Goal: Information Seeking & Learning: Learn about a topic

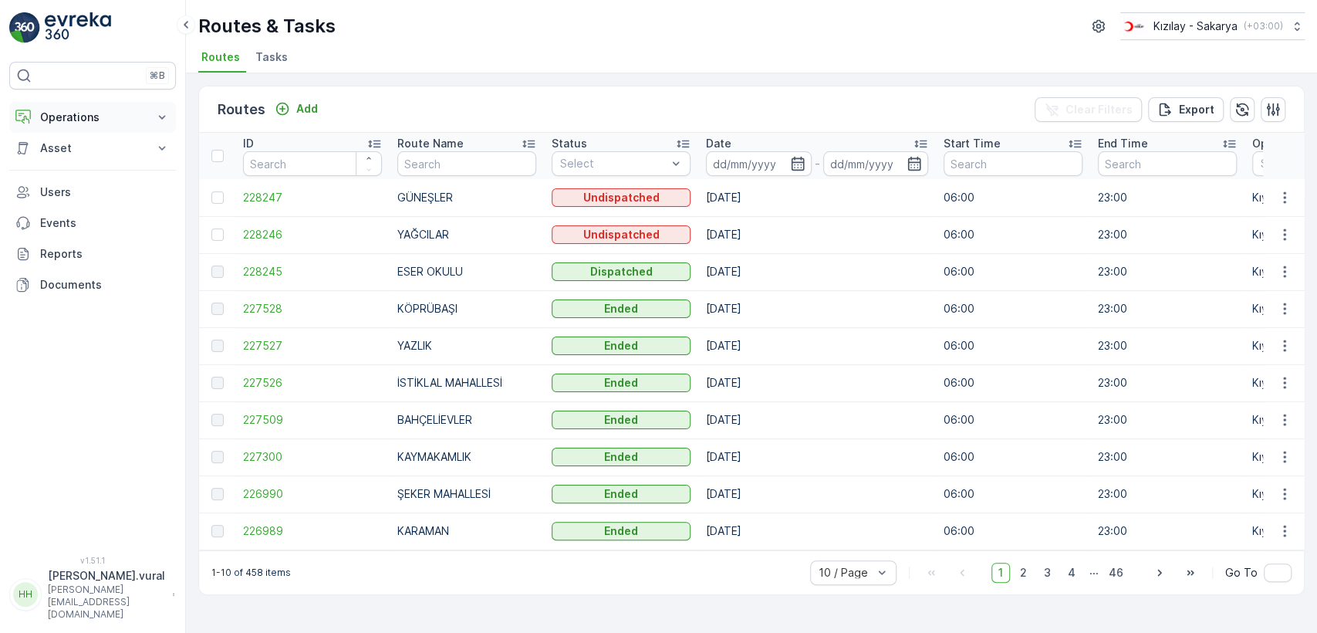
click at [154, 113] on icon at bounding box center [161, 117] width 15 height 15
click at [89, 201] on link "Cockpit" at bounding box center [104, 209] width 143 height 22
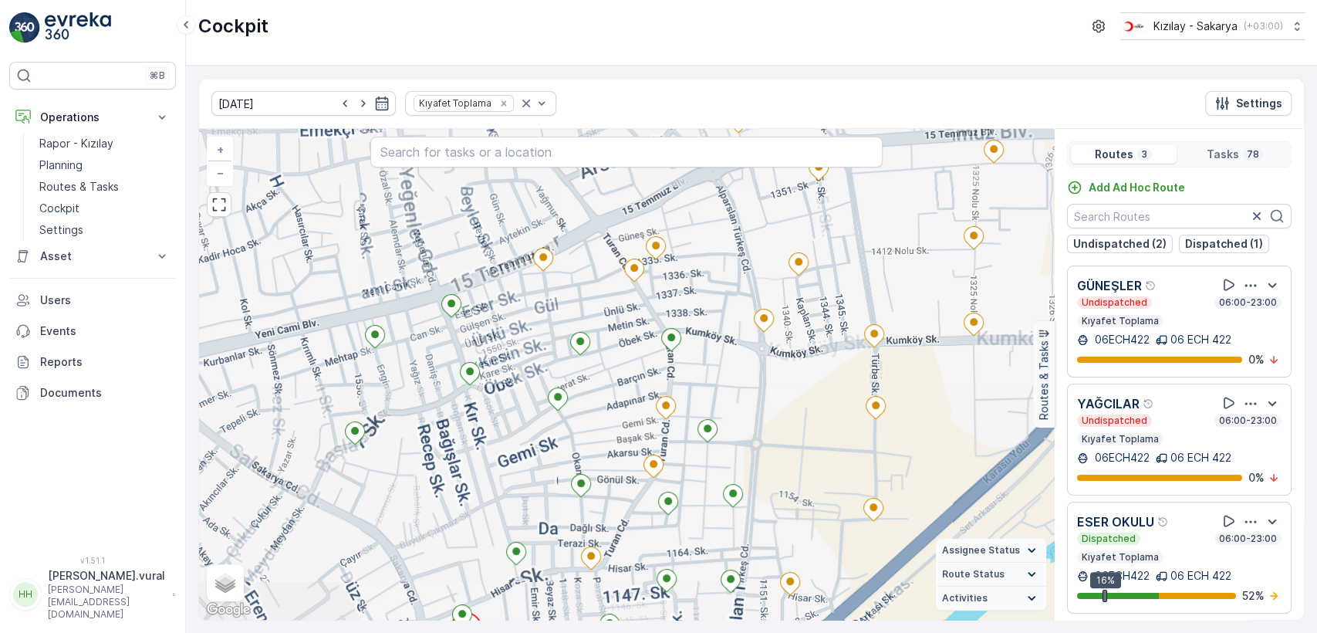
drag, startPoint x: 532, startPoint y: 488, endPoint x: 529, endPoint y: 350, distance: 138.2
click at [529, 353] on div "+ − Satellite Roadmap Terrain Hybrid Leaflet Keyboard shortcuts Map Data Map da…" at bounding box center [626, 374] width 855 height 491
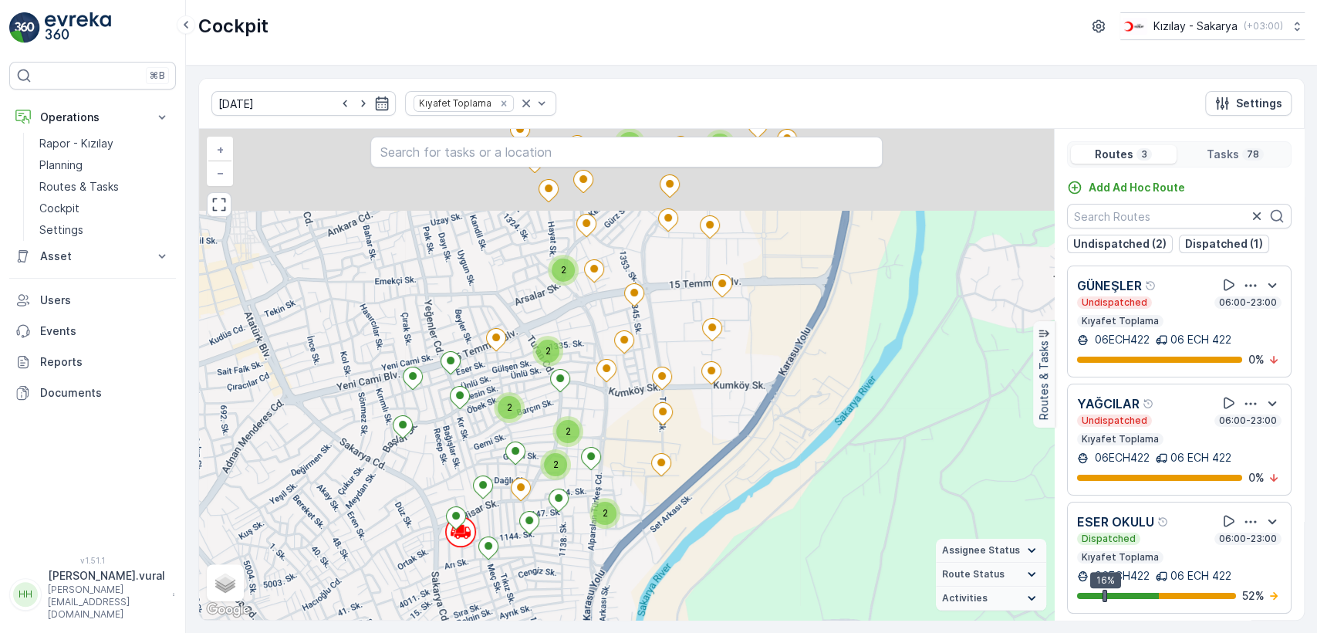
drag, startPoint x: 704, startPoint y: 380, endPoint x: 656, endPoint y: 438, distance: 74.5
click at [701, 384] on icon at bounding box center [711, 372] width 20 height 23
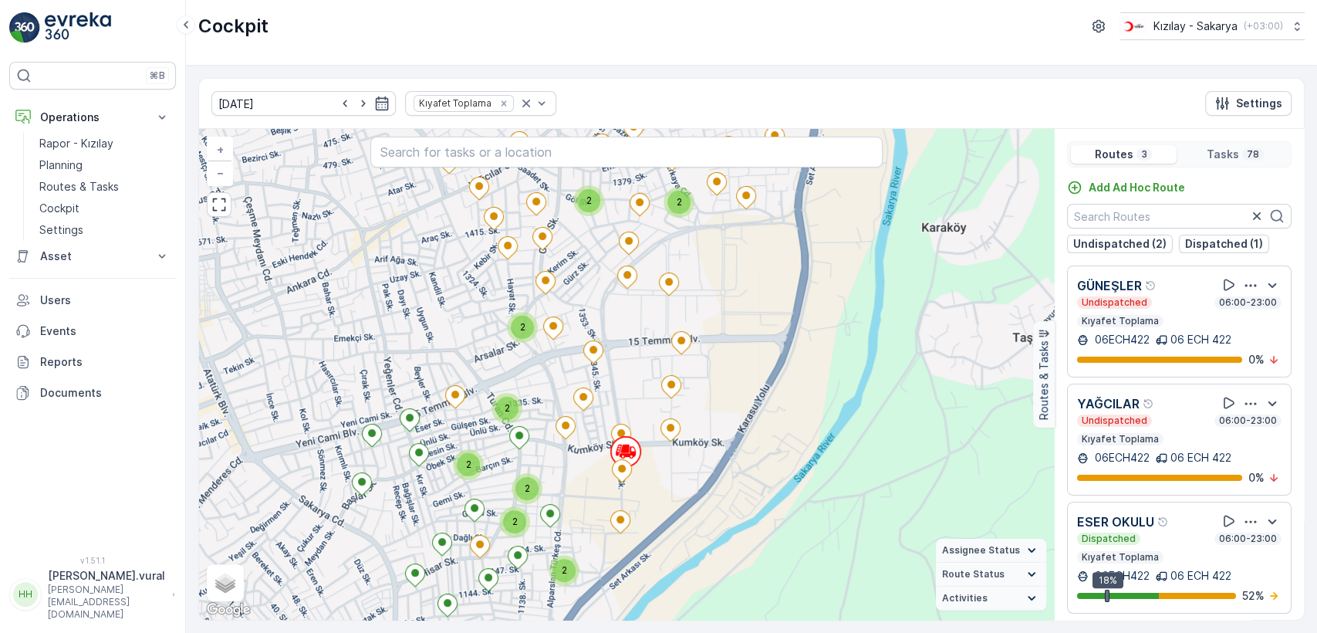
drag, startPoint x: 733, startPoint y: 458, endPoint x: 802, endPoint y: 352, distance: 126.7
click at [802, 353] on div "2 2 2 2 2 2 2 2 2 + − Satellite Roadmap Terrain Hybrid Leaflet Keyboard shortcu…" at bounding box center [626, 374] width 855 height 491
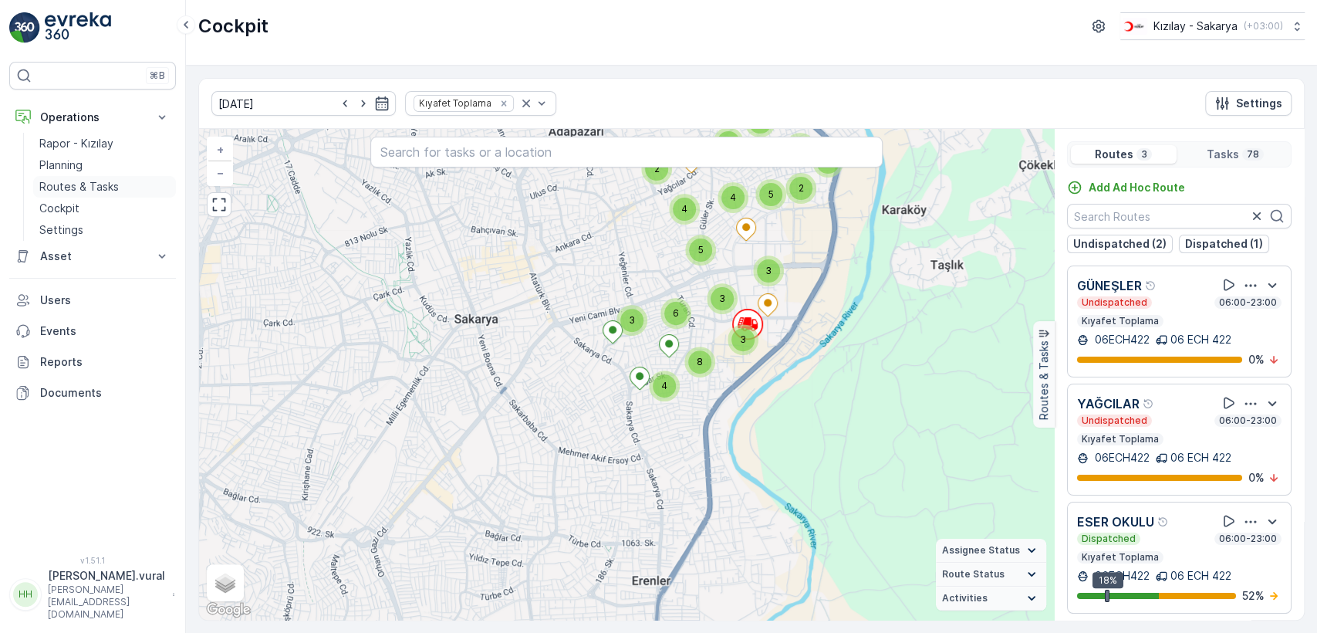
click at [49, 188] on p "Routes & Tasks" at bounding box center [78, 186] width 79 height 15
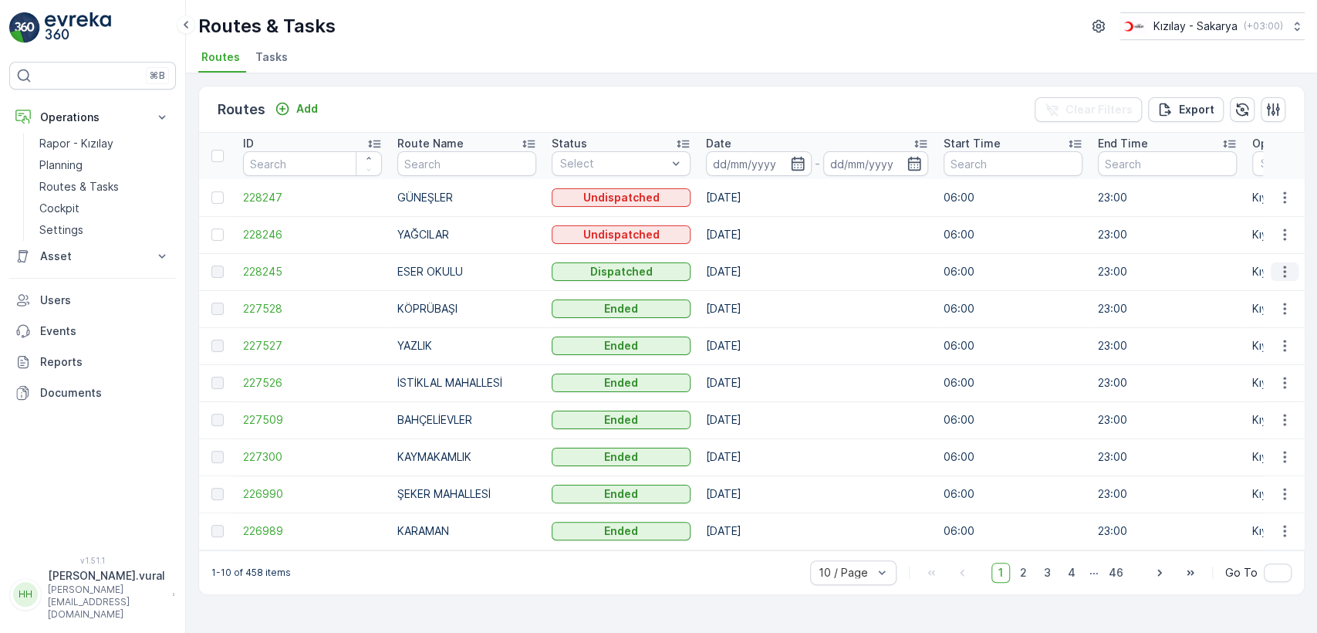
click at [1269, 270] on td at bounding box center [1284, 271] width 42 height 37
click at [1278, 269] on icon "button" at bounding box center [1284, 271] width 15 height 15
click at [1276, 285] on div "See More Details" at bounding box center [1257, 295] width 119 height 22
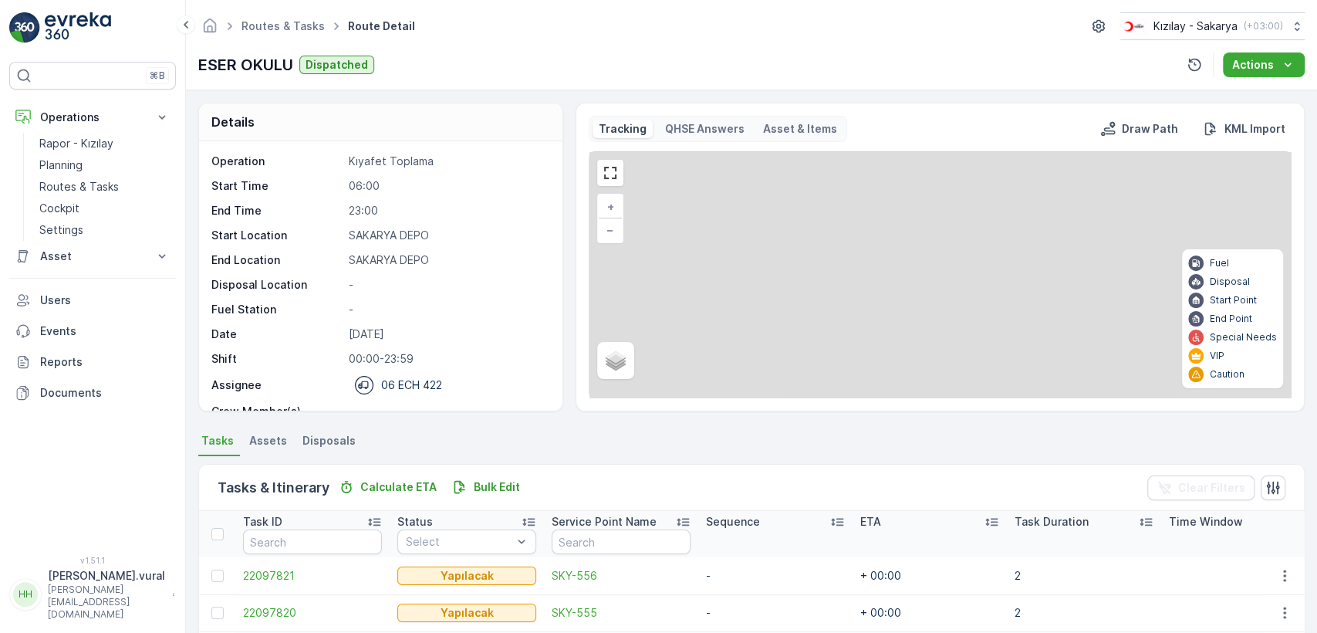
scroll to position [367, 0]
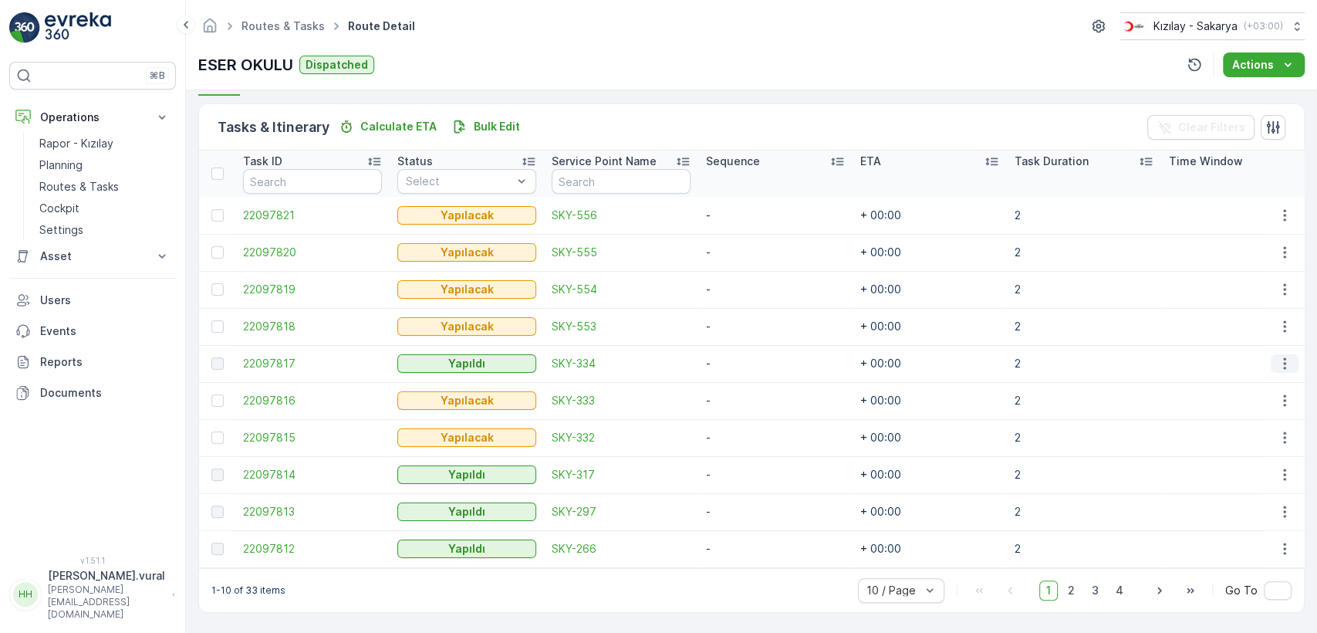
click at [1279, 356] on icon "button" at bounding box center [1284, 363] width 15 height 15
click at [1277, 467] on icon "button" at bounding box center [1284, 474] width 15 height 15
click at [1256, 483] on span "See More Details" at bounding box center [1267, 490] width 90 height 15
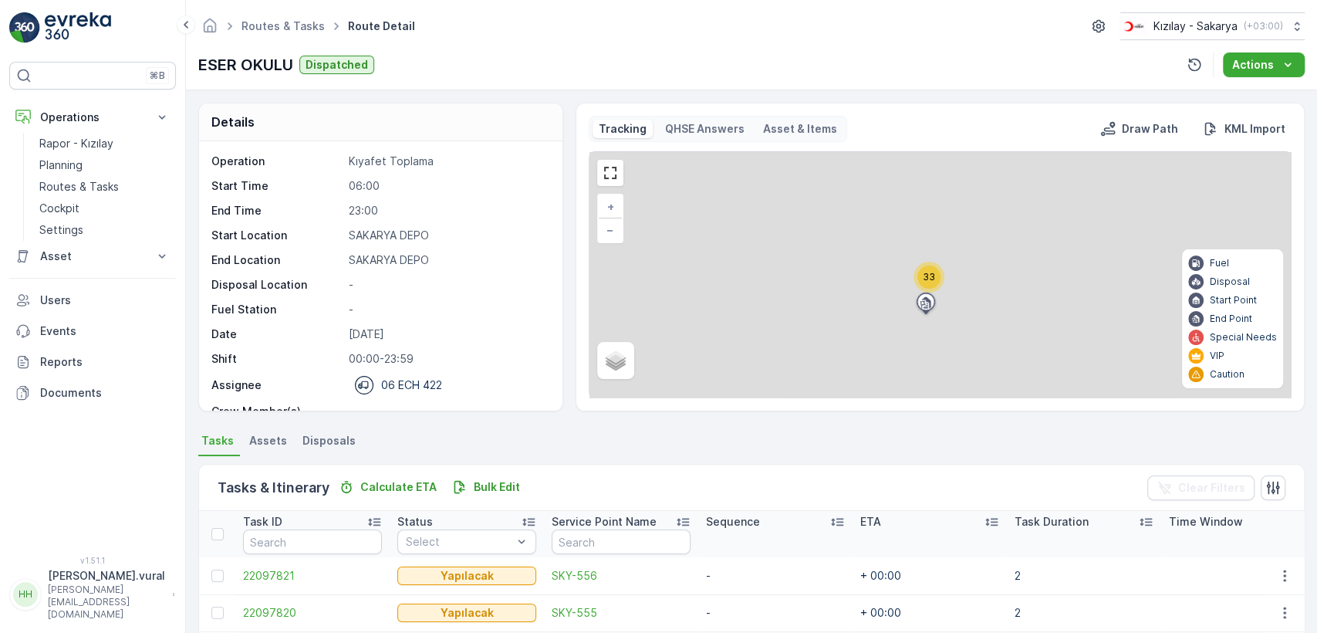
scroll to position [367, 0]
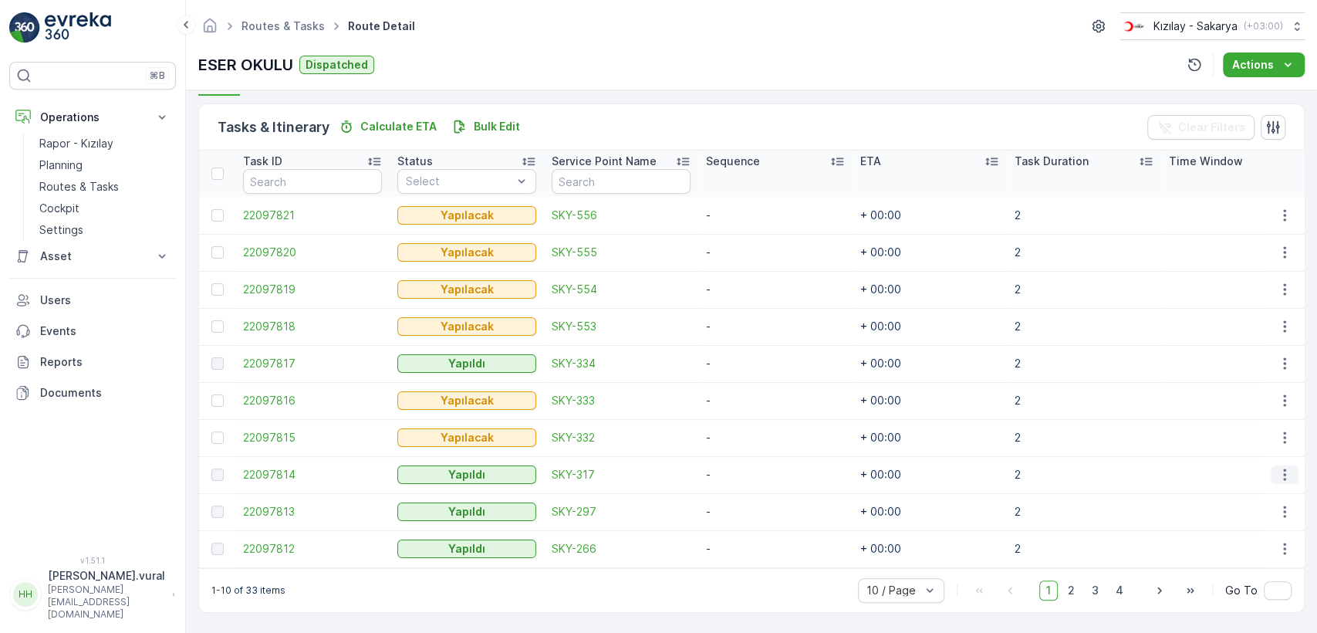
click at [1277, 470] on icon "button" at bounding box center [1284, 474] width 15 height 15
click at [895, 501] on td "+ 00:00" at bounding box center [930, 511] width 154 height 37
click at [1283, 508] on icon "button" at bounding box center [1284, 512] width 2 height 12
click at [1087, 542] on p "2" at bounding box center [1084, 548] width 139 height 15
click at [1277, 542] on icon "button" at bounding box center [1284, 548] width 15 height 15
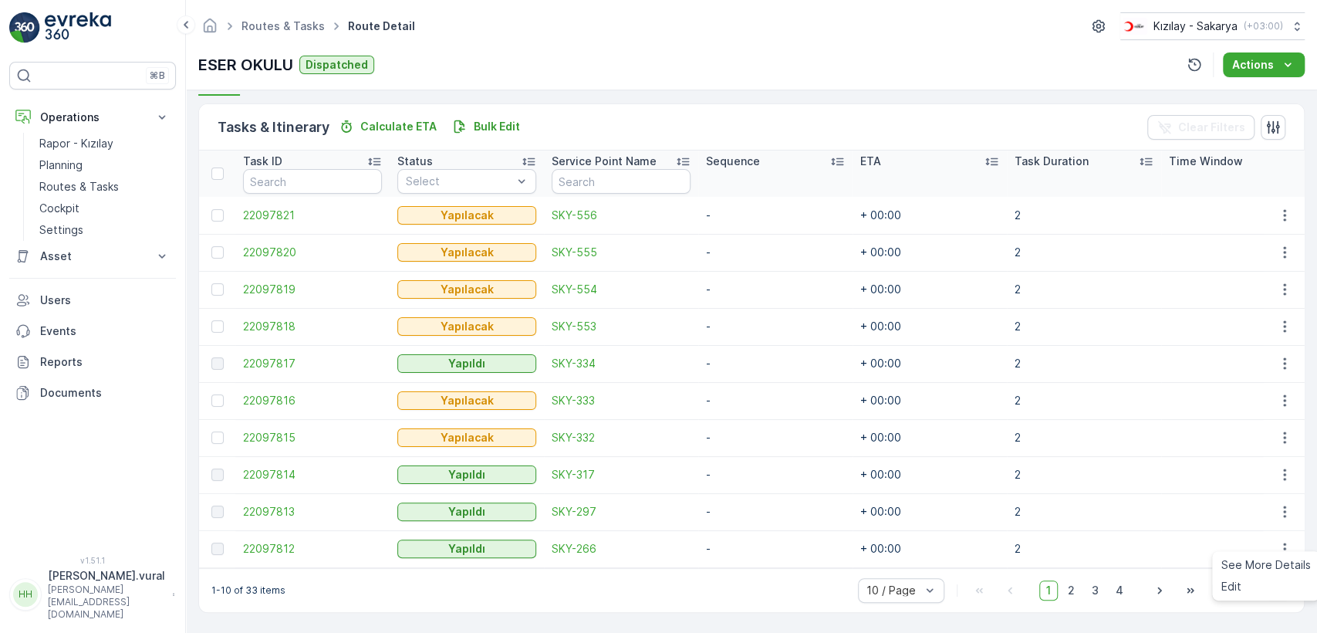
drag, startPoint x: 1259, startPoint y: 563, endPoint x: 969, endPoint y: 505, distance: 295.7
click at [969, 505] on td "+ 00:00" at bounding box center [930, 511] width 154 height 37
click at [1283, 543] on icon "button" at bounding box center [1284, 549] width 2 height 12
drag, startPoint x: 1241, startPoint y: 566, endPoint x: 1249, endPoint y: 564, distance: 8.8
click at [1253, 564] on span "See More Details" at bounding box center [1267, 564] width 90 height 15
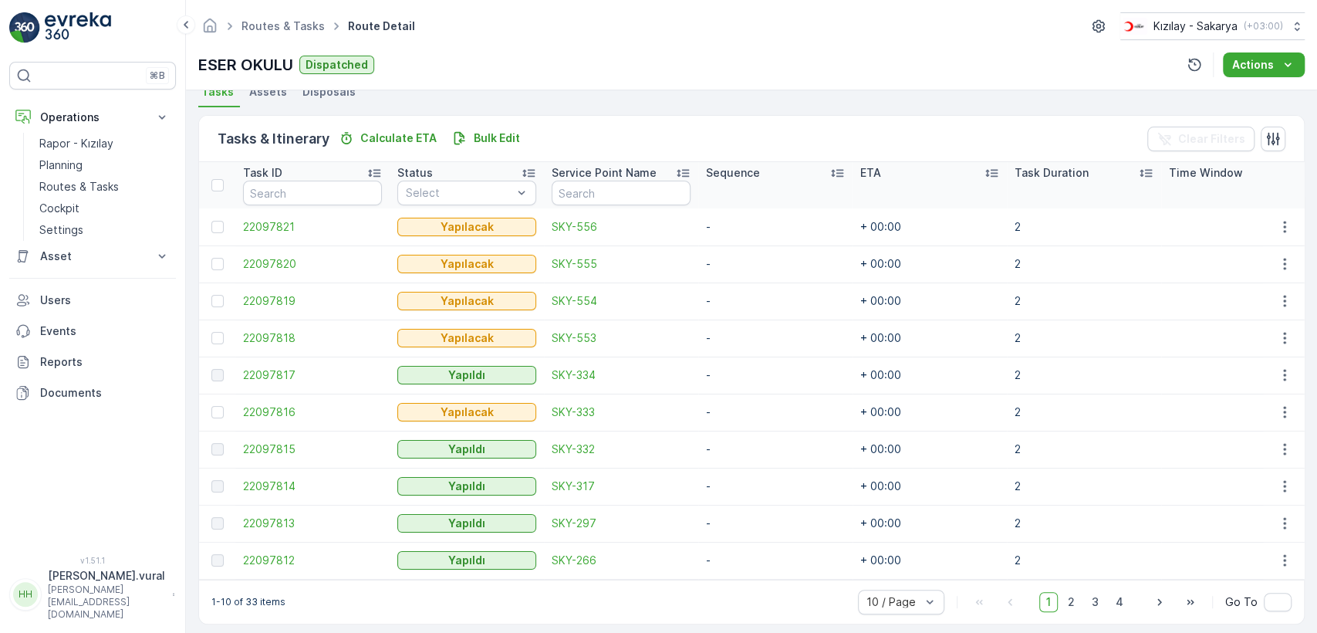
scroll to position [367, 0]
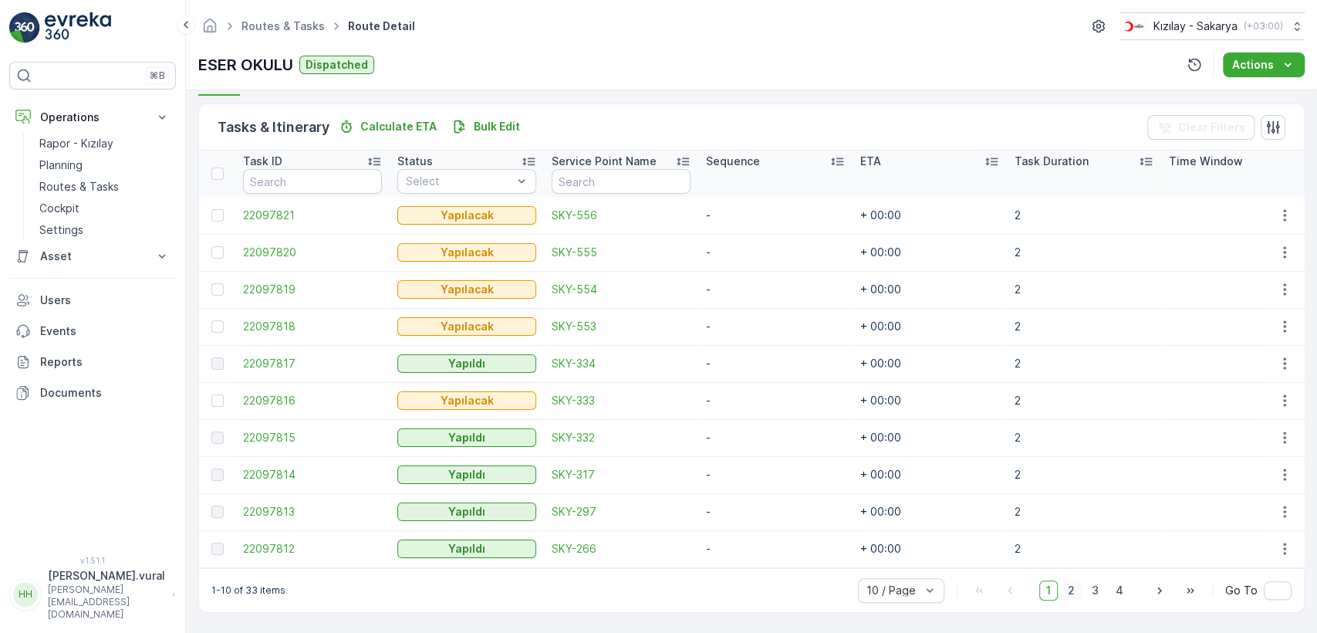
click at [1072, 597] on span "2" at bounding box center [1071, 590] width 21 height 20
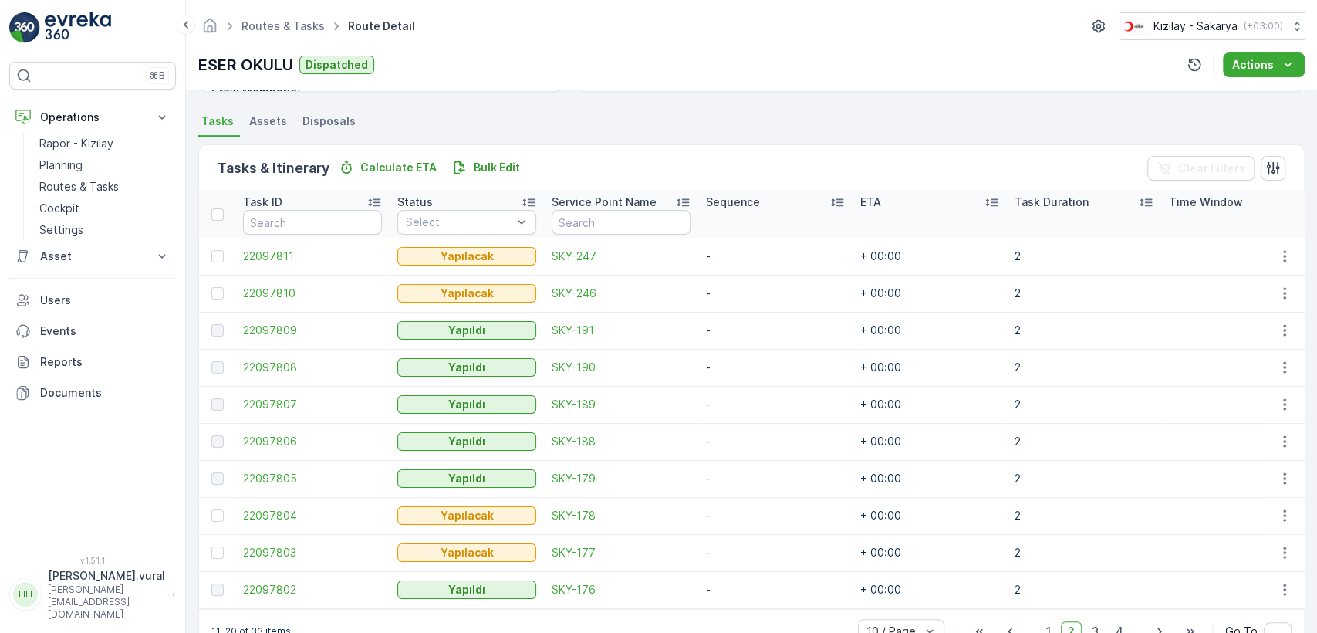
scroll to position [367, 0]
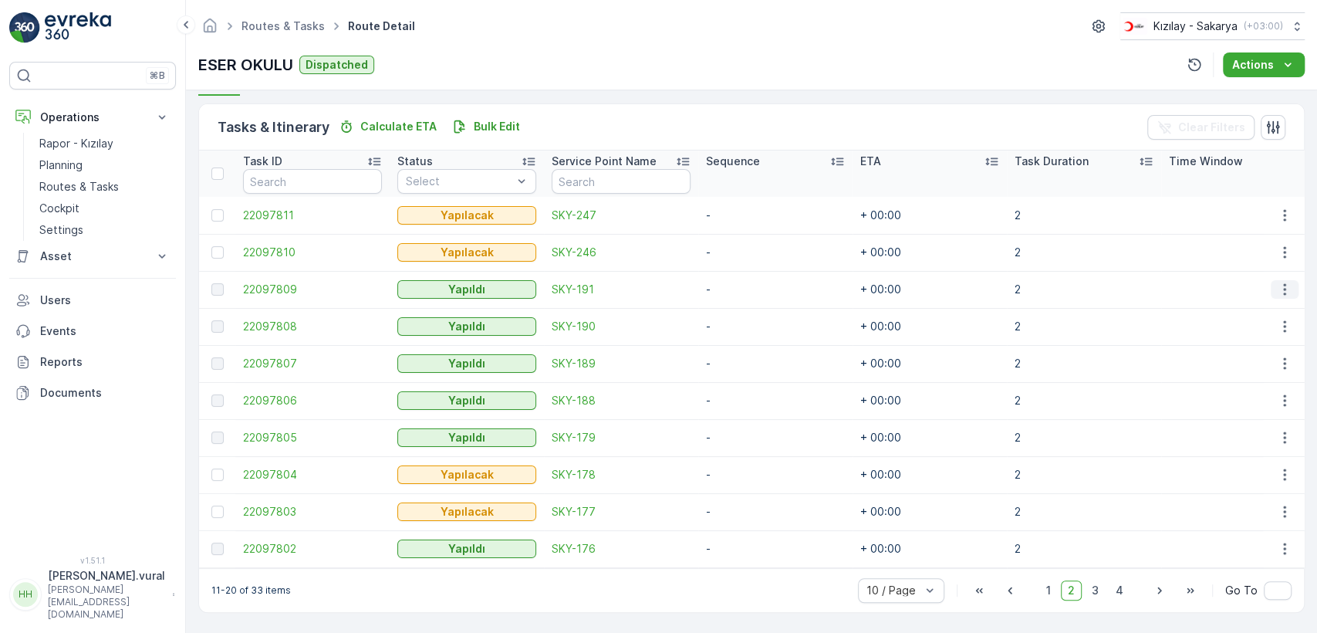
click at [1283, 284] on icon "button" at bounding box center [1284, 290] width 2 height 12
click at [1174, 353] on td at bounding box center [1238, 363] width 154 height 37
click at [1277, 356] on icon "button" at bounding box center [1284, 363] width 15 height 15
click at [1170, 436] on td at bounding box center [1238, 437] width 154 height 37
click at [1277, 430] on icon "button" at bounding box center [1284, 437] width 15 height 15
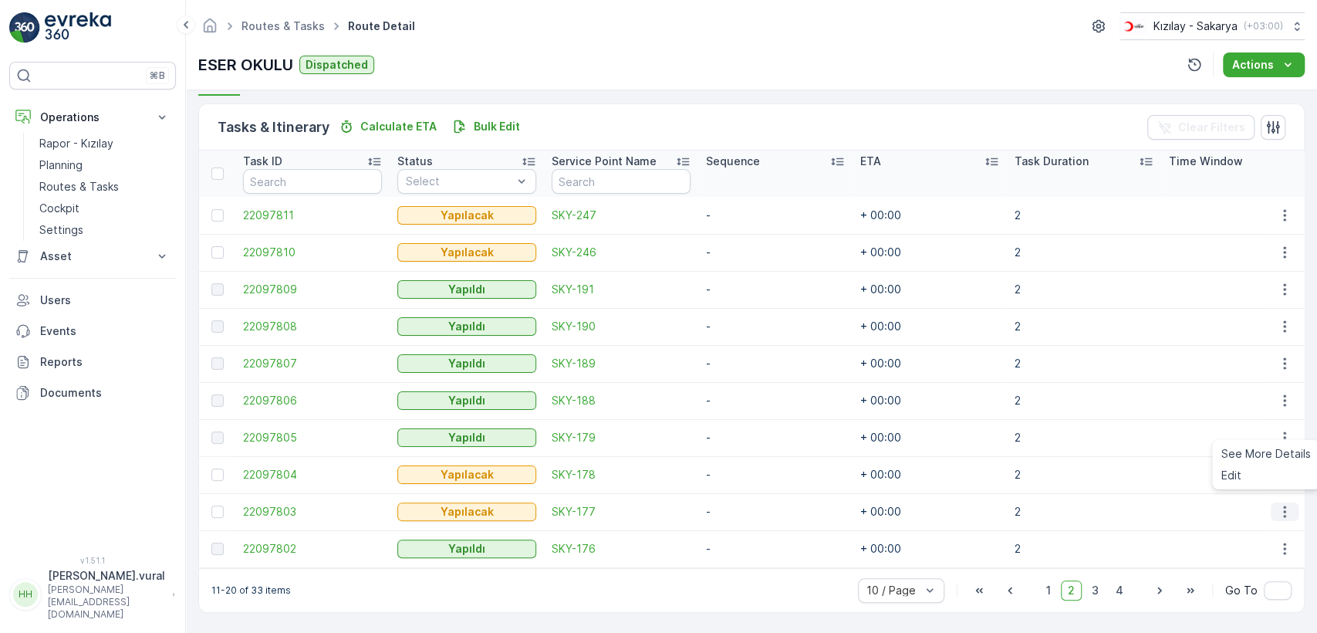
click at [1277, 504] on icon "button" at bounding box center [1284, 511] width 15 height 15
drag, startPoint x: 1280, startPoint y: 542, endPoint x: 1272, endPoint y: 543, distance: 7.9
click at [1280, 542] on icon "button" at bounding box center [1284, 548] width 15 height 15
click at [1258, 563] on span "See More Details" at bounding box center [1267, 564] width 90 height 15
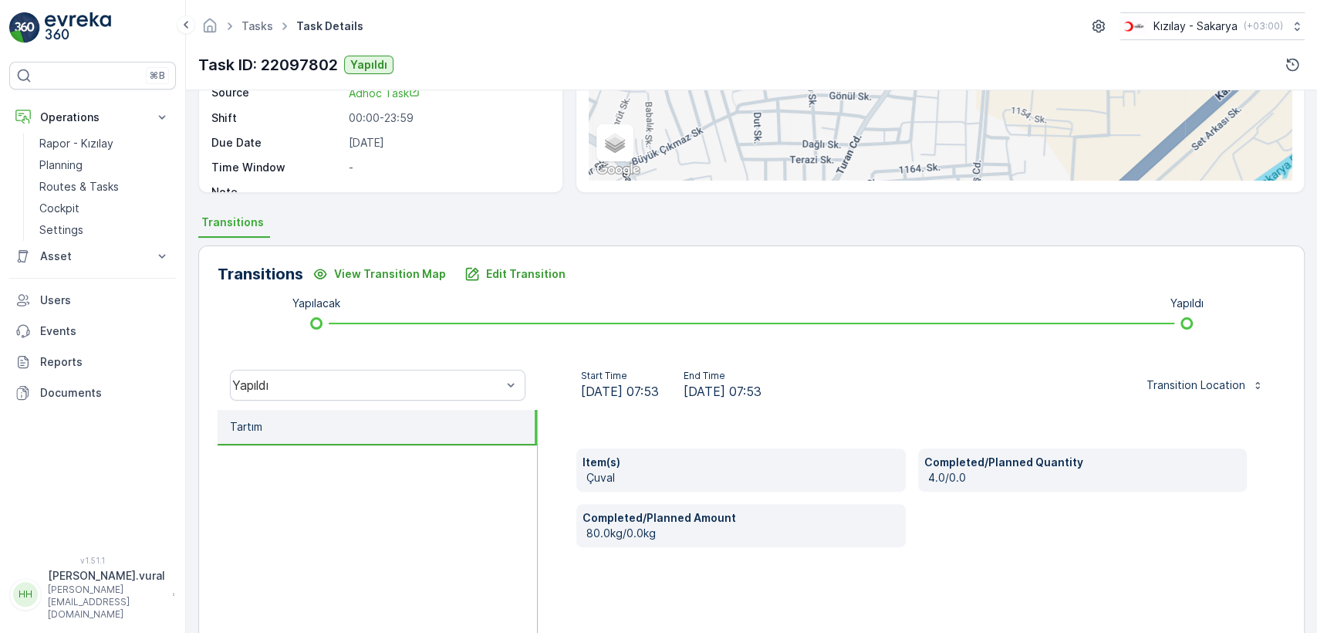
scroll to position [168, 0]
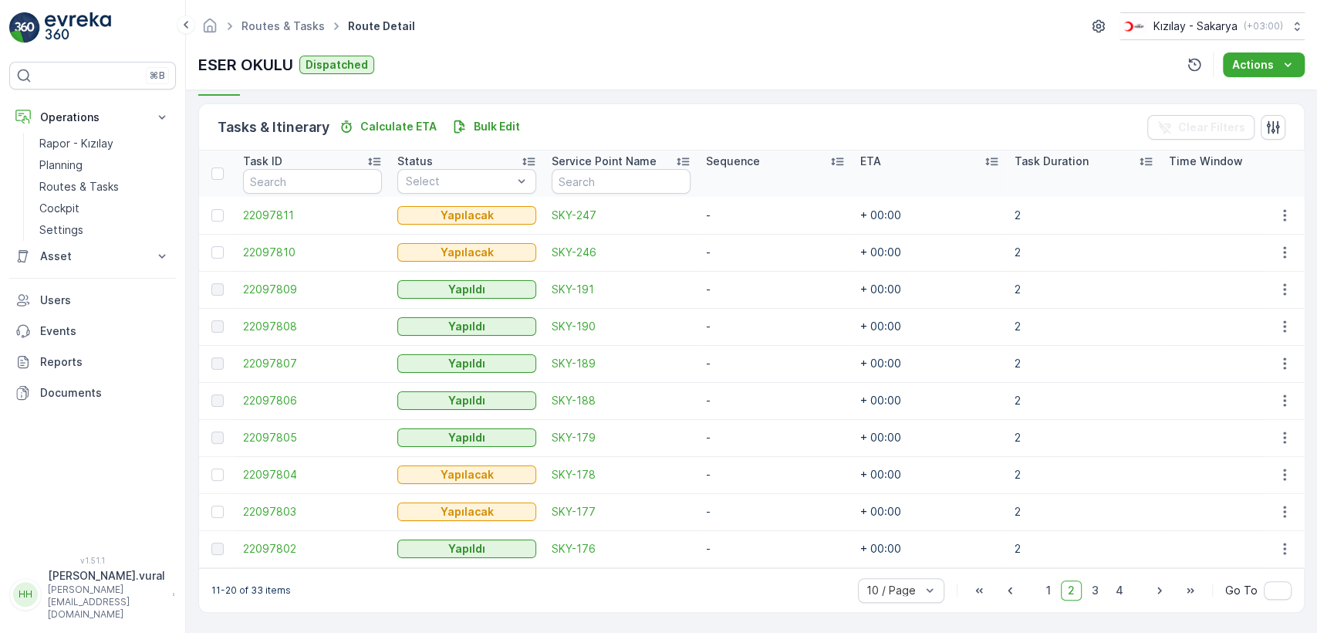
scroll to position [367, 0]
click at [1292, 543] on button "button" at bounding box center [1285, 548] width 28 height 19
click at [1249, 570] on span "See More Details" at bounding box center [1267, 564] width 90 height 15
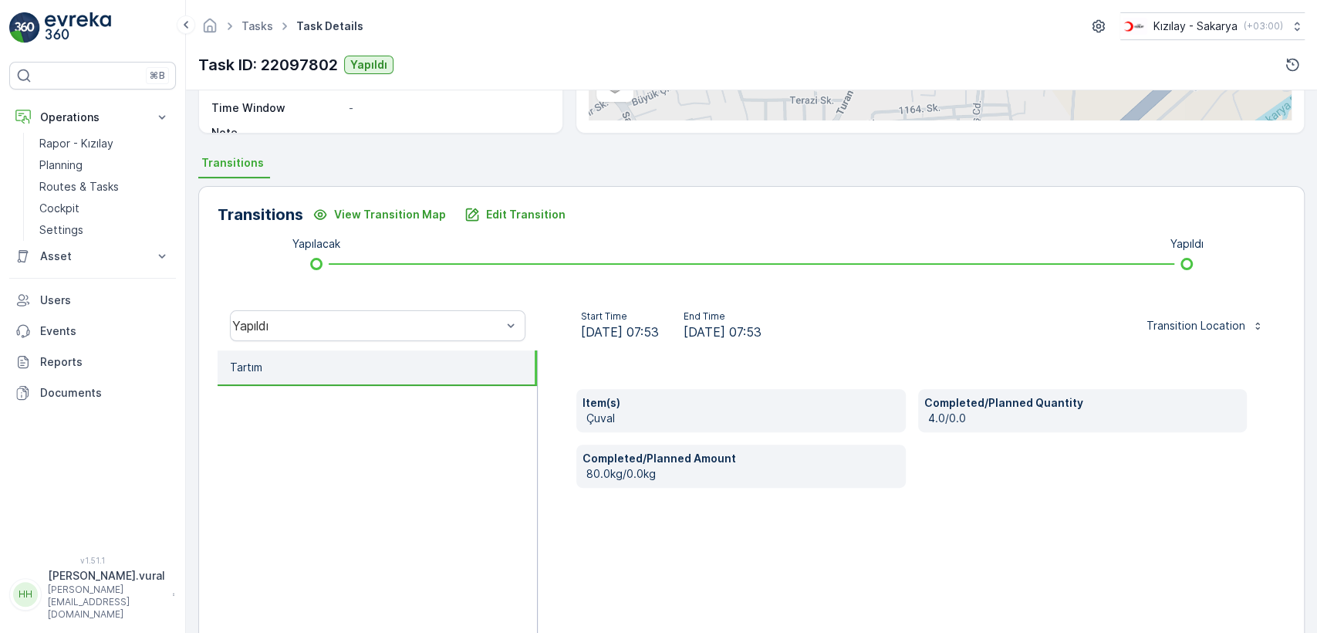
scroll to position [340, 0]
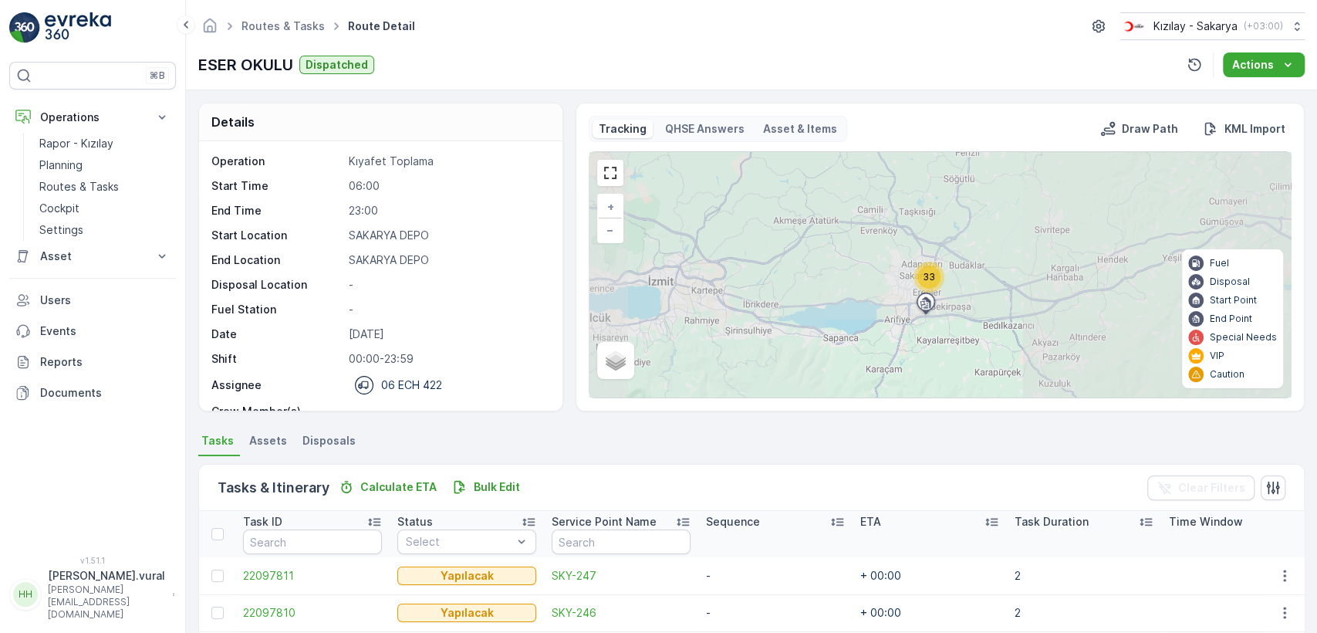
scroll to position [367, 0]
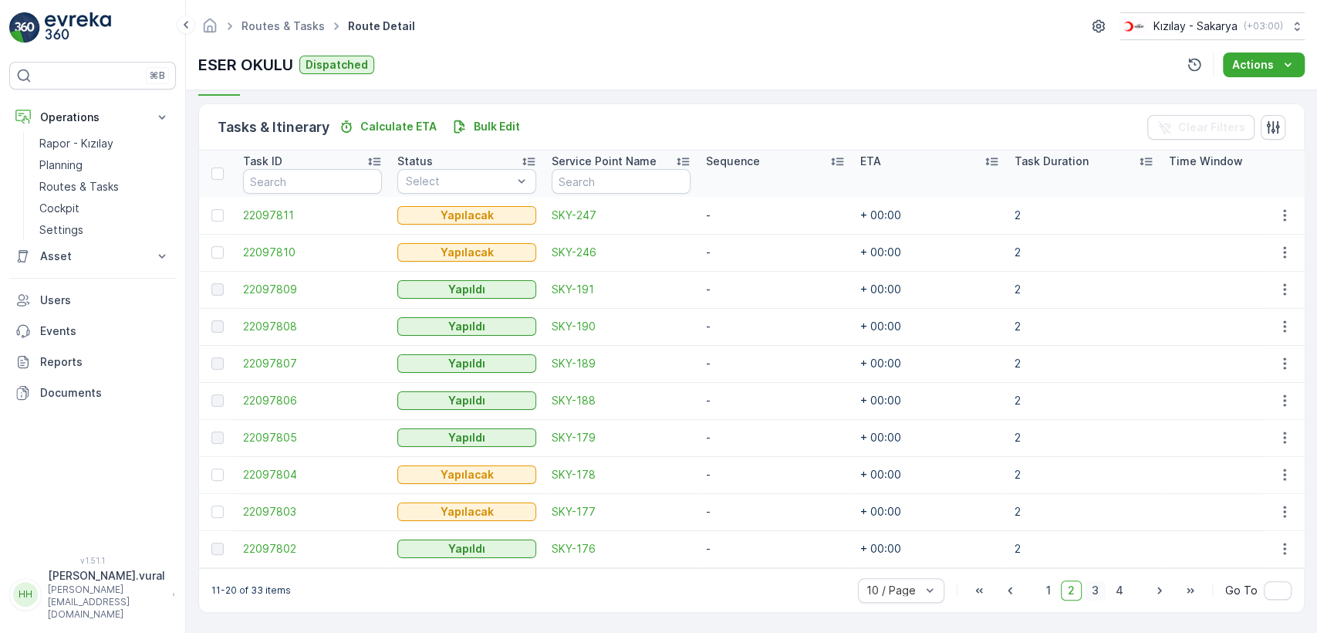
click at [1087, 596] on span "3" at bounding box center [1095, 590] width 21 height 20
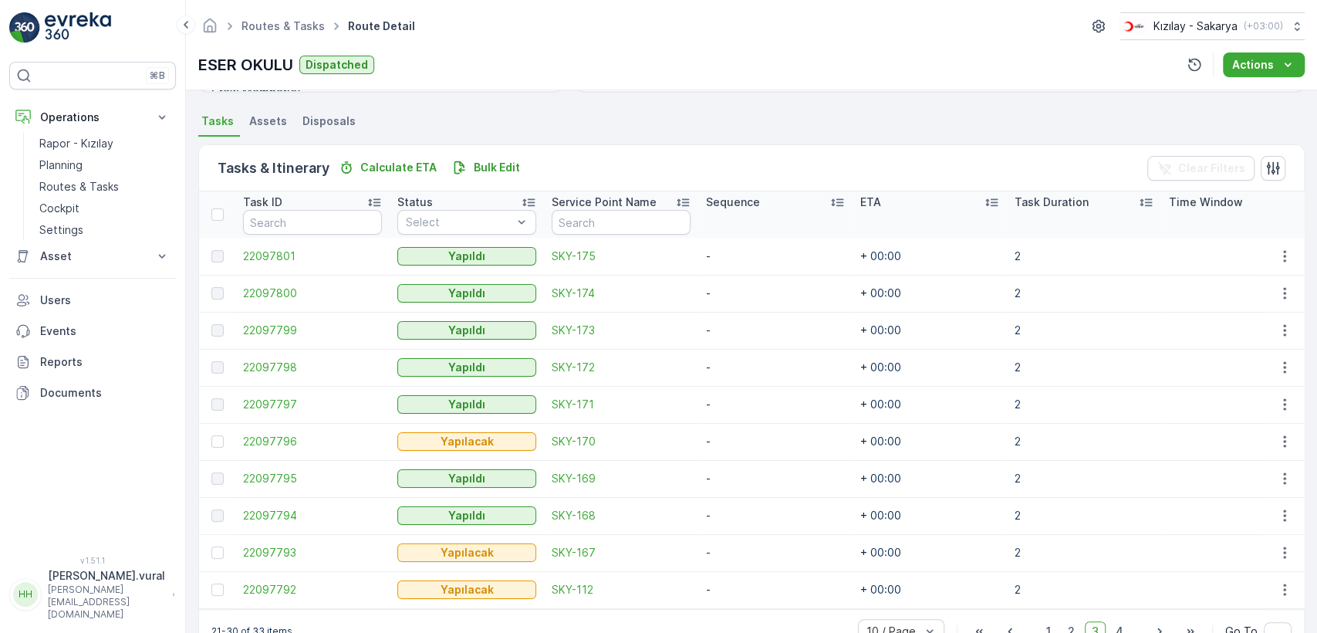
scroll to position [367, 0]
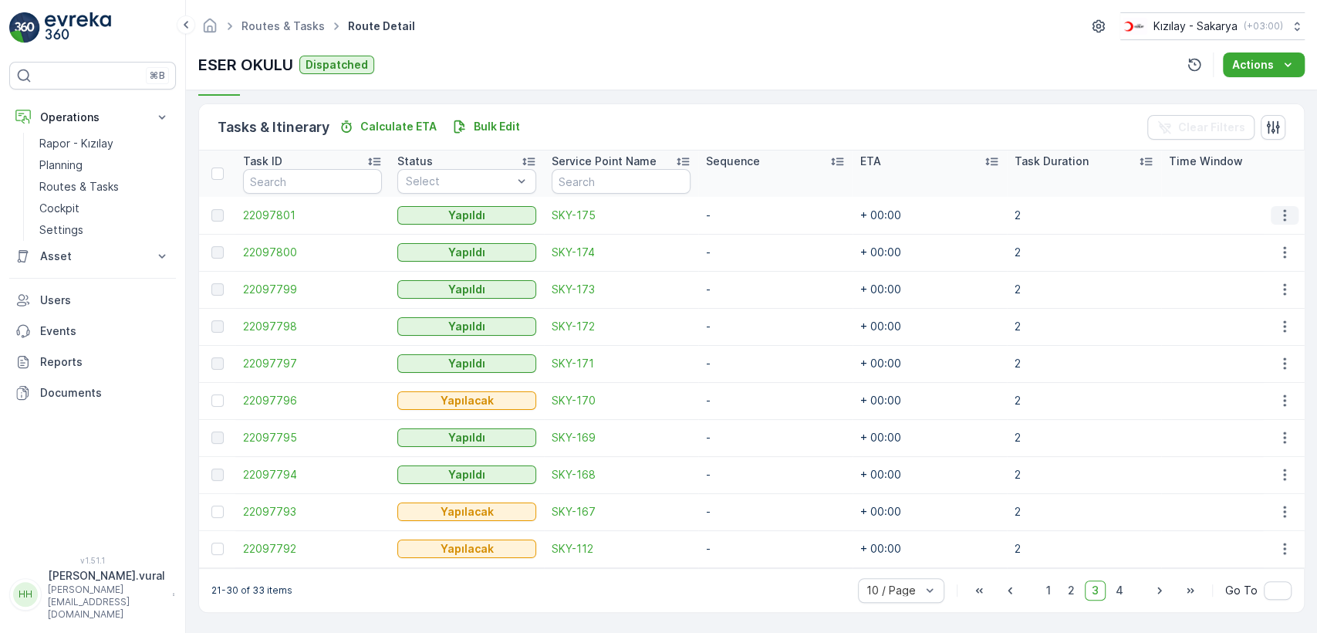
click at [1285, 197] on td at bounding box center [1284, 215] width 42 height 37
click at [1283, 208] on icon "button" at bounding box center [1284, 215] width 15 height 15
drag, startPoint x: 1278, startPoint y: 210, endPoint x: 856, endPoint y: 232, distance: 422.7
click at [856, 234] on td "+ 00:00" at bounding box center [930, 252] width 154 height 37
click at [1277, 210] on icon "button" at bounding box center [1284, 215] width 15 height 15
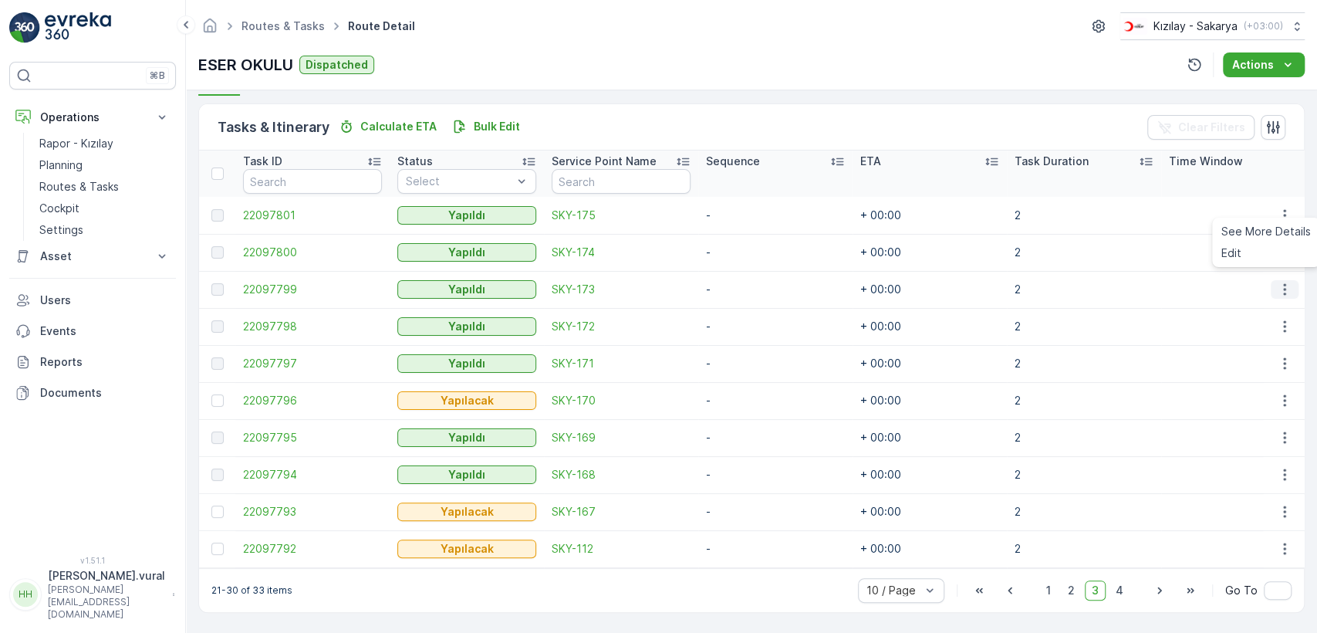
click at [1277, 282] on icon "button" at bounding box center [1284, 289] width 15 height 15
click at [1278, 245] on icon "button" at bounding box center [1284, 252] width 15 height 15
click at [1209, 308] on td at bounding box center [1238, 326] width 154 height 37
click at [1280, 282] on icon "button" at bounding box center [1284, 289] width 15 height 15
click at [1167, 321] on td at bounding box center [1238, 326] width 154 height 37
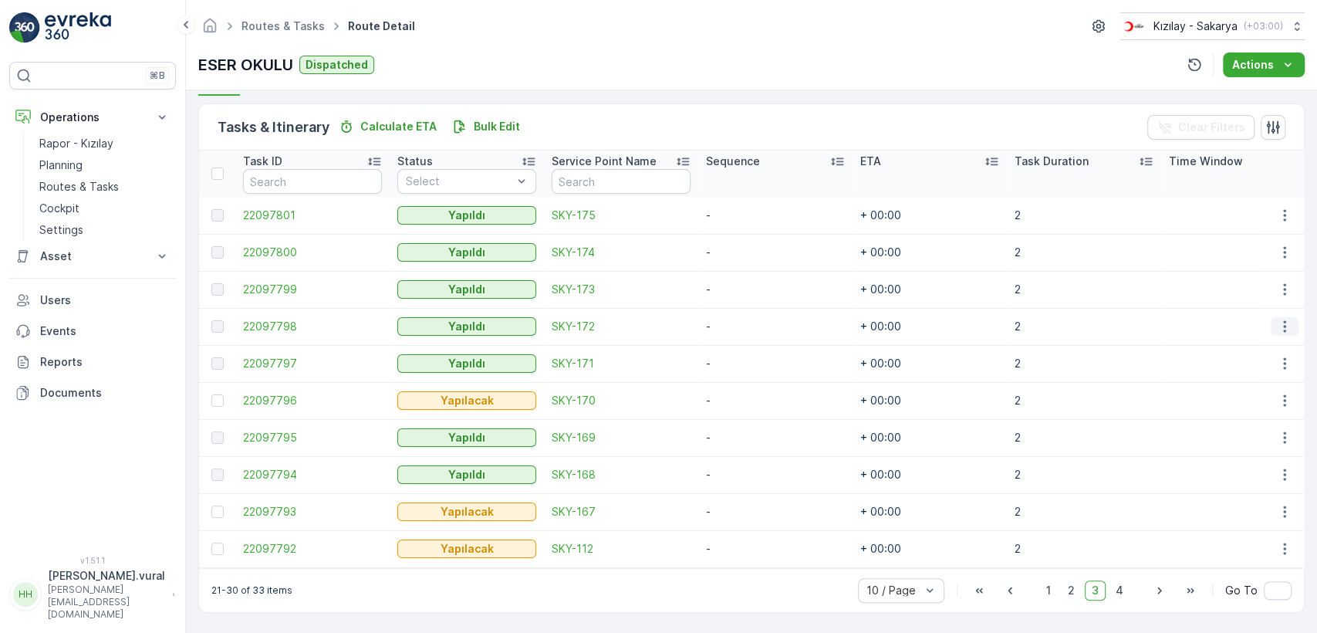
click at [1277, 319] on icon "button" at bounding box center [1284, 326] width 15 height 15
click at [1170, 382] on td at bounding box center [1238, 400] width 154 height 37
click at [1277, 356] on icon "button" at bounding box center [1284, 363] width 15 height 15
click at [1283, 432] on icon "button" at bounding box center [1284, 438] width 2 height 12
click at [1262, 444] on div "See More Details" at bounding box center [1266, 454] width 102 height 22
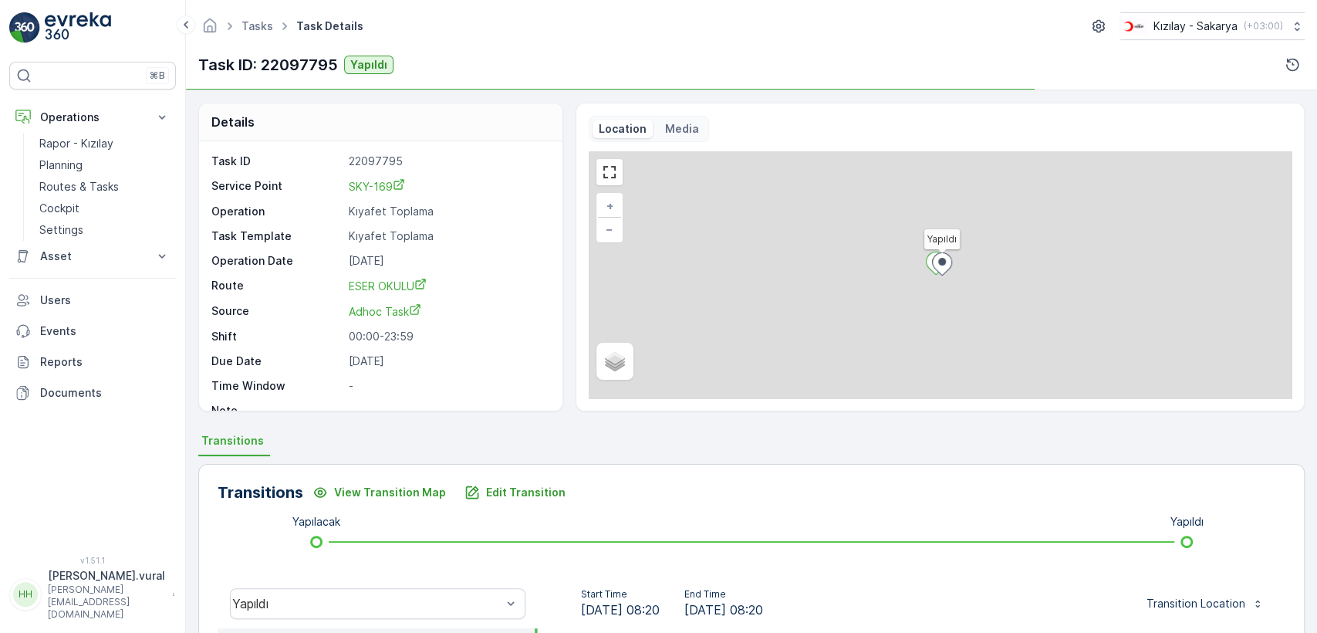
scroll to position [340, 0]
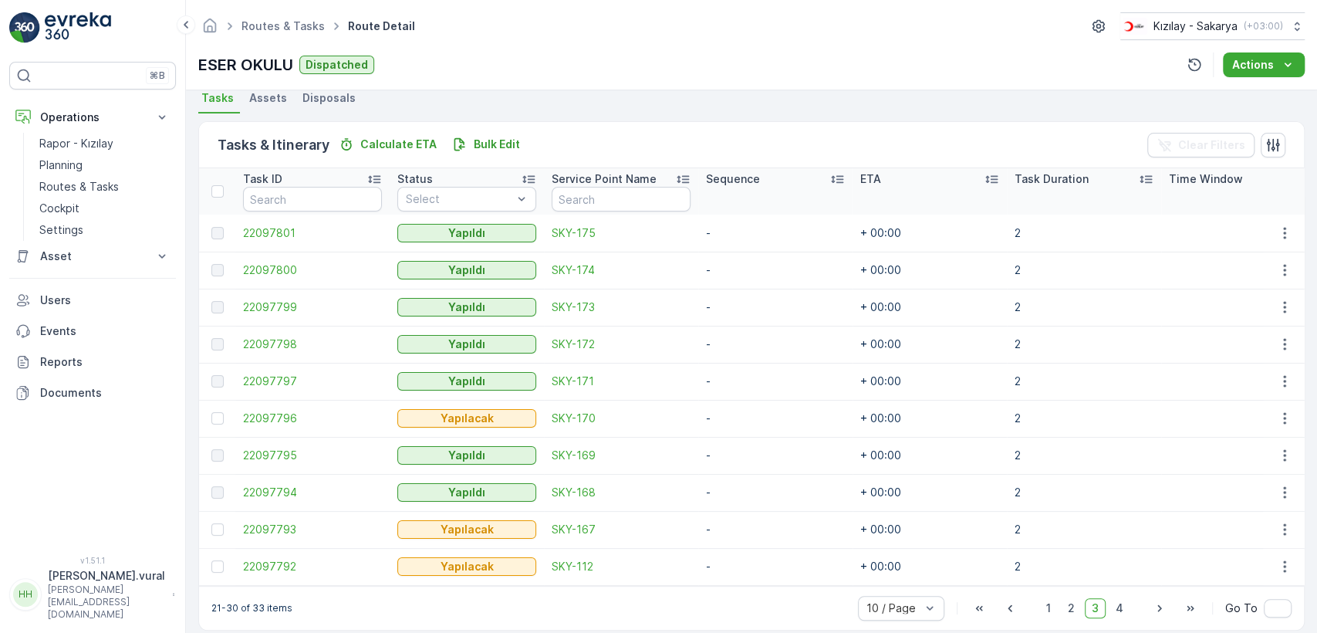
scroll to position [367, 0]
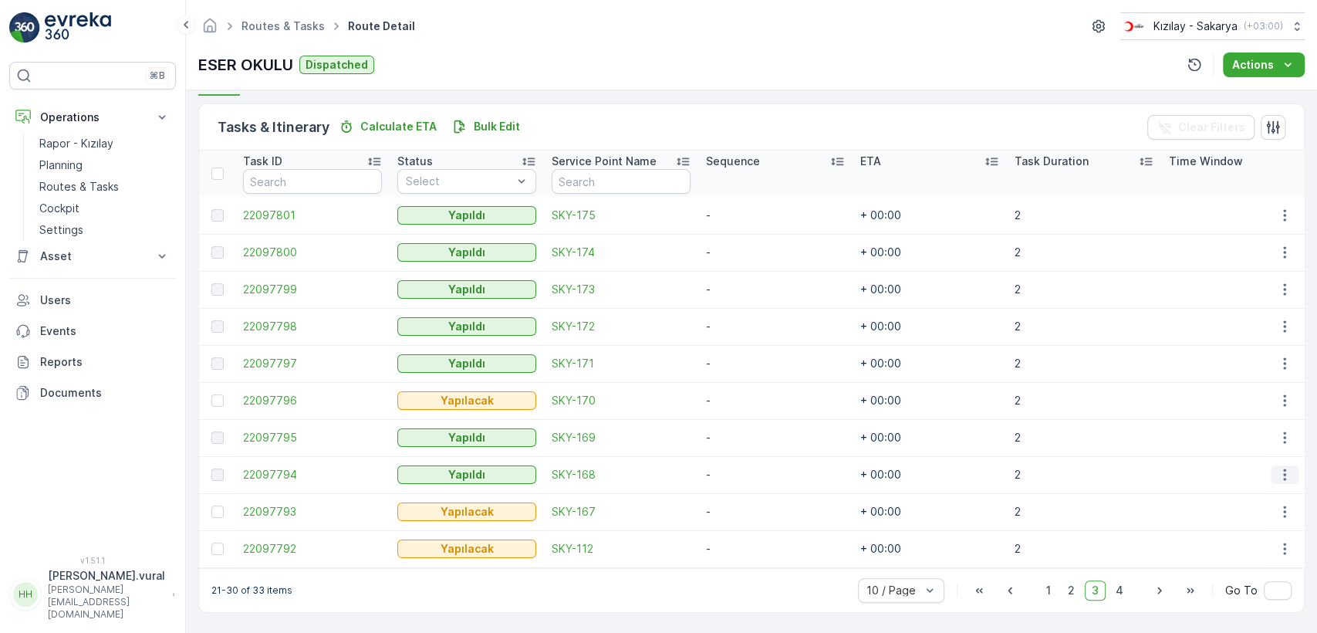
click at [1277, 467] on icon "button" at bounding box center [1284, 474] width 15 height 15
click at [1266, 482] on div "See More Details" at bounding box center [1266, 491] width 102 height 22
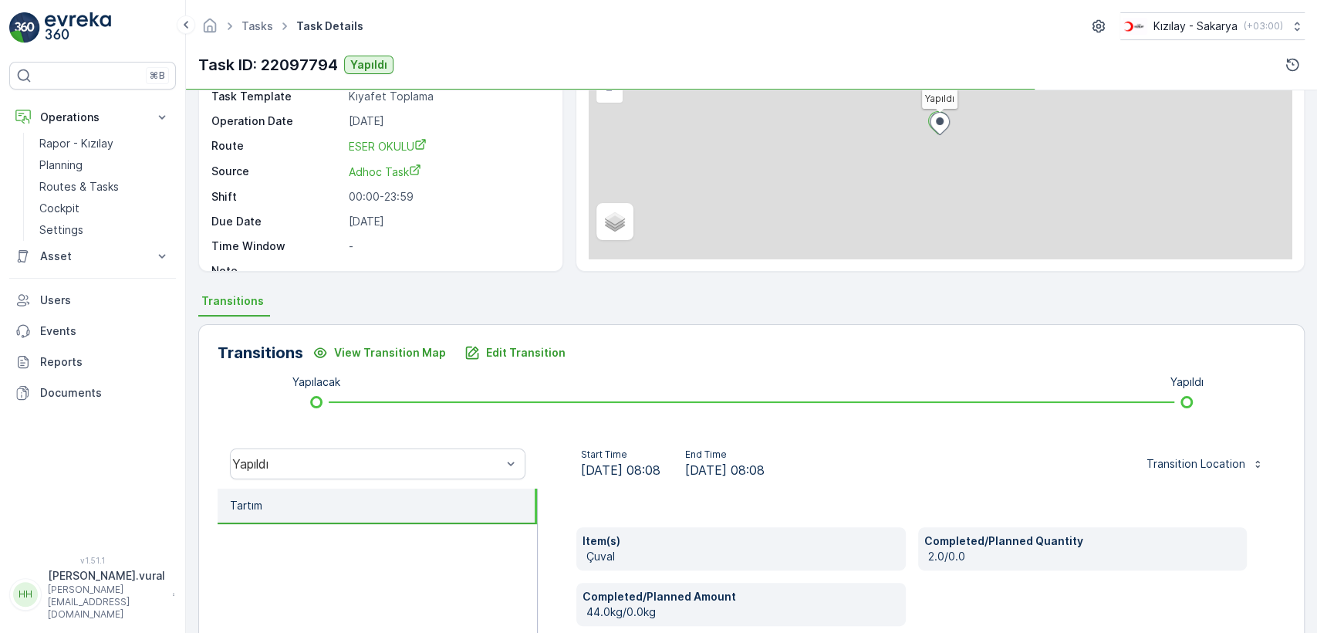
scroll to position [340, 0]
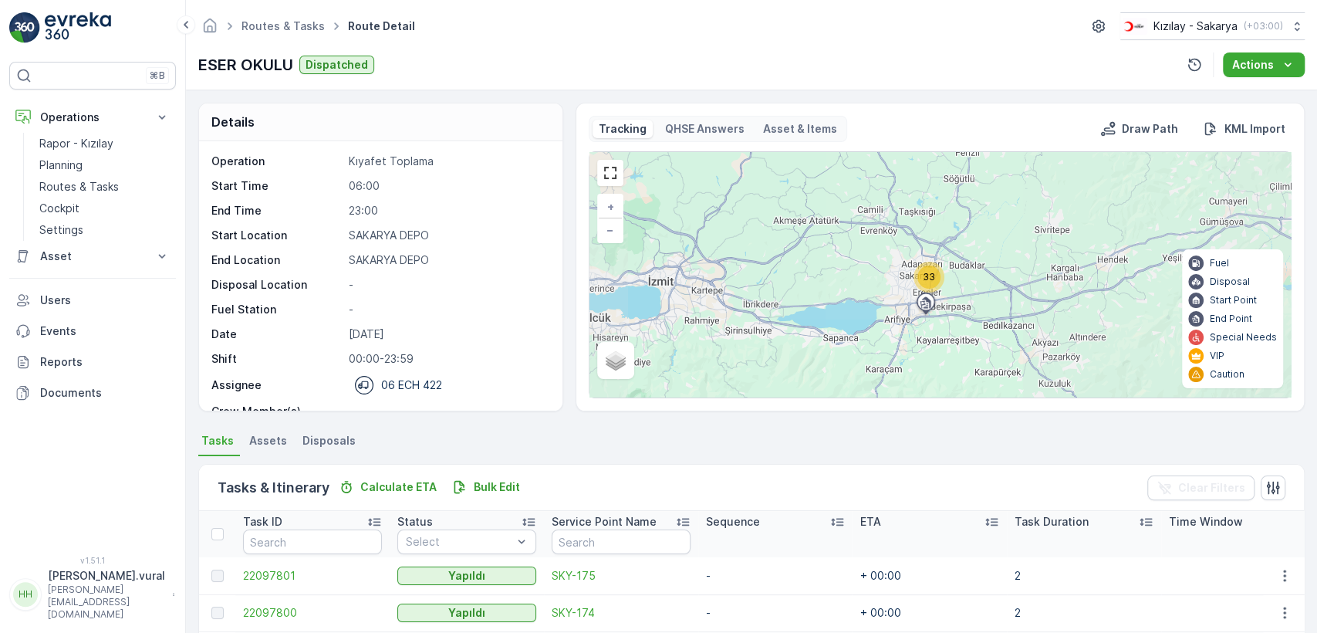
scroll to position [367, 0]
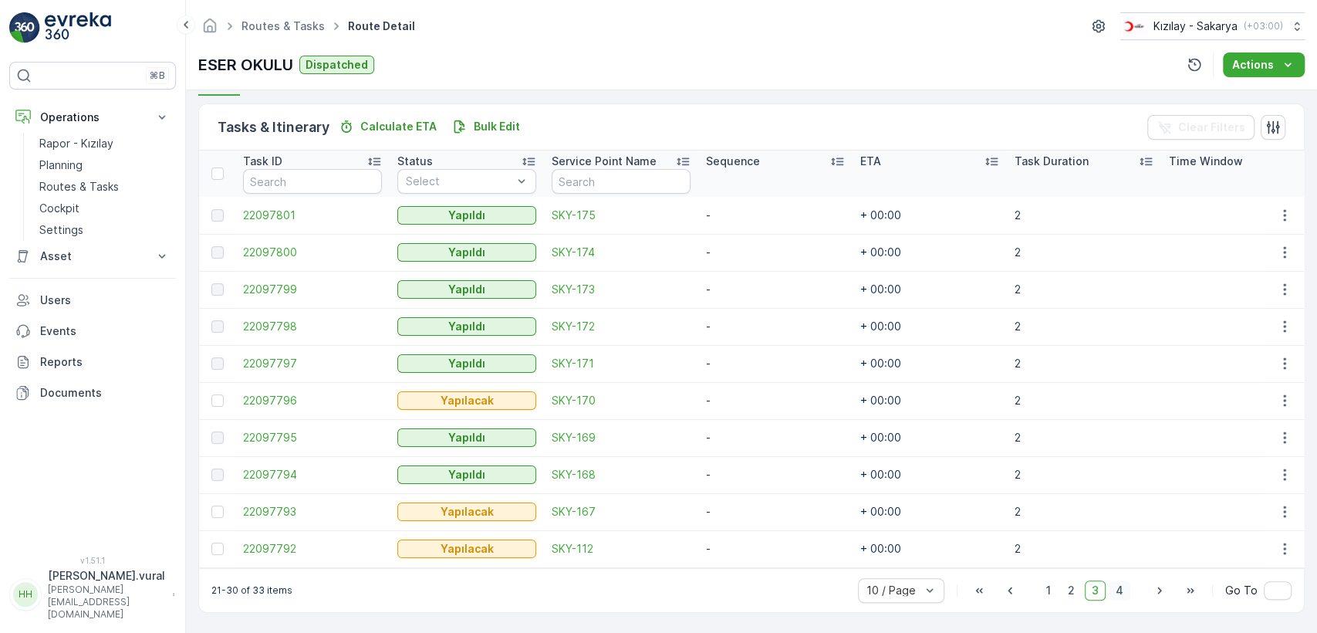
click at [1117, 583] on span "4" at bounding box center [1120, 590] width 22 height 20
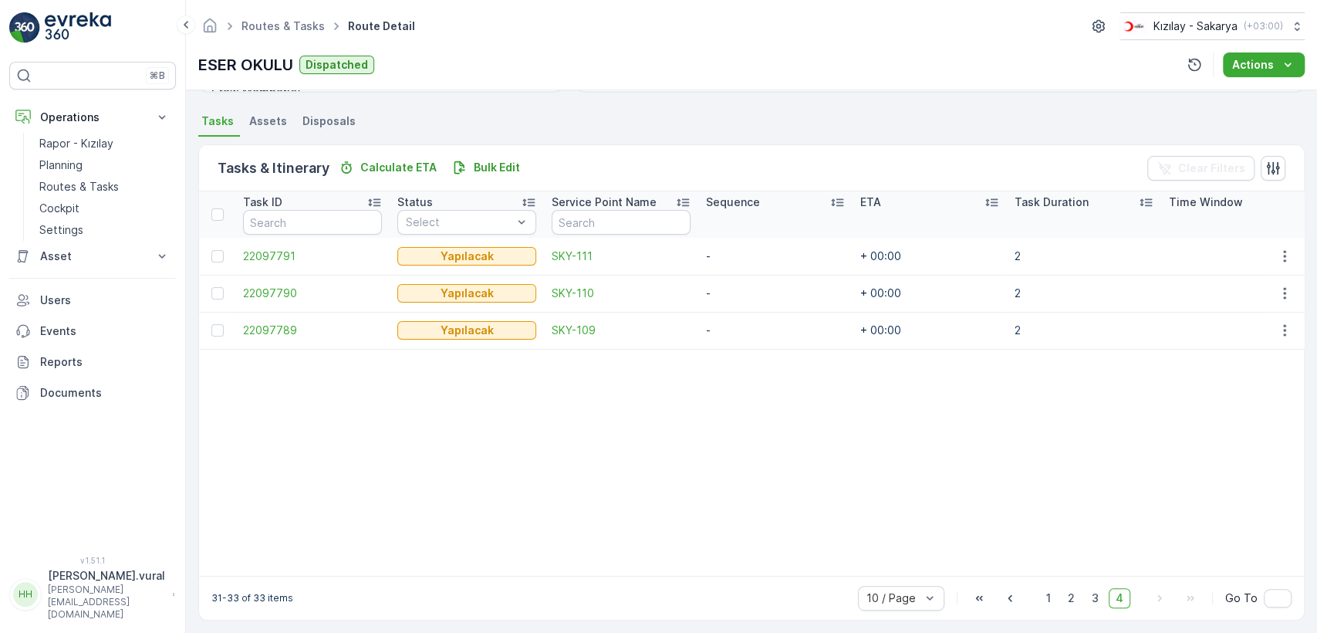
scroll to position [333, 0]
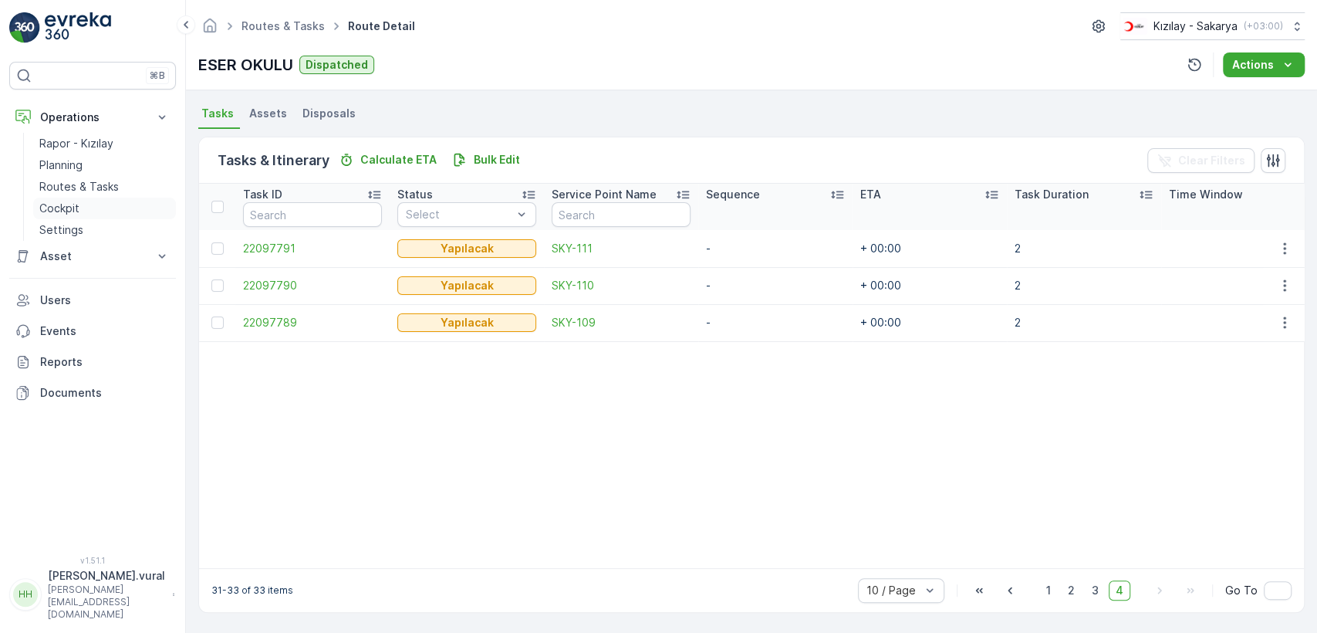
click at [118, 204] on link "Cockpit" at bounding box center [104, 209] width 143 height 22
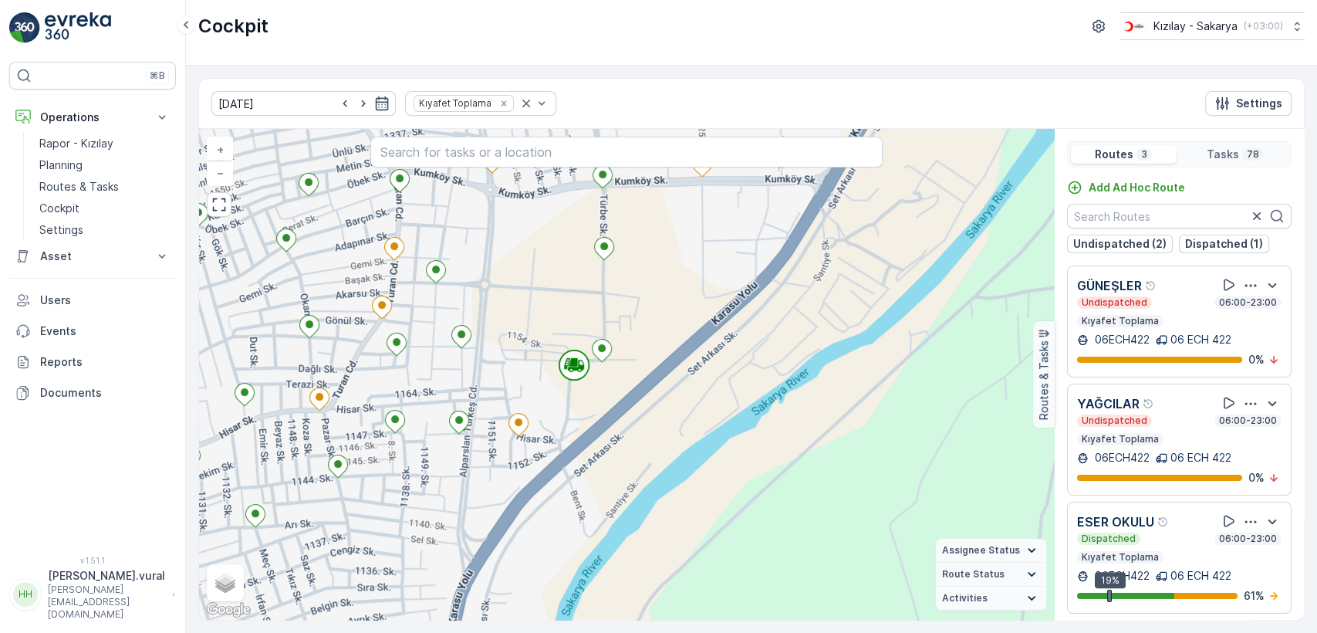
click at [525, 398] on div "+ − Satellite Roadmap Terrain Hybrid Leaflet Keyboard shortcuts Map Data Map da…" at bounding box center [626, 374] width 855 height 491
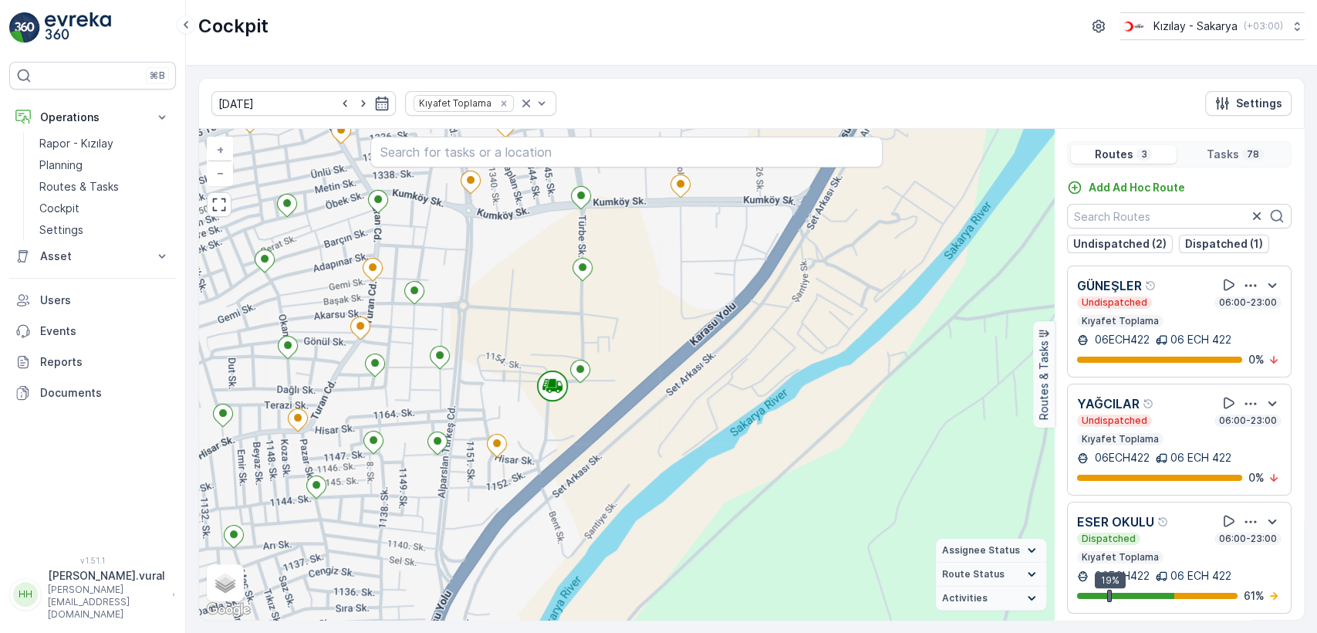
drag, startPoint x: 506, startPoint y: 331, endPoint x: 561, endPoint y: 353, distance: 58.9
click at [556, 353] on div "+ − Satellite Roadmap Terrain Hybrid Leaflet Keyboard shortcuts Map Data Map da…" at bounding box center [626, 374] width 855 height 491
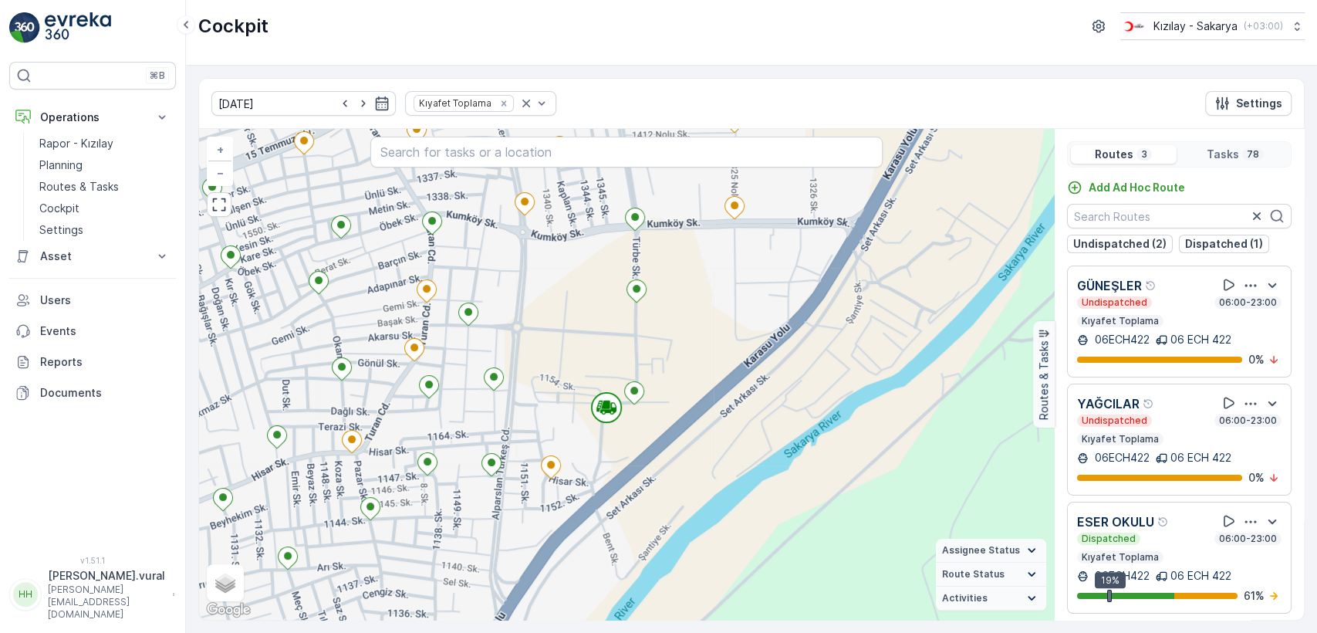
drag, startPoint x: 558, startPoint y: 341, endPoint x: 614, endPoint y: 372, distance: 64.2
click at [614, 372] on div "+ − Satellite Roadmap Terrain Hybrid Leaflet Keyboard shortcuts Map Data Map da…" at bounding box center [626, 374] width 855 height 491
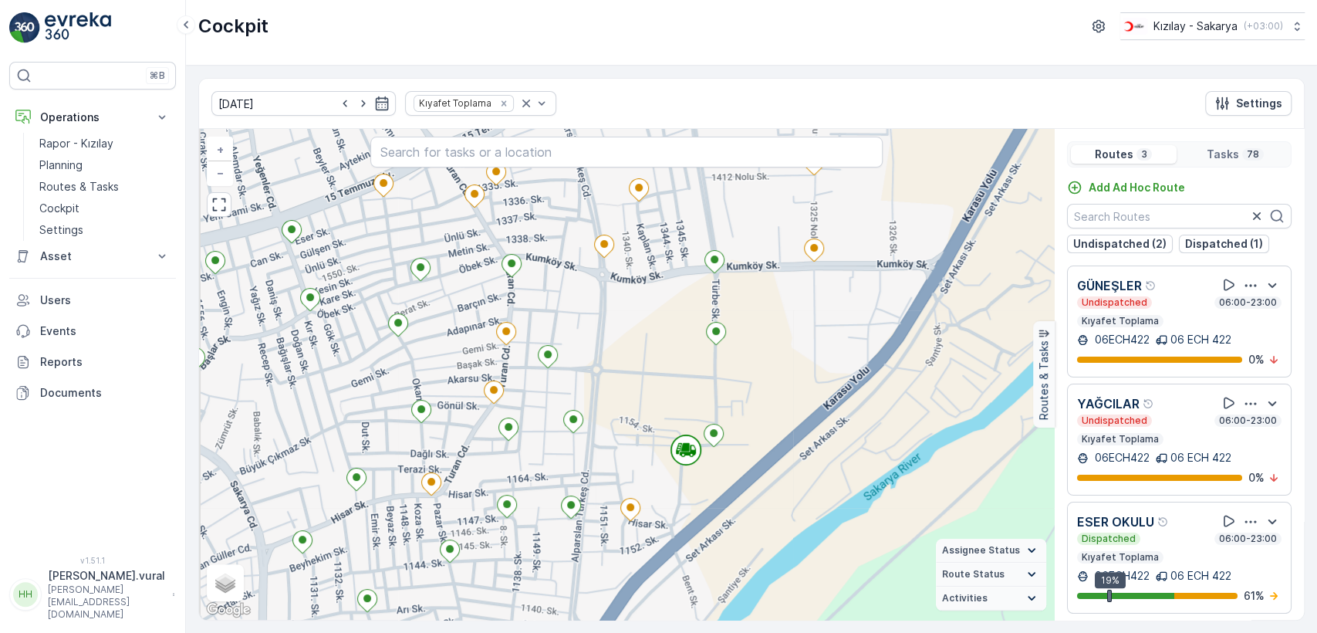
drag, startPoint x: 672, startPoint y: 372, endPoint x: 701, endPoint y: 380, distance: 29.8
click at [701, 380] on div "+ − Satellite Roadmap Terrain Hybrid Leaflet Keyboard shortcuts Map Data Map da…" at bounding box center [626, 374] width 855 height 491
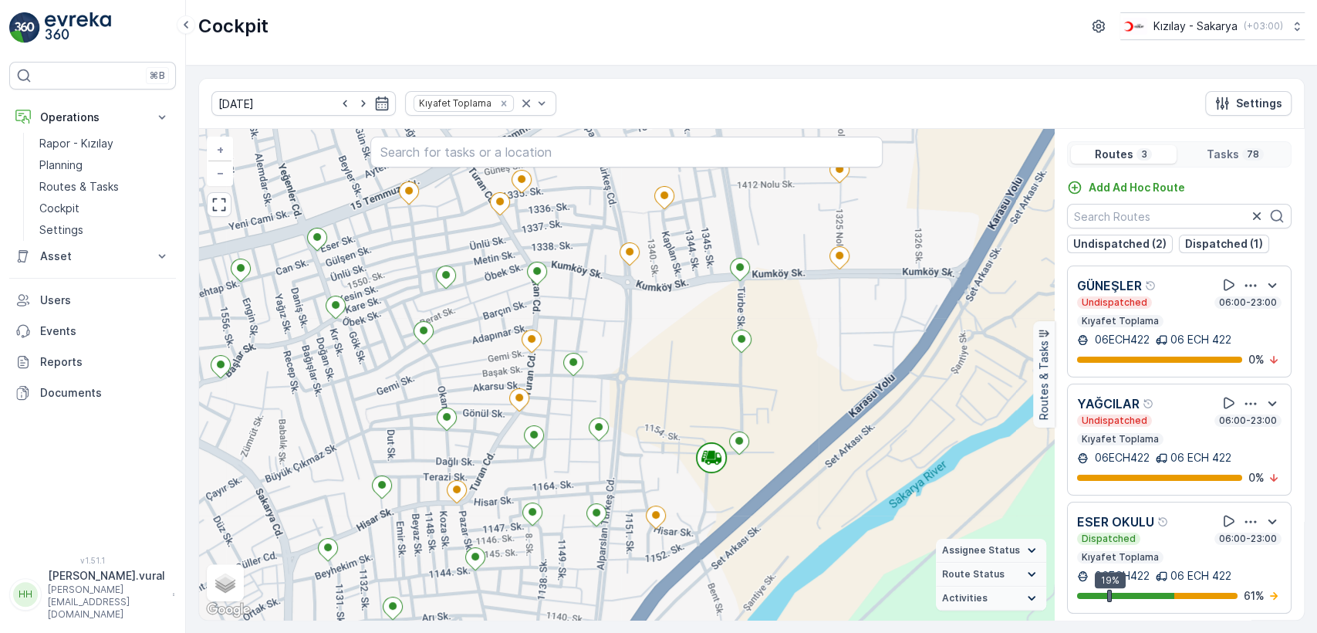
drag, startPoint x: 691, startPoint y: 366, endPoint x: 710, endPoint y: 407, distance: 45.6
click at [710, 404] on div "+ − Satellite Roadmap Terrain Hybrid Leaflet Keyboard shortcuts Map Data Map da…" at bounding box center [626, 374] width 855 height 491
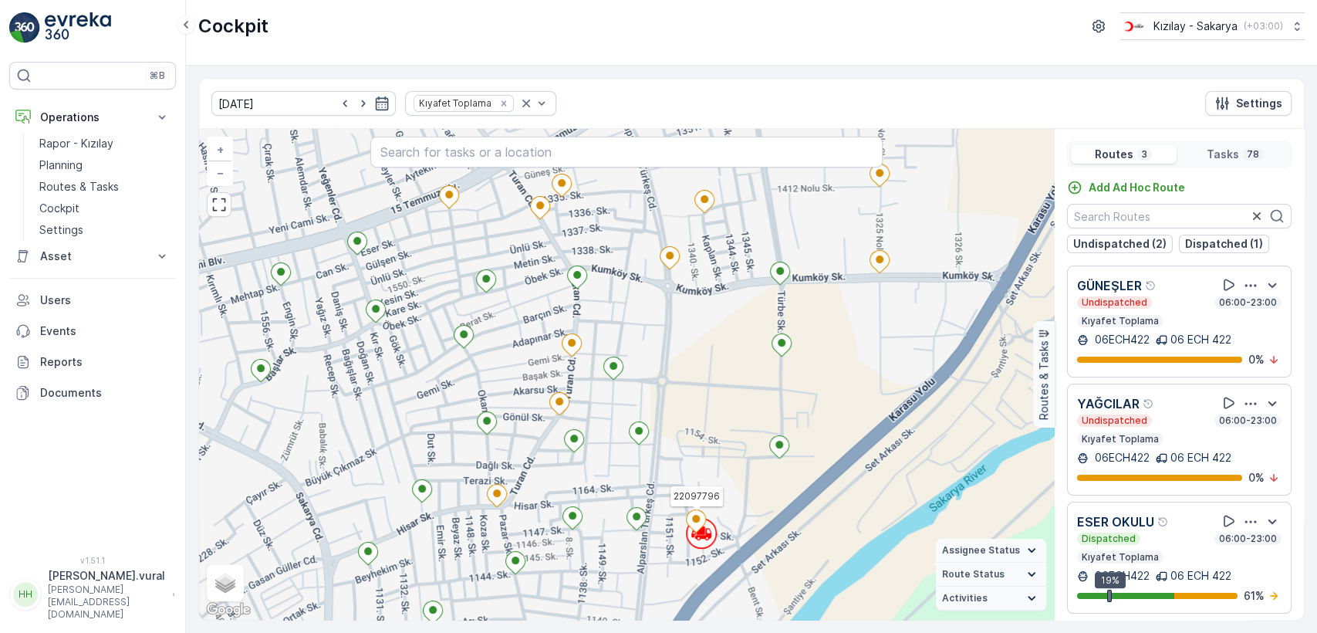
drag, startPoint x: 716, startPoint y: 453, endPoint x: 725, endPoint y: 423, distance: 31.3
click at [725, 423] on div "22097796 + − Satellite Roadmap Terrain Hybrid Leaflet Keyboard shortcuts Map Da…" at bounding box center [626, 374] width 855 height 491
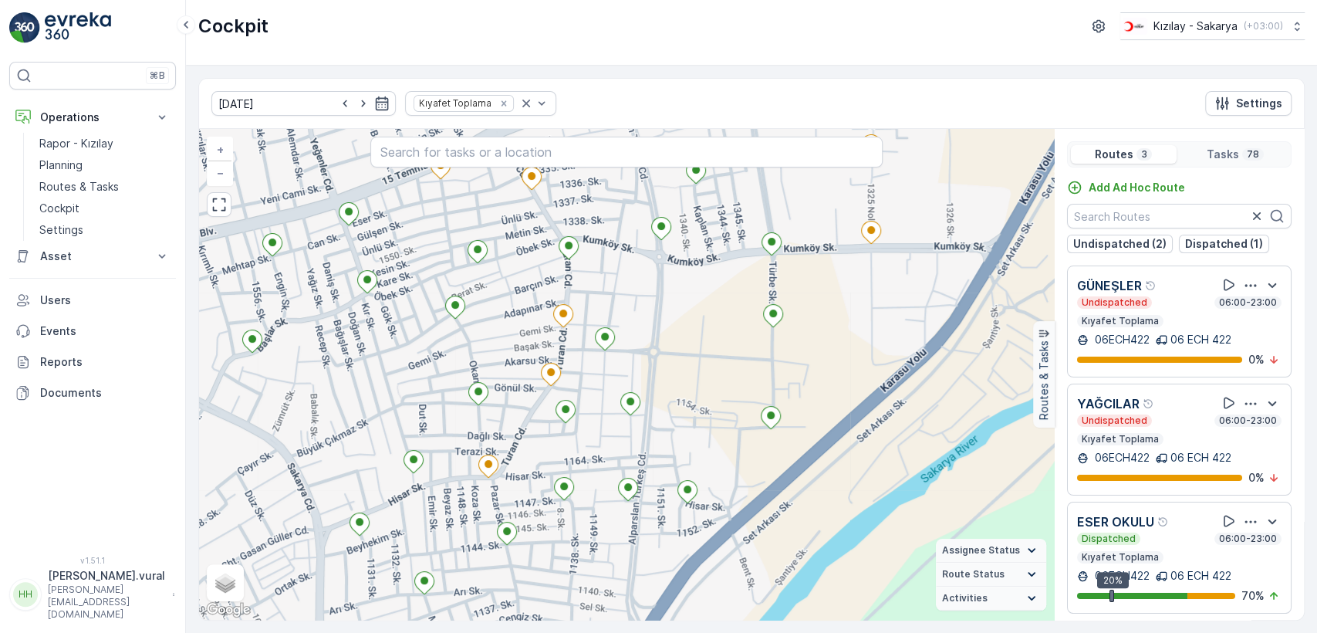
drag, startPoint x: 674, startPoint y: 332, endPoint x: 734, endPoint y: 347, distance: 62.1
click at [734, 347] on div "+ − Satellite Roadmap Terrain Hybrid Leaflet Keyboard shortcuts Map Data Map da…" at bounding box center [626, 374] width 855 height 491
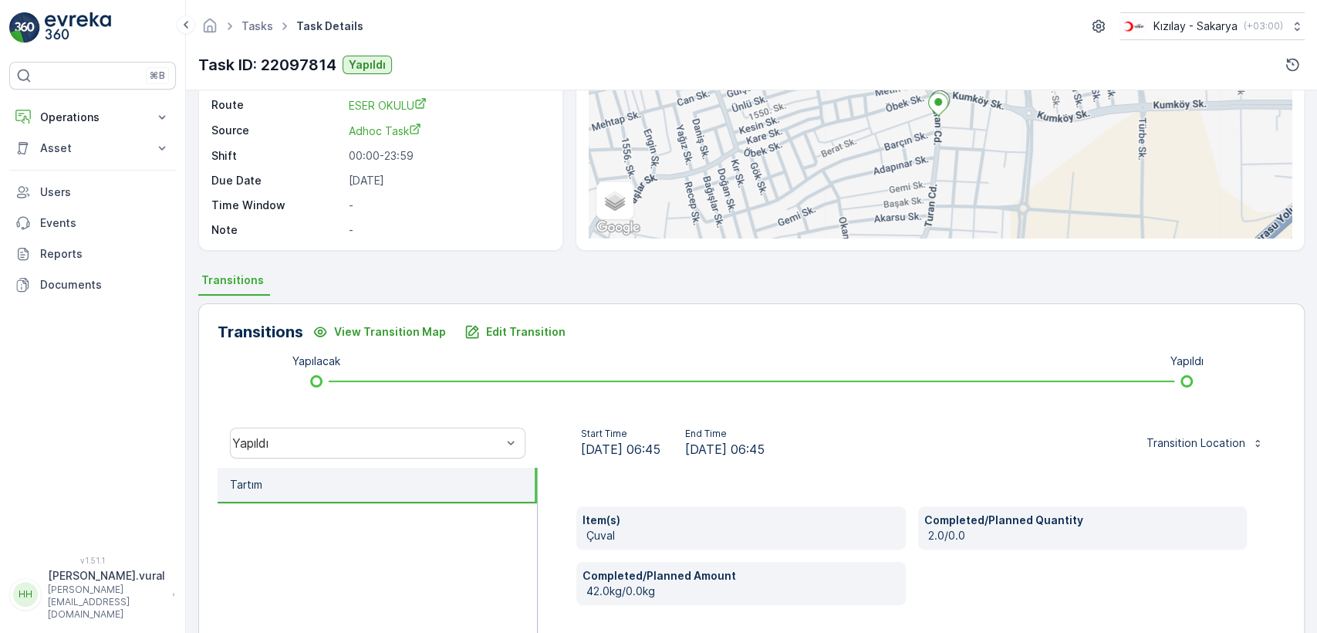
scroll to position [340, 0]
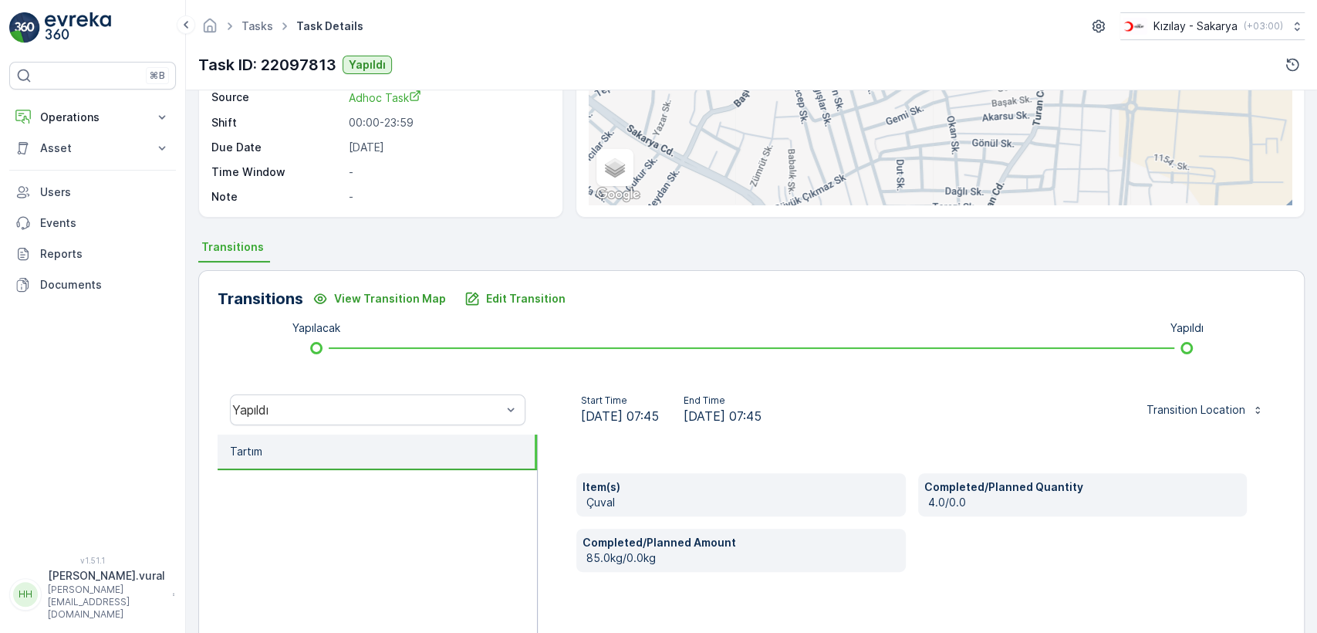
scroll to position [340, 0]
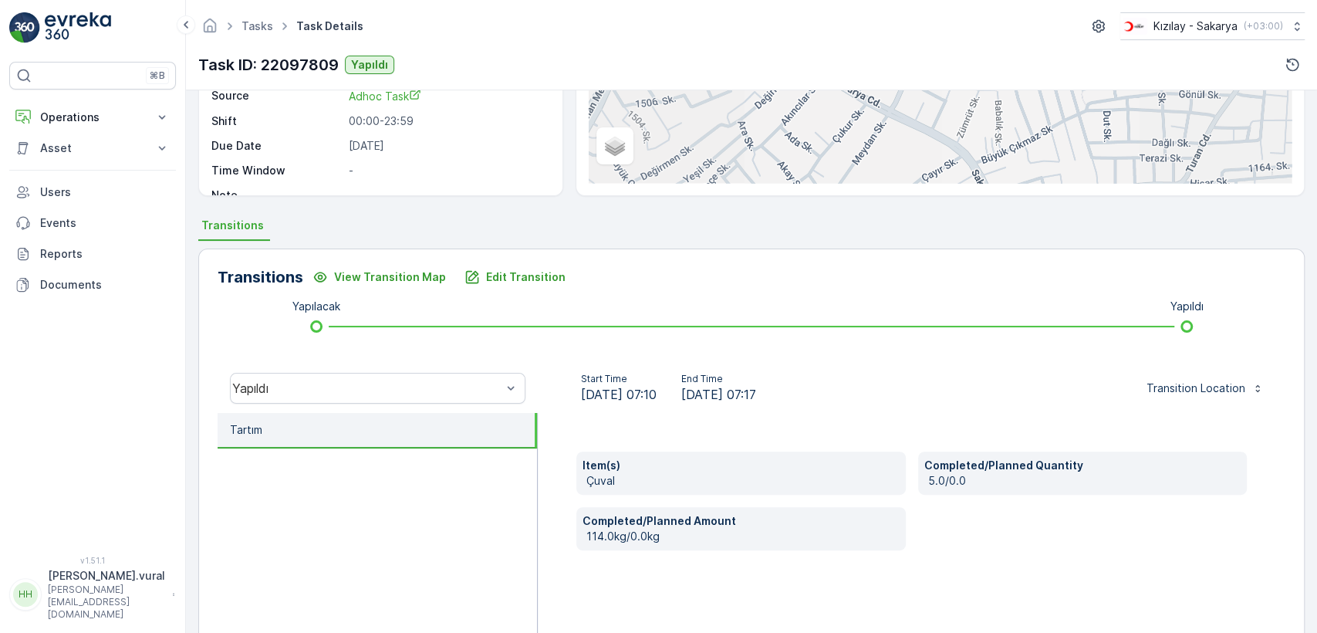
scroll to position [340, 0]
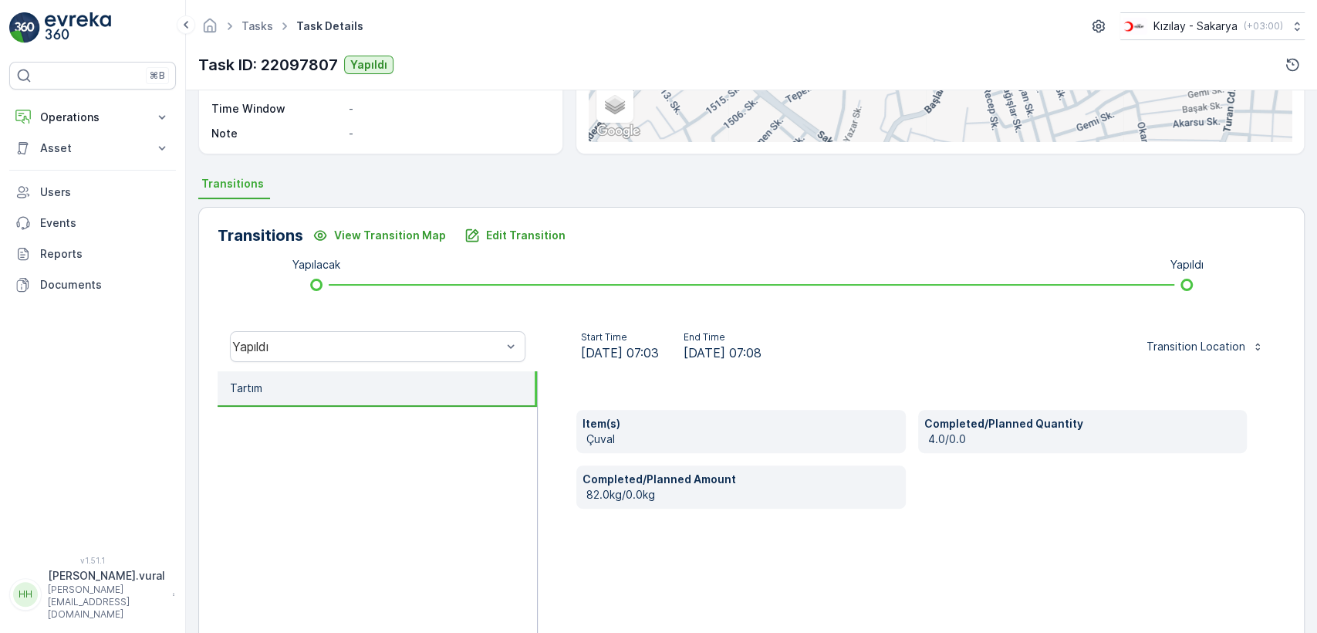
scroll to position [340, 0]
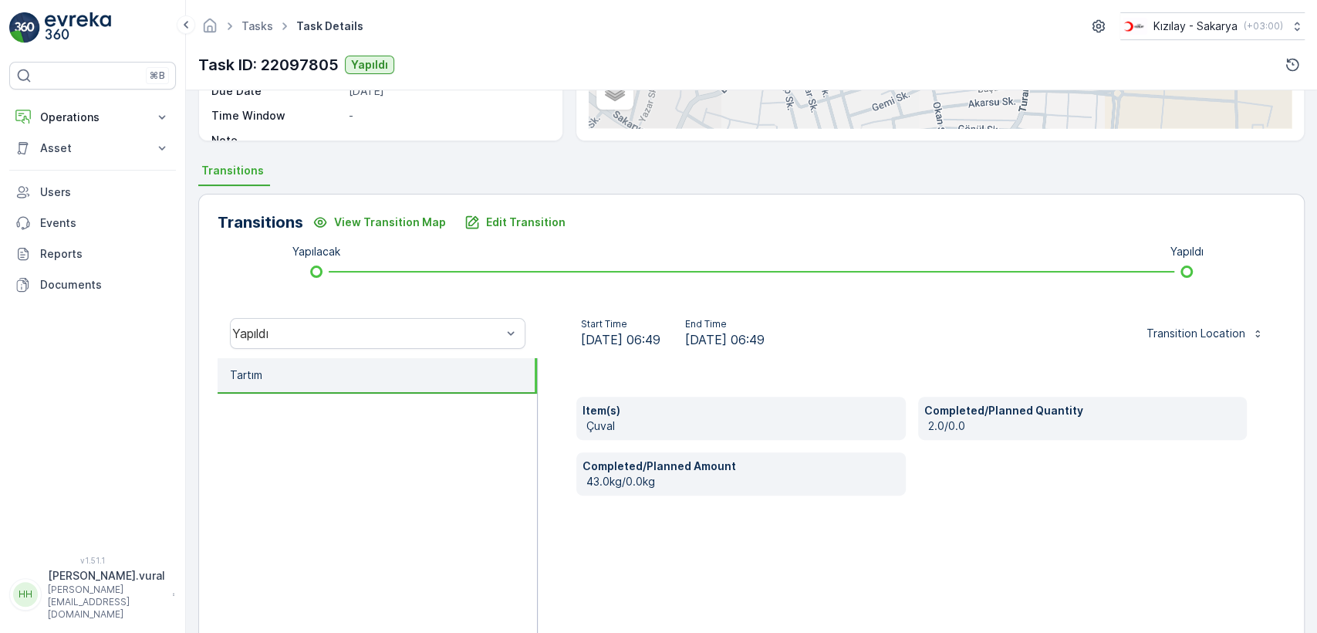
scroll to position [340, 0]
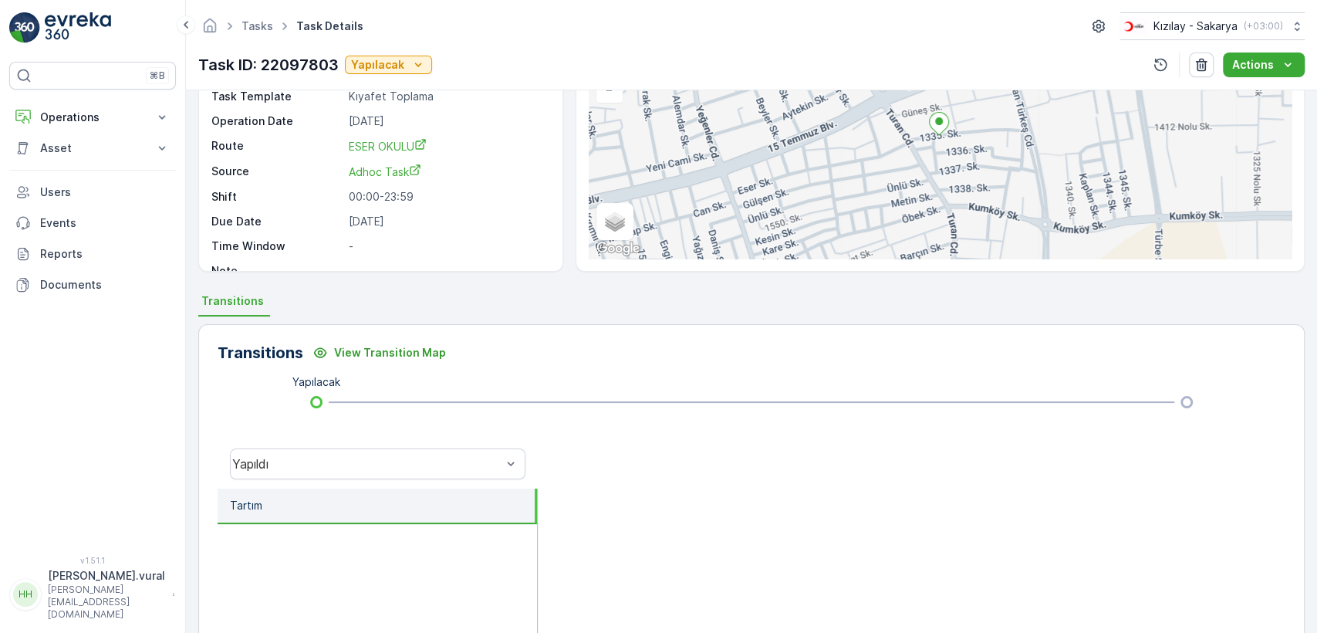
scroll to position [340, 0]
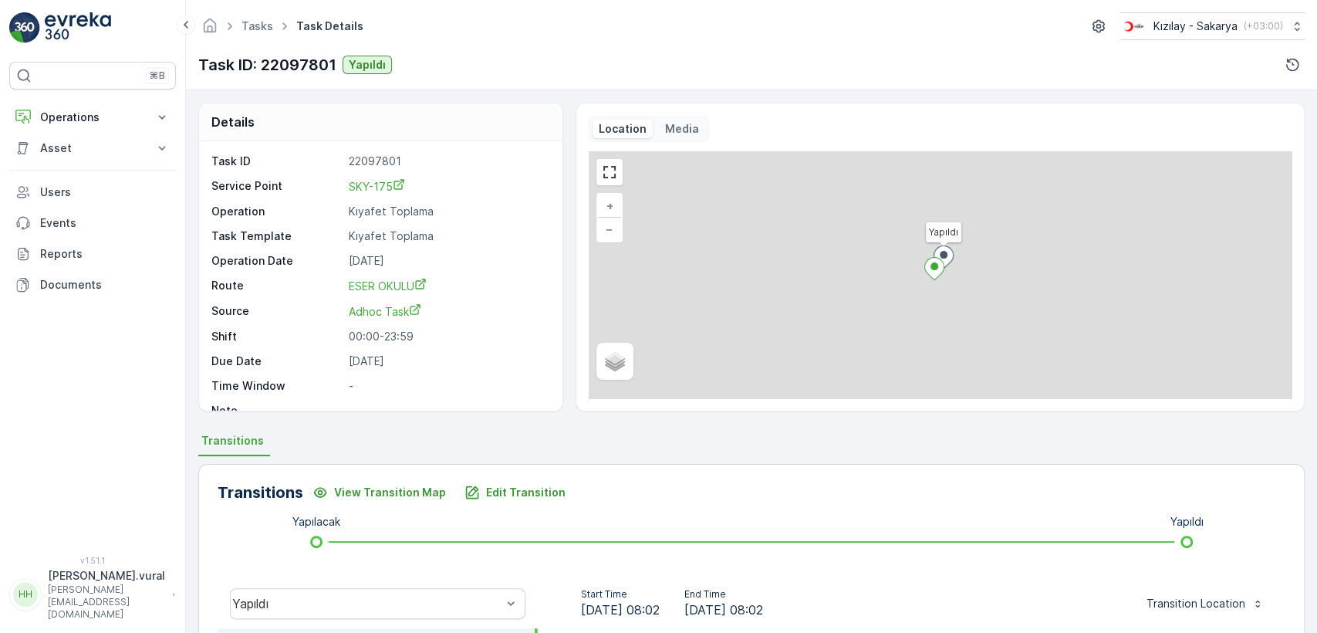
scroll to position [340, 0]
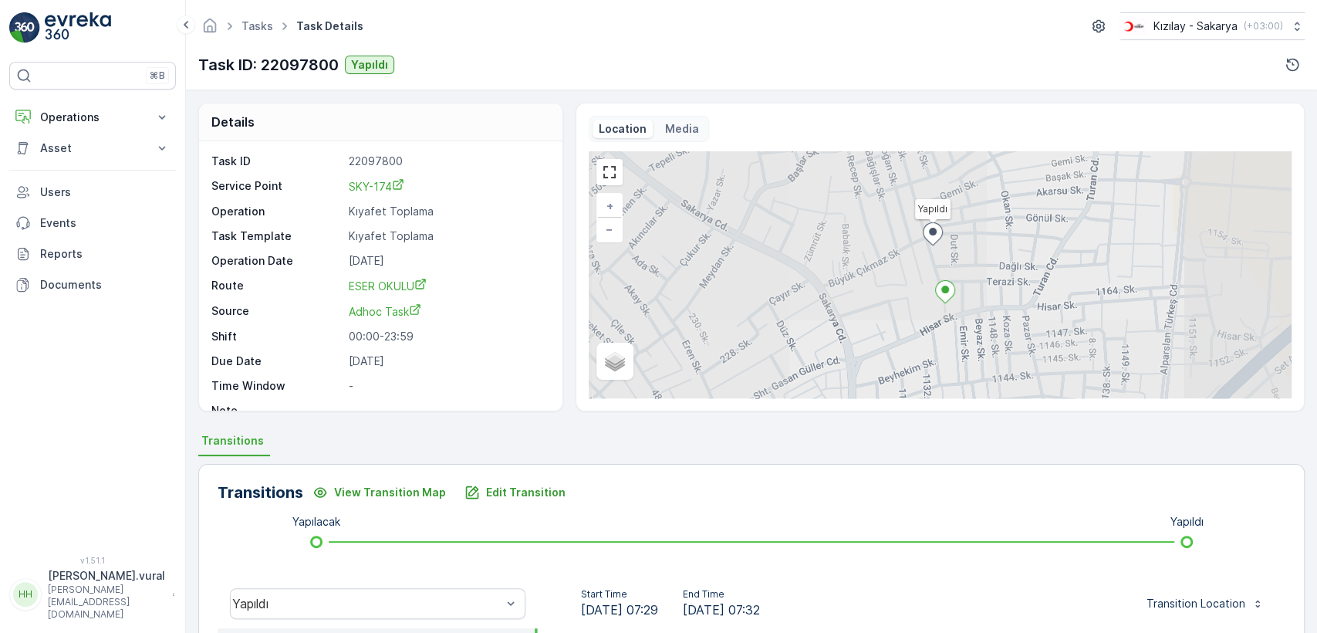
scroll to position [340, 0]
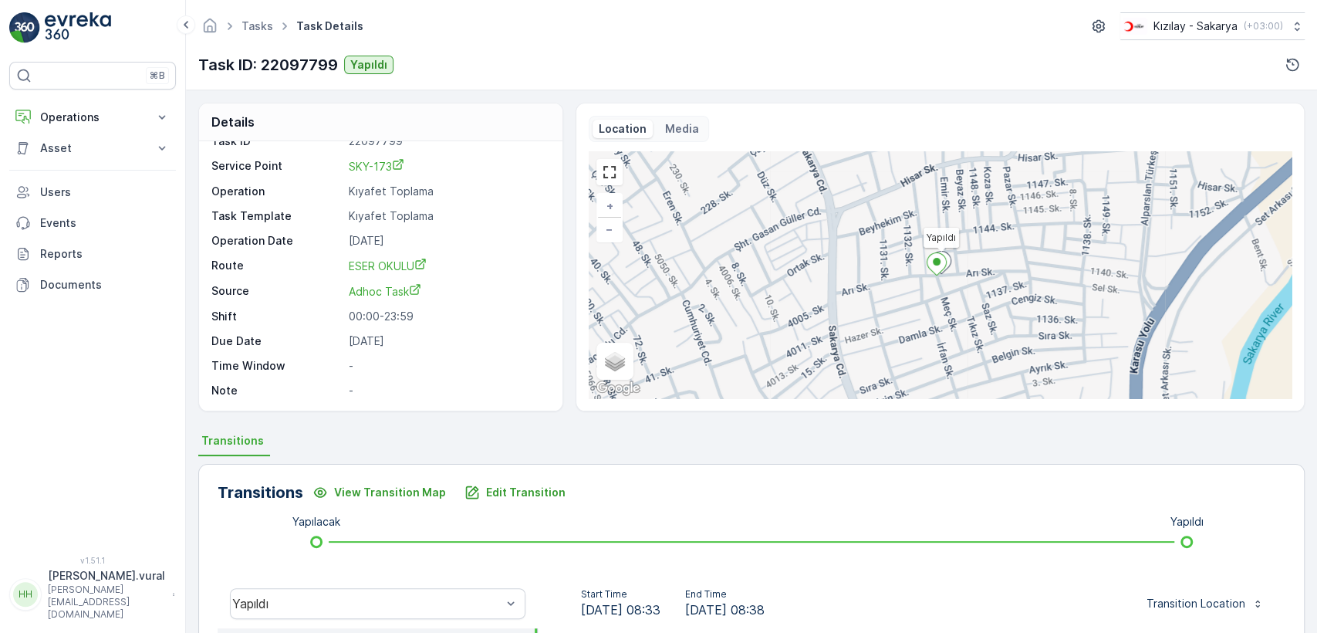
scroll to position [257, 0]
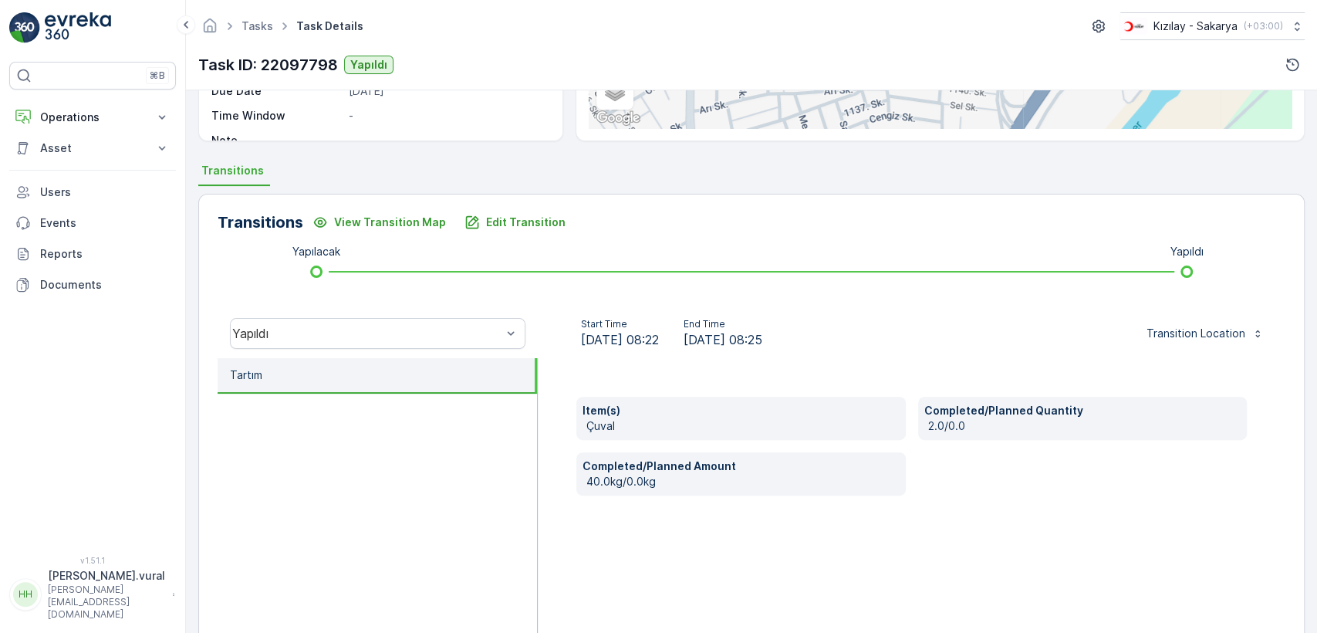
scroll to position [340, 0]
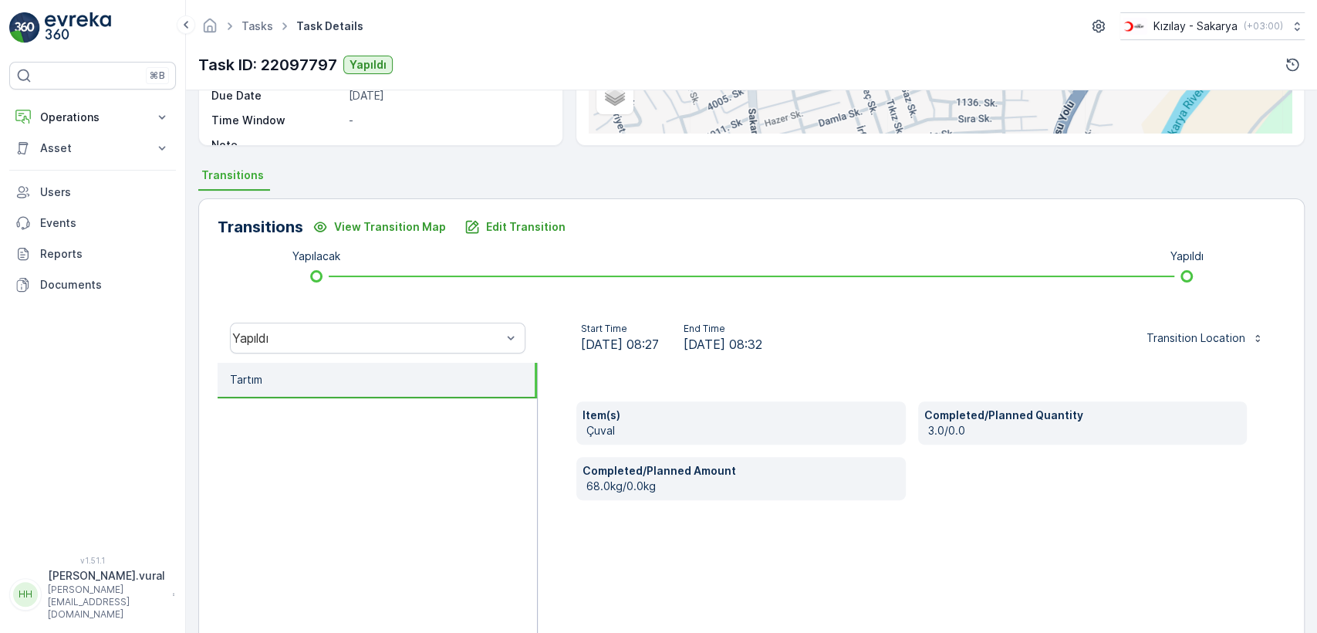
scroll to position [340, 0]
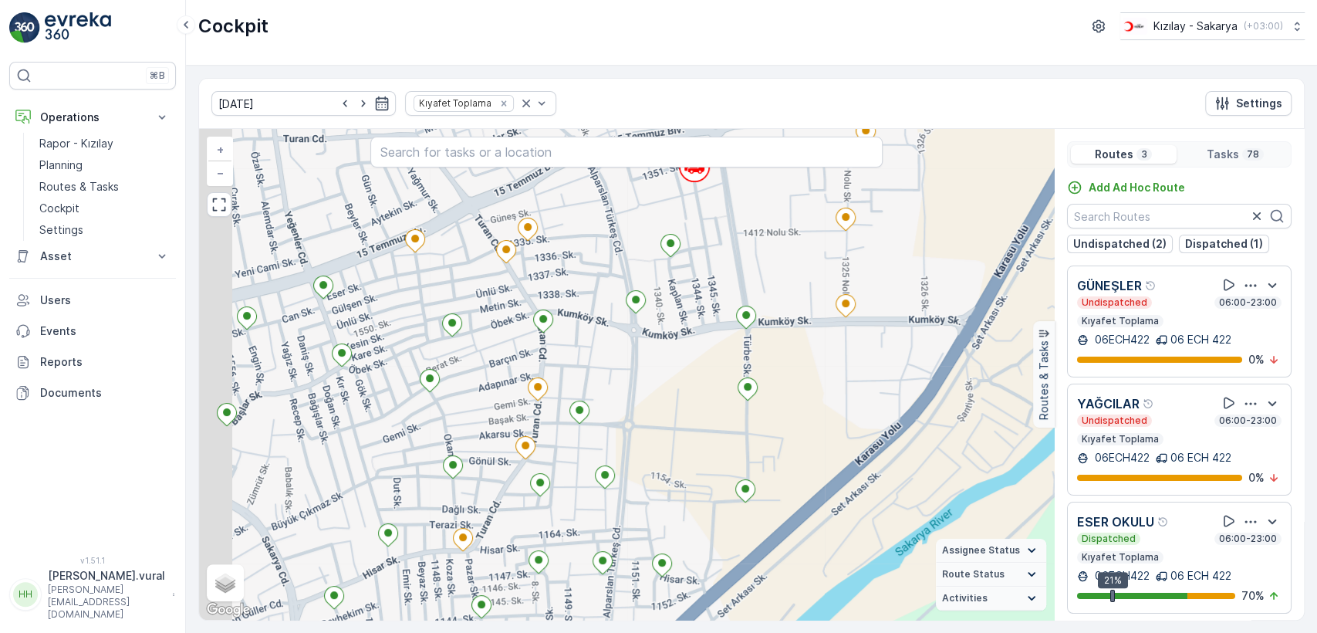
drag, startPoint x: 641, startPoint y: 403, endPoint x: 667, endPoint y: 393, distance: 27.4
click at [667, 393] on div "+ − Satellite Roadmap Terrain Hybrid Leaflet Keyboard shortcuts Map Data Map da…" at bounding box center [626, 374] width 855 height 491
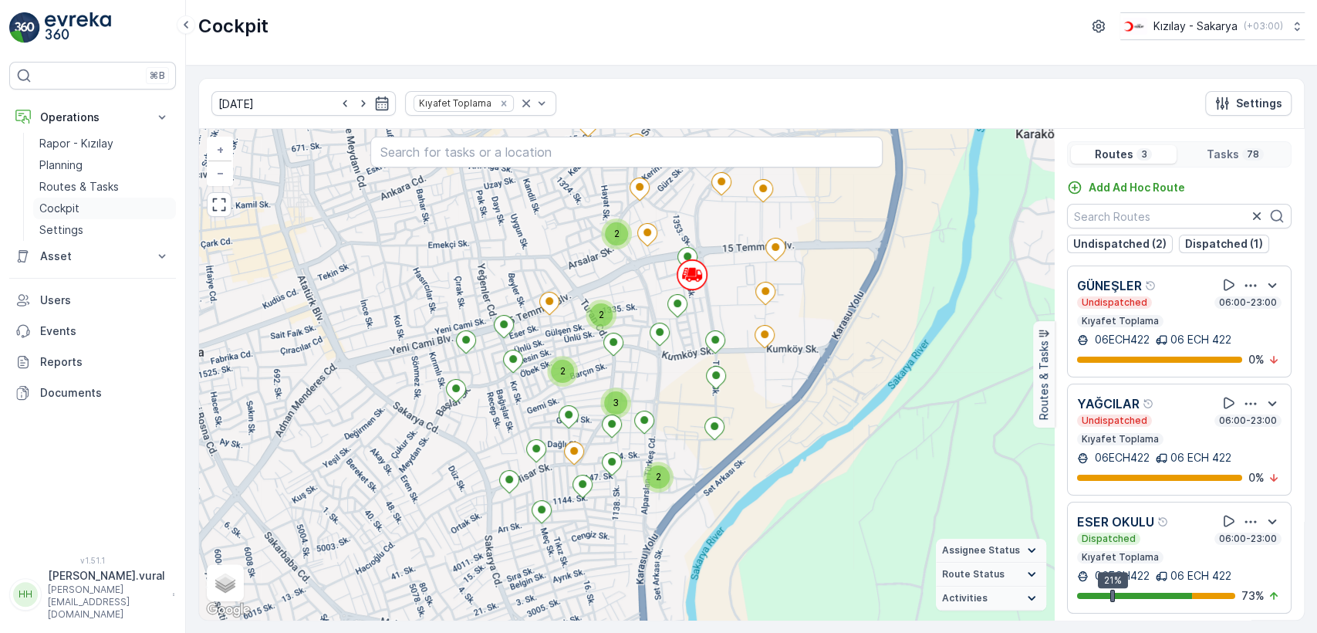
click at [50, 208] on p "Cockpit" at bounding box center [59, 208] width 40 height 15
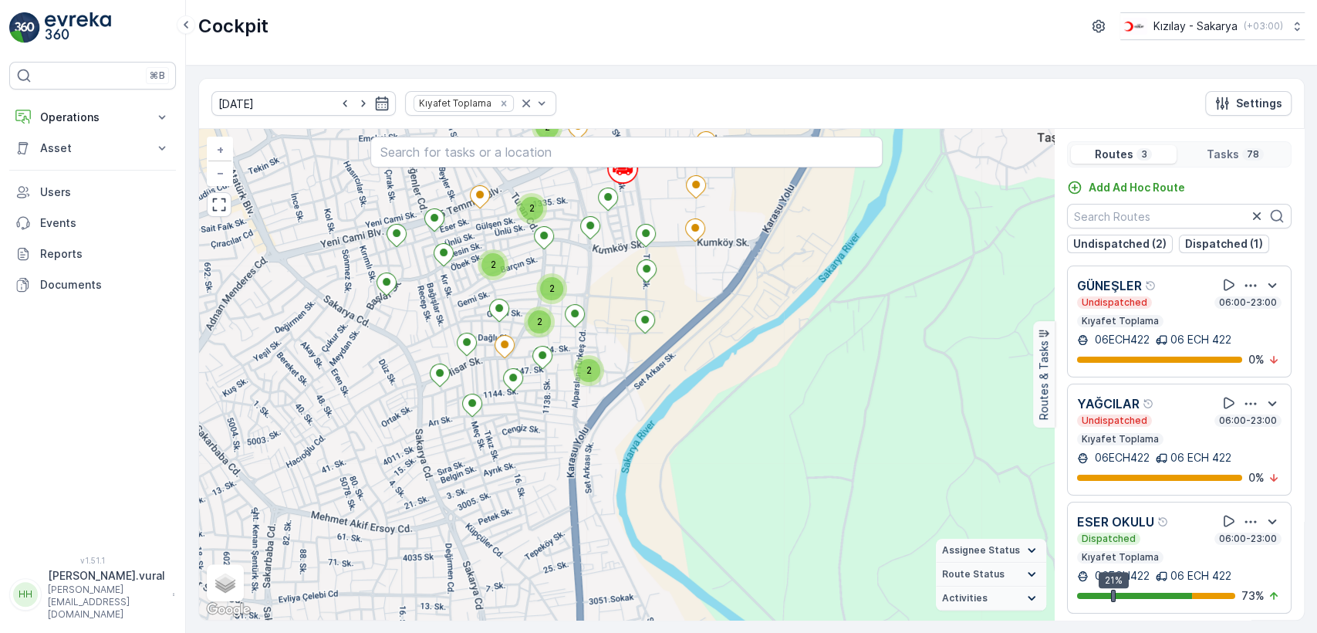
drag, startPoint x: 685, startPoint y: 347, endPoint x: 686, endPoint y: 418, distance: 71.0
click at [686, 428] on div "2 2 2 2 2 2 2 2 2 + − Satellite Roadmap Terrain Hybrid Leaflet Keyboard shortcu…" at bounding box center [626, 374] width 855 height 491
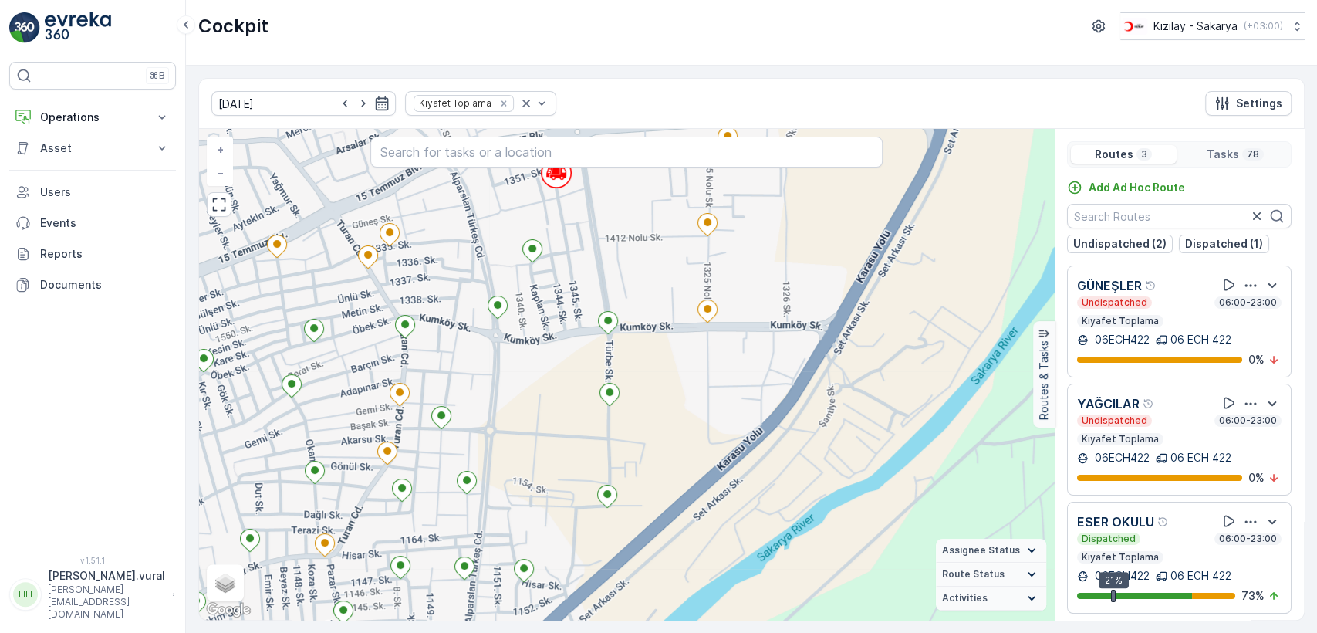
drag, startPoint x: 648, startPoint y: 286, endPoint x: 683, endPoint y: 407, distance: 126.8
click at [683, 407] on div "+ − Satellite Roadmap Terrain Hybrid Leaflet Keyboard shortcuts Map Data Map da…" at bounding box center [626, 374] width 855 height 491
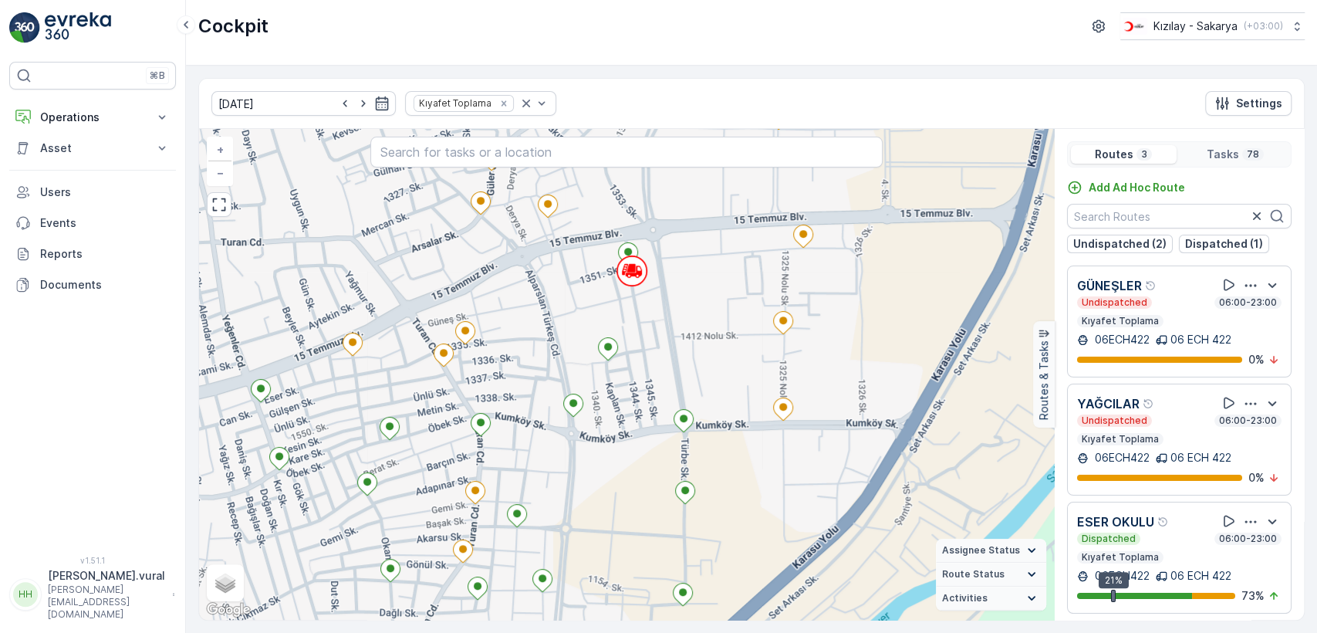
drag, startPoint x: 682, startPoint y: 397, endPoint x: 726, endPoint y: 367, distance: 53.3
click at [725, 369] on div "+ − Satellite Roadmap Terrain Hybrid Leaflet Keyboard shortcuts Map Data Map da…" at bounding box center [626, 374] width 855 height 491
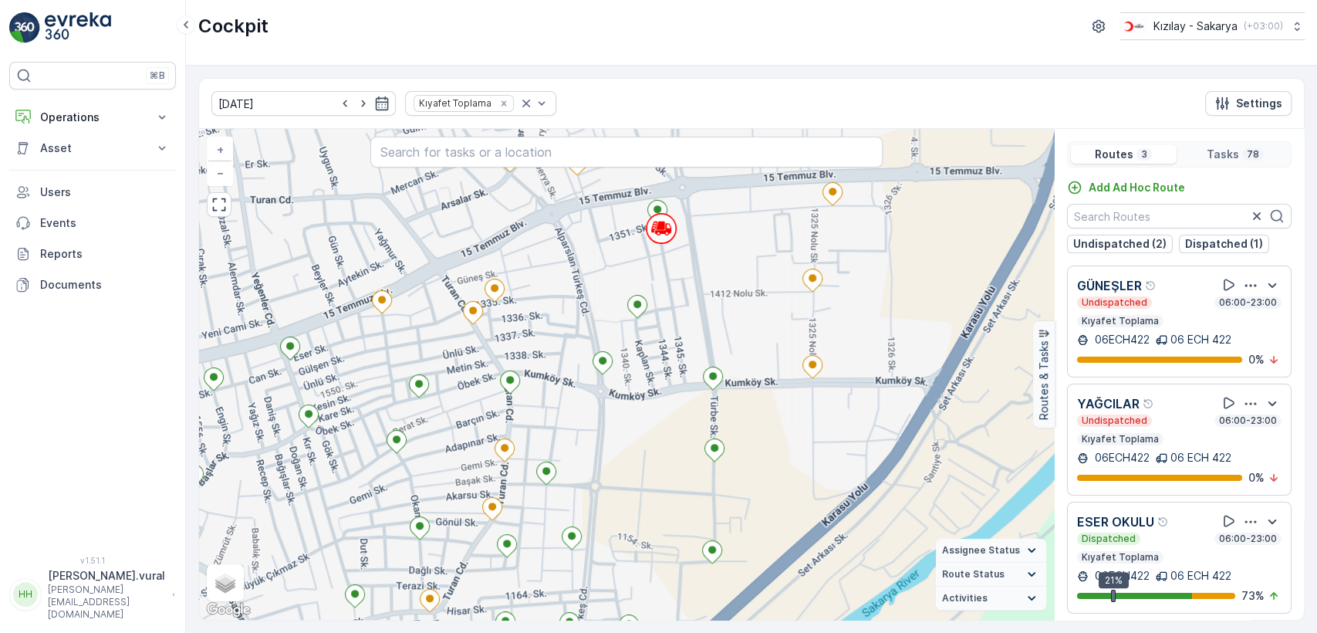
drag, startPoint x: 735, startPoint y: 349, endPoint x: 747, endPoint y: 333, distance: 20.4
click at [747, 333] on div "+ − Satellite Roadmap Terrain Hybrid Leaflet Keyboard shortcuts Map Data Map da…" at bounding box center [626, 374] width 855 height 491
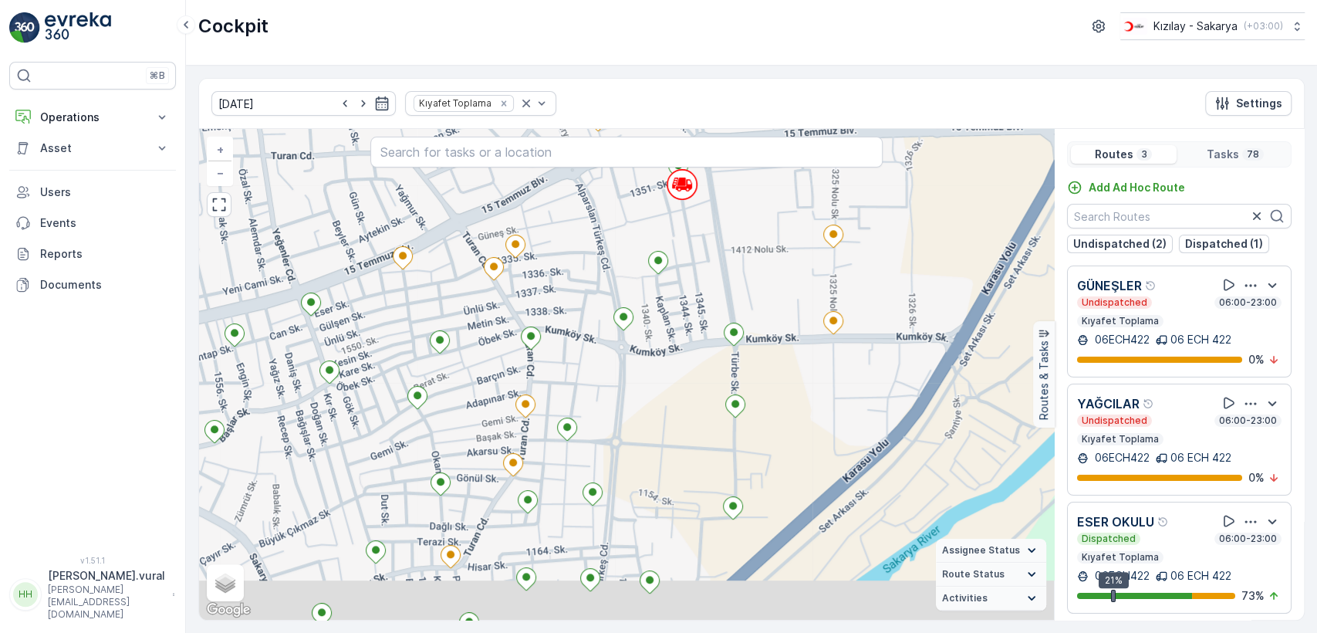
drag, startPoint x: 749, startPoint y: 351, endPoint x: 759, endPoint y: 311, distance: 41.6
click at [772, 301] on div "+ − Satellite Roadmap Terrain Hybrid Leaflet Keyboard shortcuts Map Data Map da…" at bounding box center [626, 374] width 855 height 491
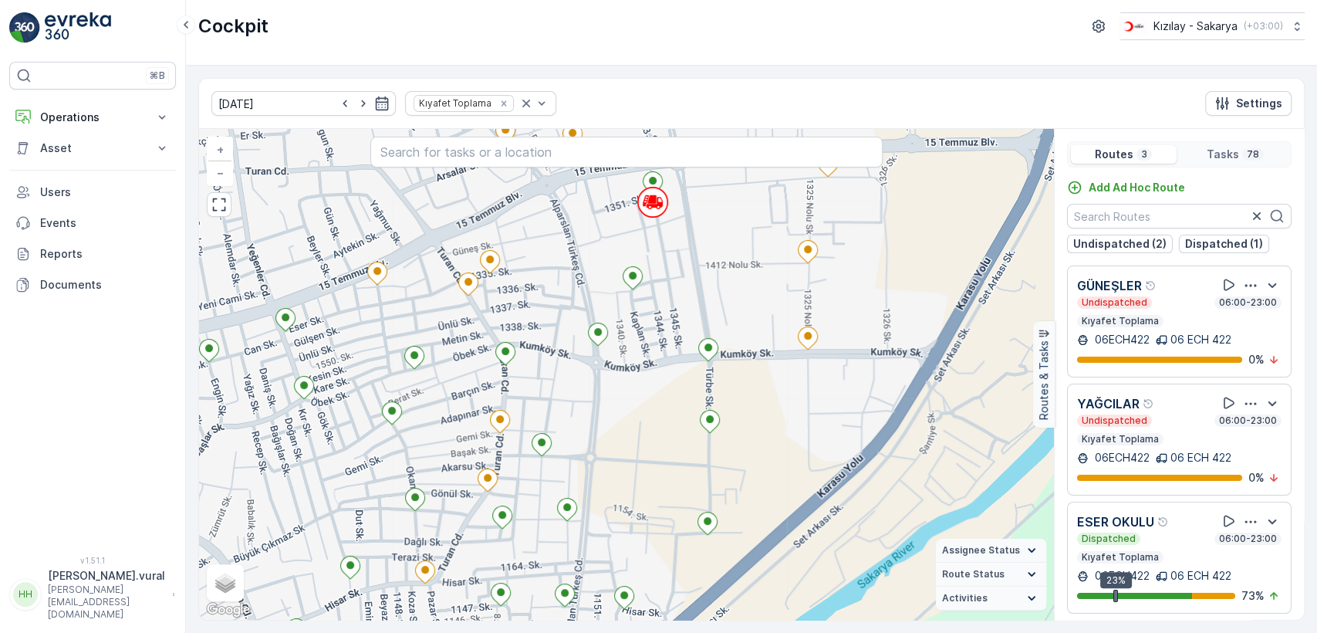
drag, startPoint x: 678, startPoint y: 263, endPoint x: 715, endPoint y: 259, distance: 37.3
click at [716, 263] on div "+ − Satellite Roadmap Terrain Hybrid Leaflet Keyboard shortcuts Map Data Map da…" at bounding box center [626, 374] width 855 height 491
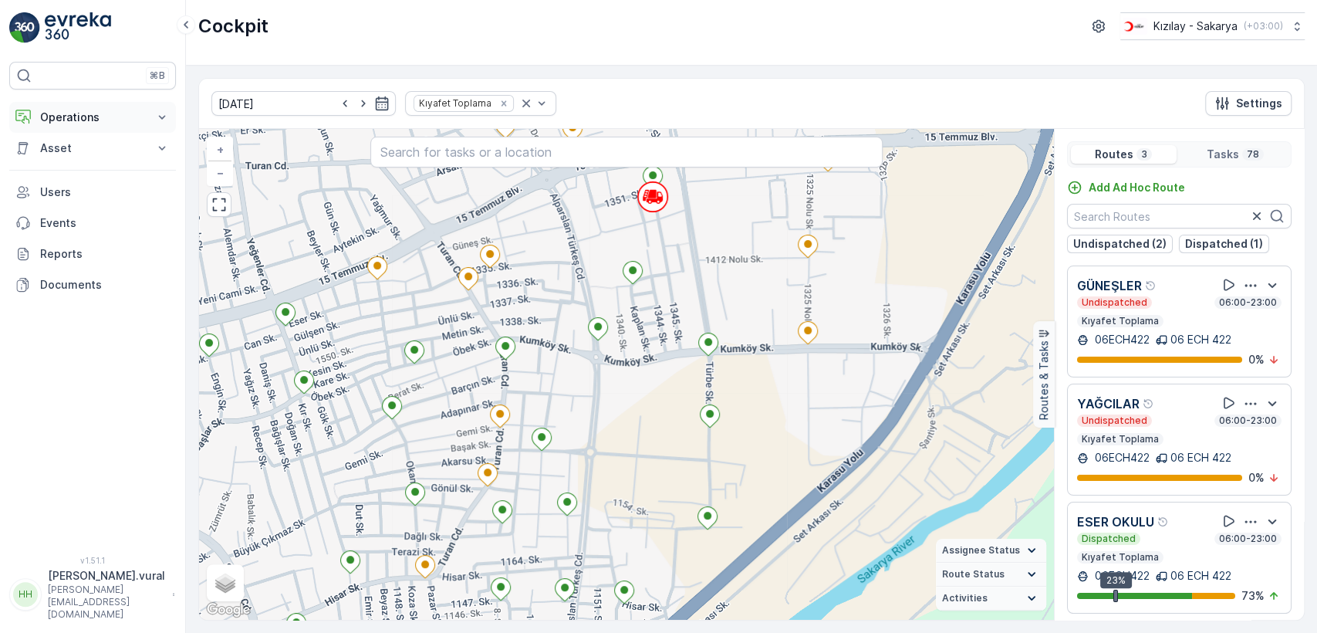
click at [87, 124] on p "Operations" at bounding box center [92, 117] width 105 height 15
click at [92, 184] on p "Routes & Tasks" at bounding box center [78, 186] width 79 height 15
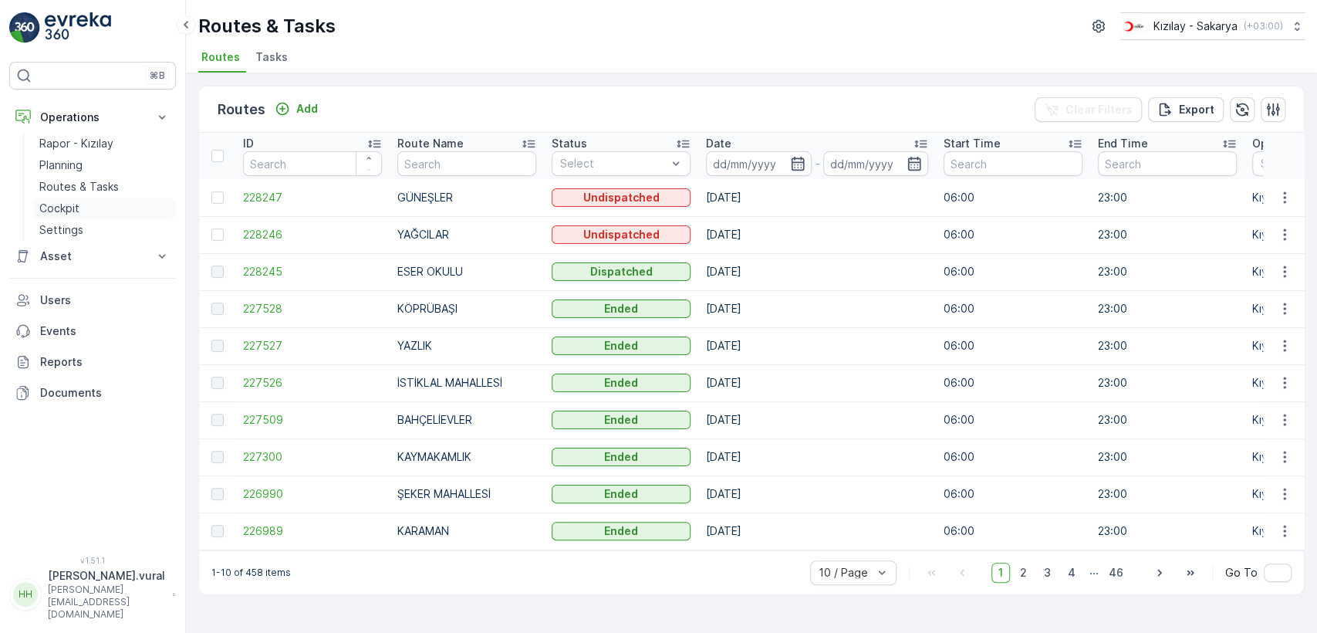
click at [63, 207] on p "Cockpit" at bounding box center [59, 208] width 40 height 15
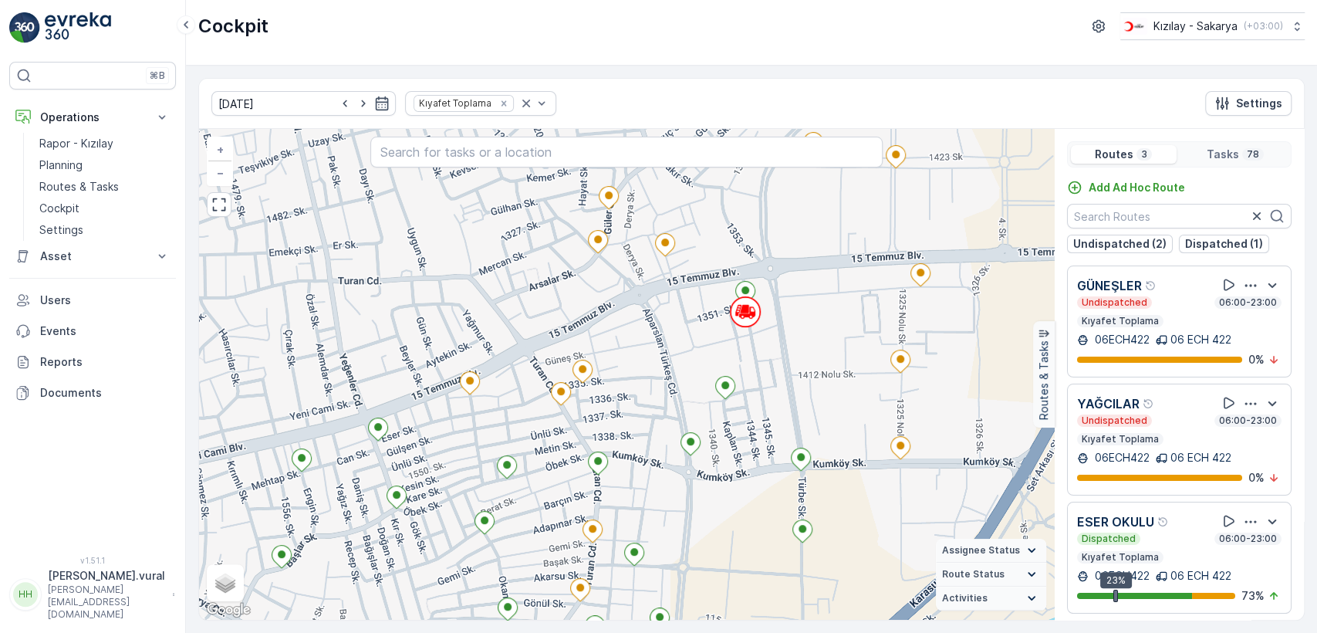
drag, startPoint x: 825, startPoint y: 487, endPoint x: 815, endPoint y: 355, distance: 132.3
click at [815, 369] on div "+ − Satellite Roadmap Terrain Hybrid Leaflet Keyboard shortcuts Map Data Map da…" at bounding box center [626, 374] width 855 height 491
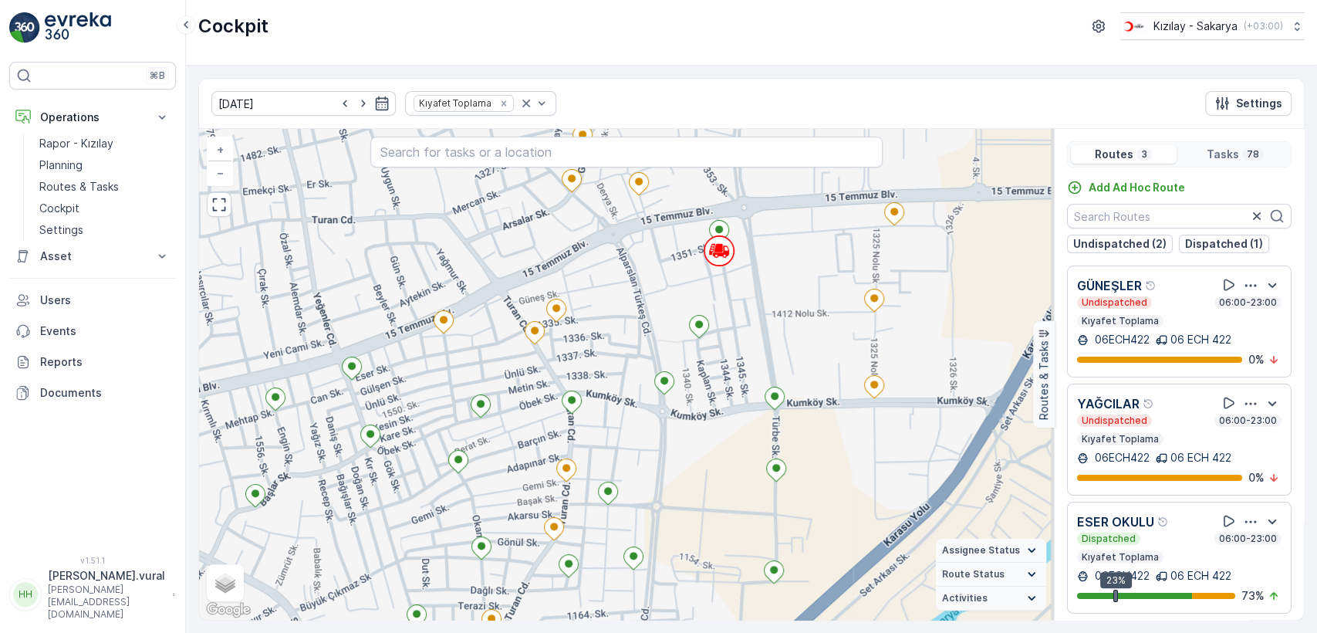
drag, startPoint x: 779, startPoint y: 335, endPoint x: 753, endPoint y: 316, distance: 31.5
click at [754, 317] on div "+ − Satellite Roadmap Terrain Hybrid Leaflet Keyboard shortcuts Map Data Map da…" at bounding box center [626, 374] width 855 height 491
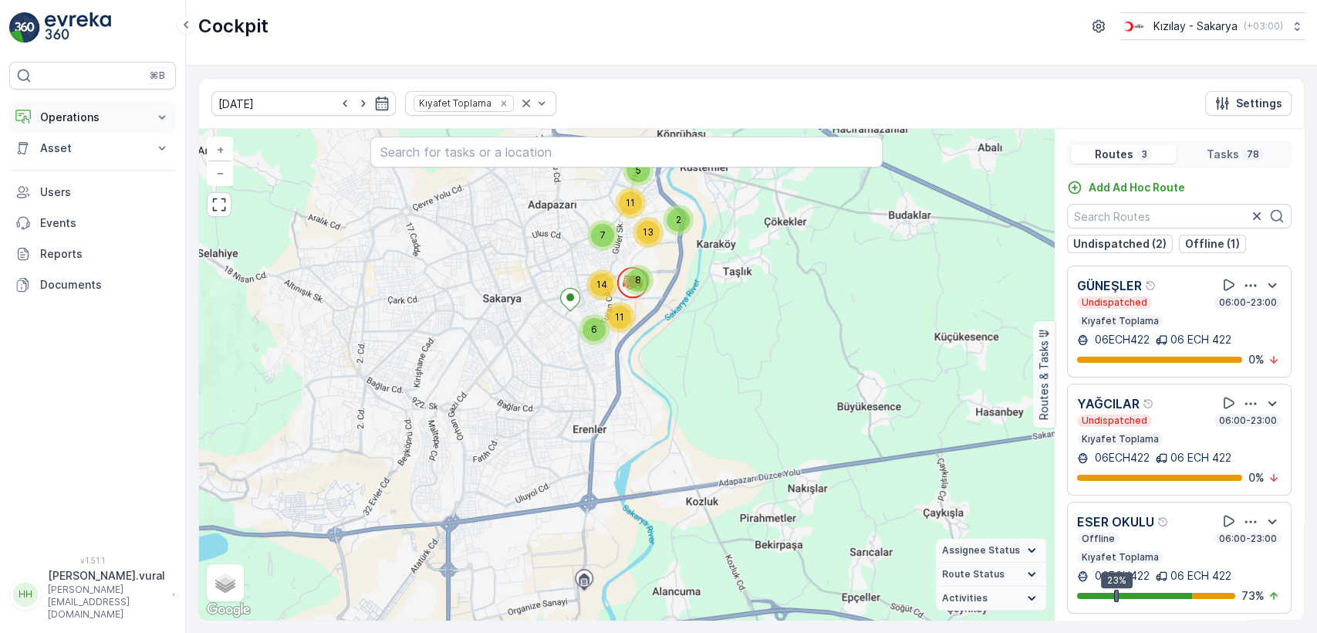
click at [108, 110] on p "Operations" at bounding box center [92, 117] width 105 height 15
click at [103, 211] on link "Cockpit" at bounding box center [104, 209] width 143 height 22
click at [111, 188] on p "Routes & Tasks" at bounding box center [78, 186] width 79 height 15
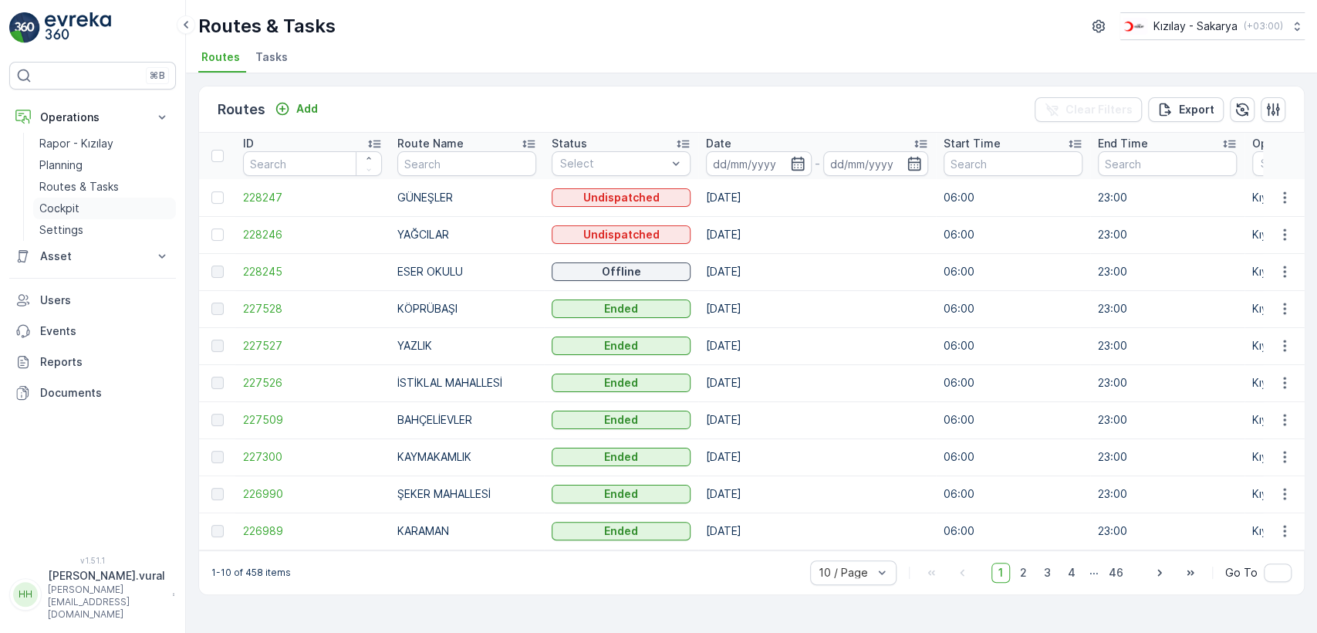
click at [102, 213] on link "Cockpit" at bounding box center [104, 209] width 143 height 22
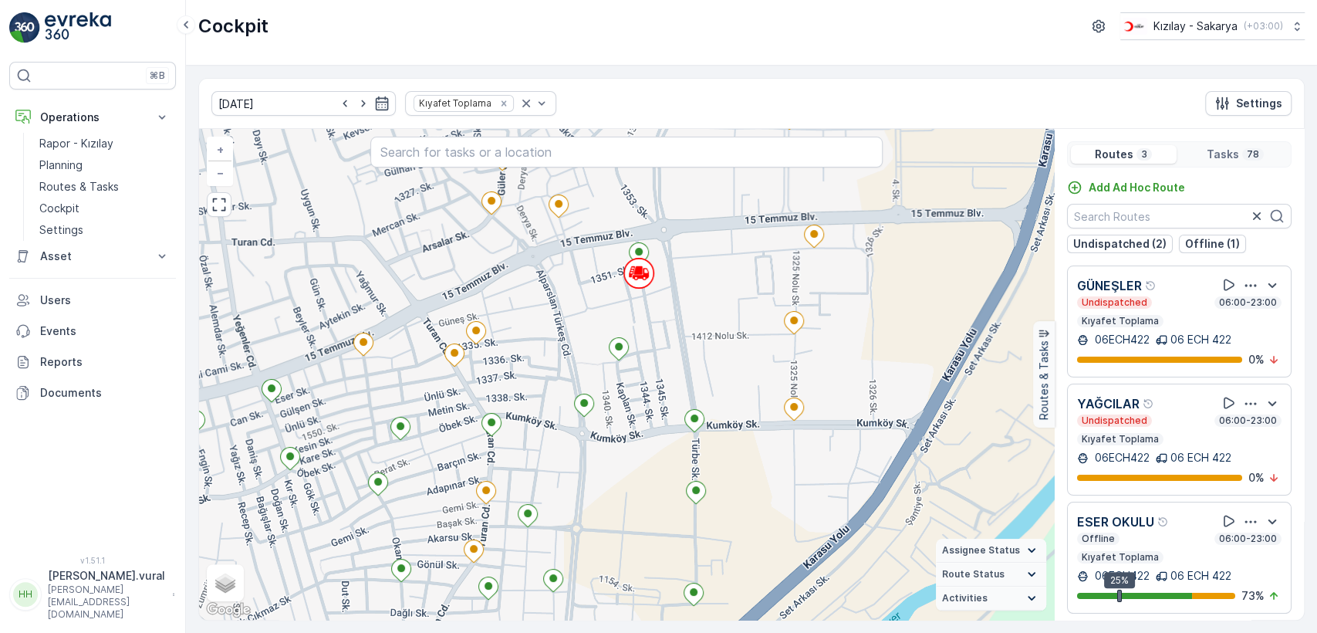
drag, startPoint x: 739, startPoint y: 260, endPoint x: 707, endPoint y: 350, distance: 95.7
click at [707, 350] on div "+ − Satellite Roadmap Terrain Hybrid Leaflet Keyboard shortcuts Map Data Map da…" at bounding box center [626, 374] width 855 height 491
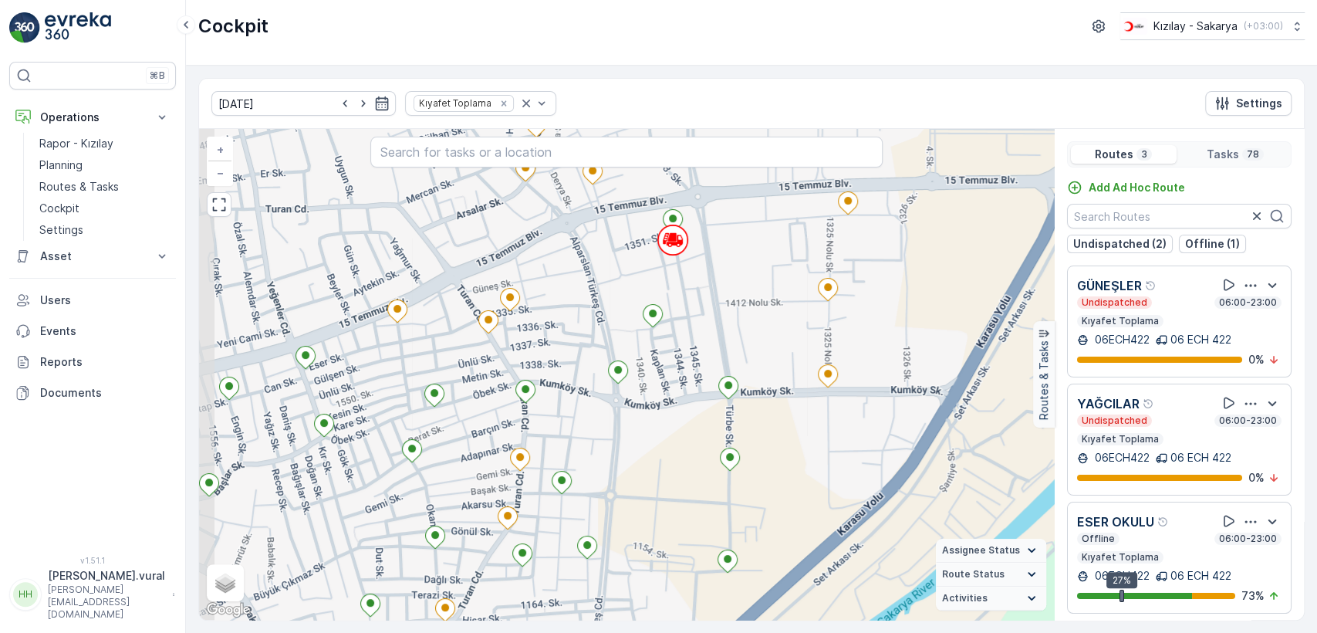
drag, startPoint x: 682, startPoint y: 407, endPoint x: 705, endPoint y: 326, distance: 83.5
click at [705, 326] on div "+ − Satellite Roadmap Terrain Hybrid Leaflet Keyboard shortcuts Map Data Map da…" at bounding box center [626, 374] width 855 height 491
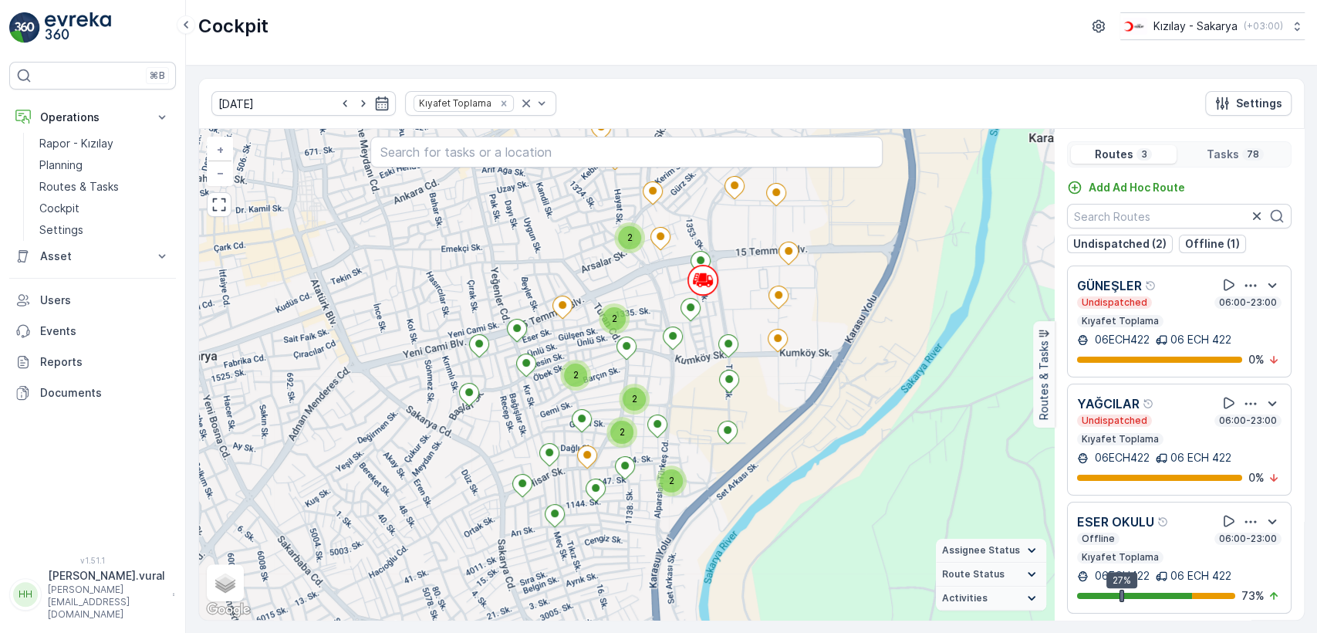
drag, startPoint x: 708, startPoint y: 397, endPoint x: 714, endPoint y: 390, distance: 9.9
click at [712, 391] on div "2 2 2 2 2 2 2 2 2 + − Satellite Roadmap Terrain Hybrid Leaflet Keyboard shortcu…" at bounding box center [626, 374] width 855 height 491
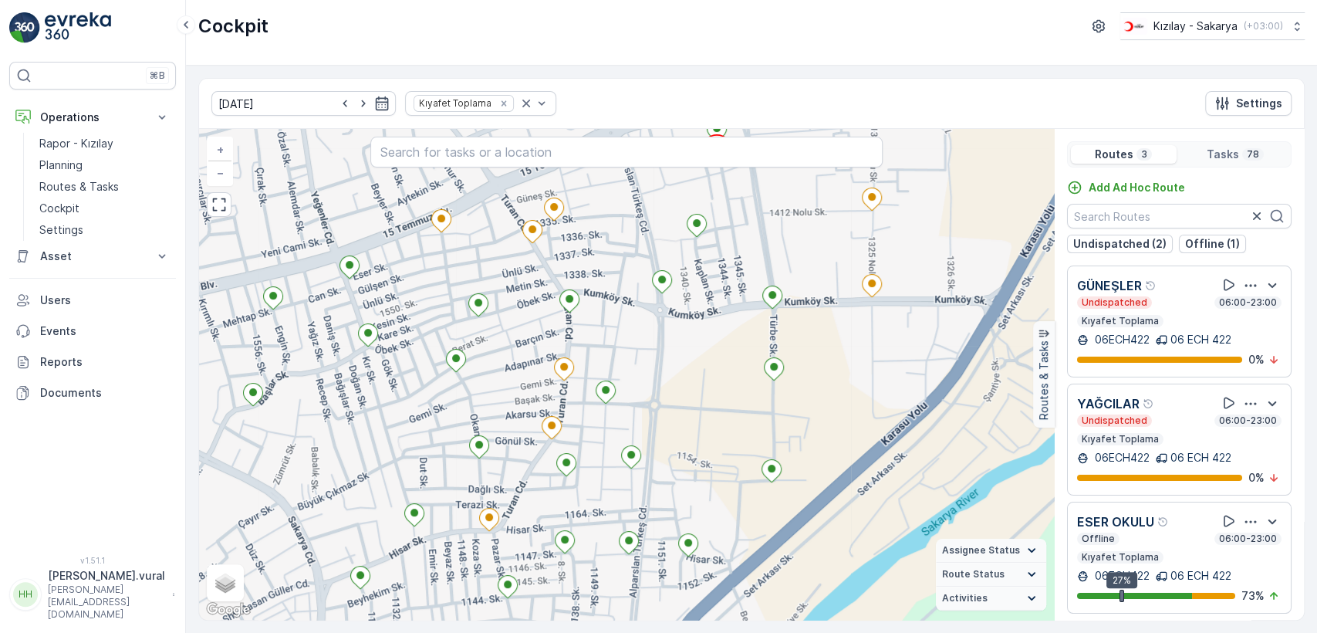
drag, startPoint x: 674, startPoint y: 397, endPoint x: 729, endPoint y: 384, distance: 57.1
click at [729, 384] on div "+ − Satellite Roadmap Terrain Hybrid Leaflet Keyboard shortcuts Map Data Map da…" at bounding box center [626, 374] width 855 height 491
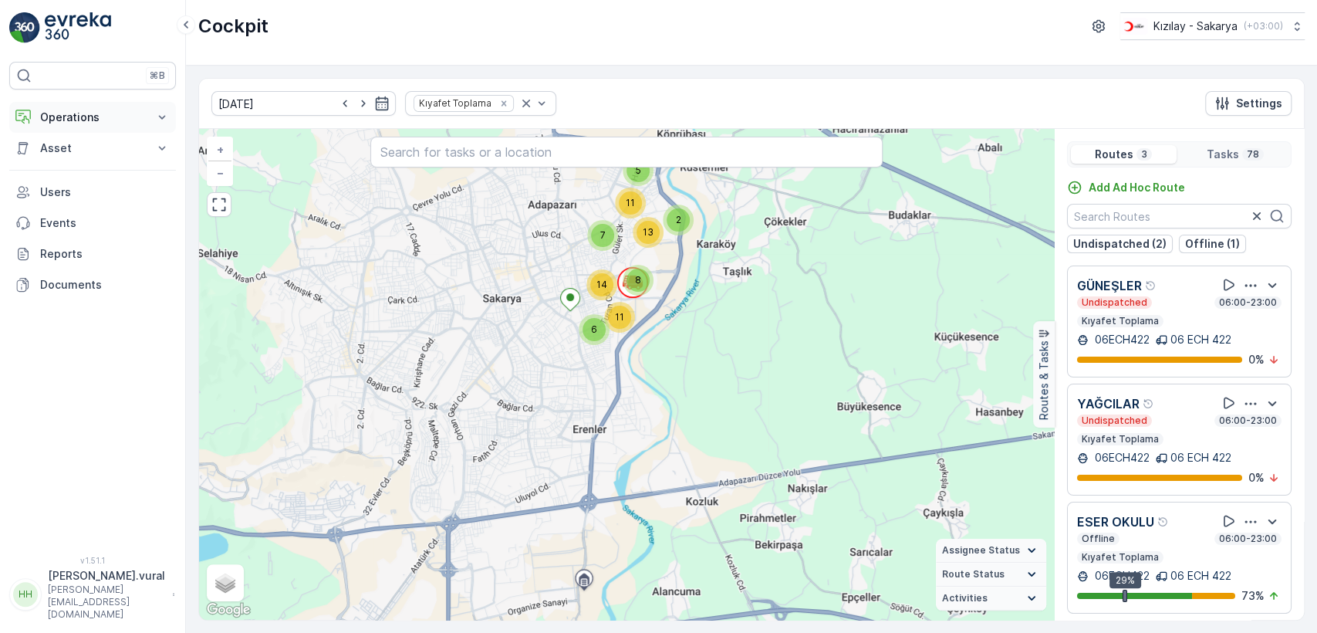
click at [83, 123] on p "Operations" at bounding box center [92, 117] width 105 height 15
click at [103, 187] on p "Routes & Tasks" at bounding box center [78, 186] width 79 height 15
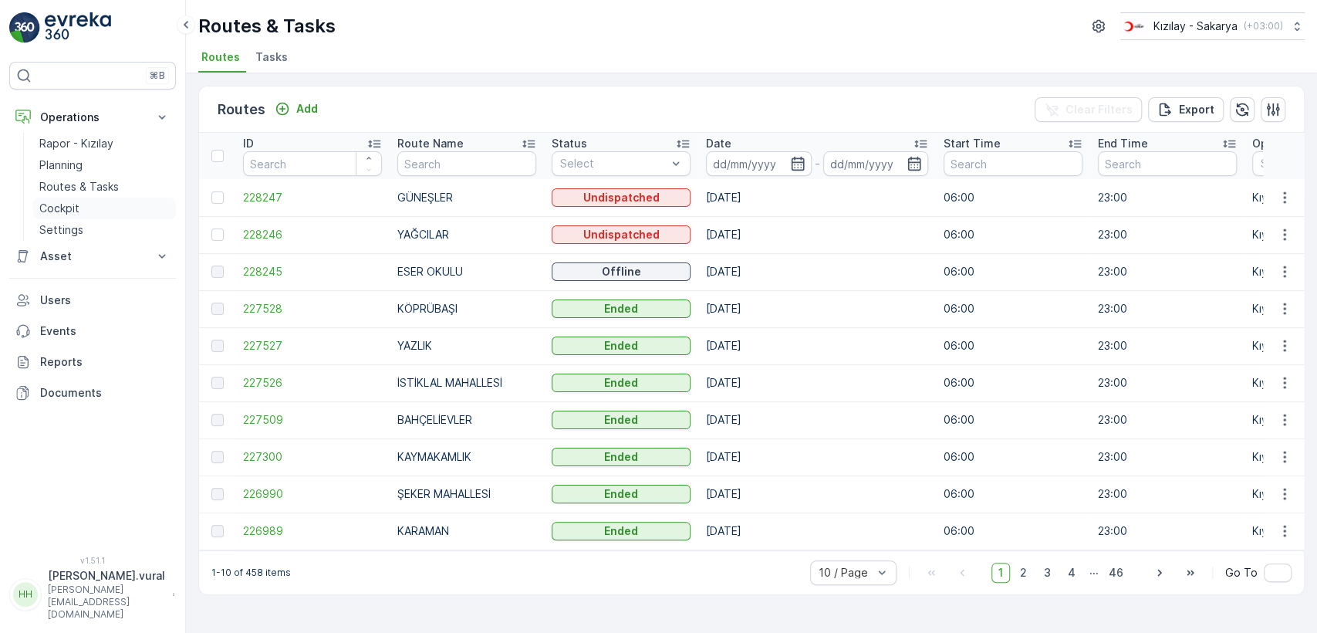
click at [134, 207] on link "Cockpit" at bounding box center [104, 209] width 143 height 22
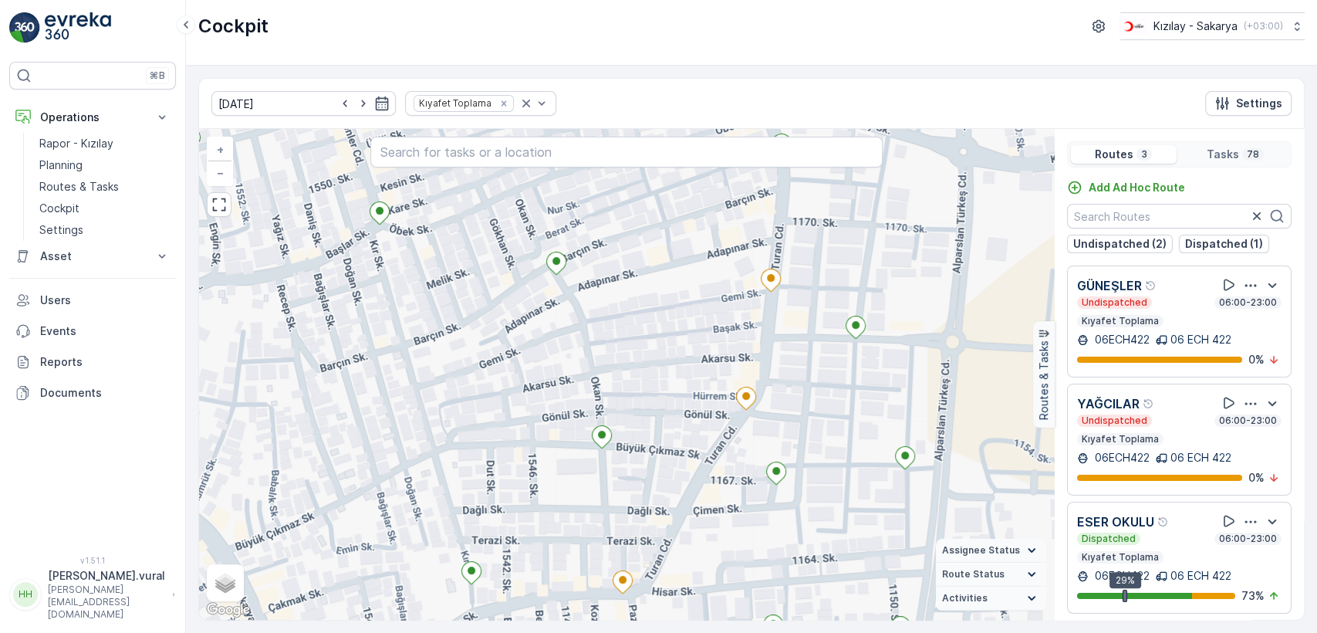
drag, startPoint x: 731, startPoint y: 382, endPoint x: 684, endPoint y: 435, distance: 71.1
click at [684, 435] on div "22097819 + − Satellite Roadmap Terrain Hybrid Leaflet Keyboard shortcuts Map Da…" at bounding box center [626, 374] width 855 height 491
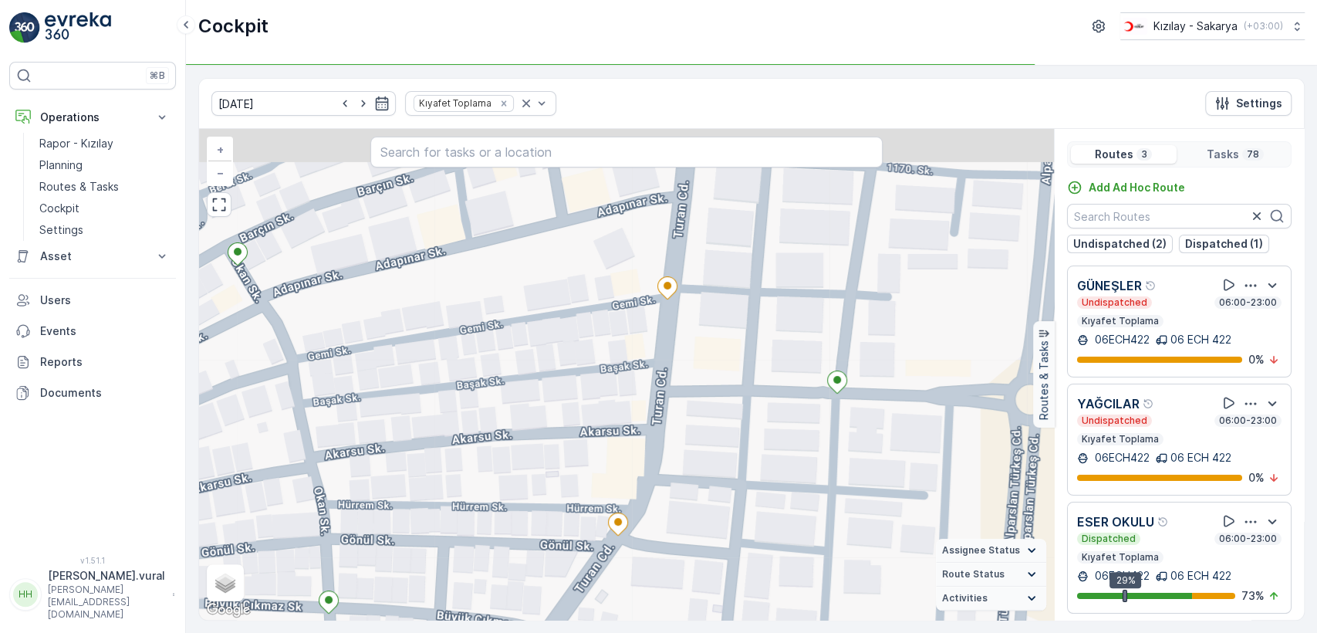
drag, startPoint x: 675, startPoint y: 277, endPoint x: 673, endPoint y: 349, distance: 71.8
click at [673, 348] on div "+ − Satellite Roadmap Terrain Hybrid Leaflet Keyboard shortcuts Map Data Map da…" at bounding box center [626, 374] width 855 height 491
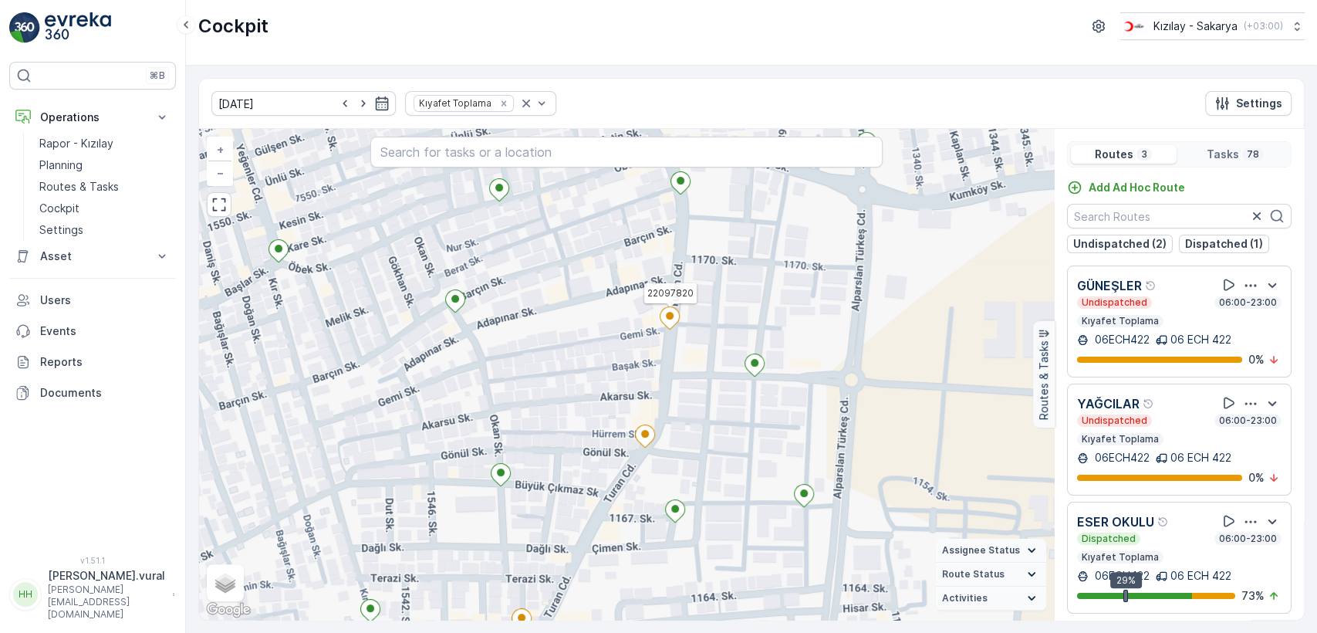
click at [668, 313] on ellipse at bounding box center [670, 316] width 8 height 8
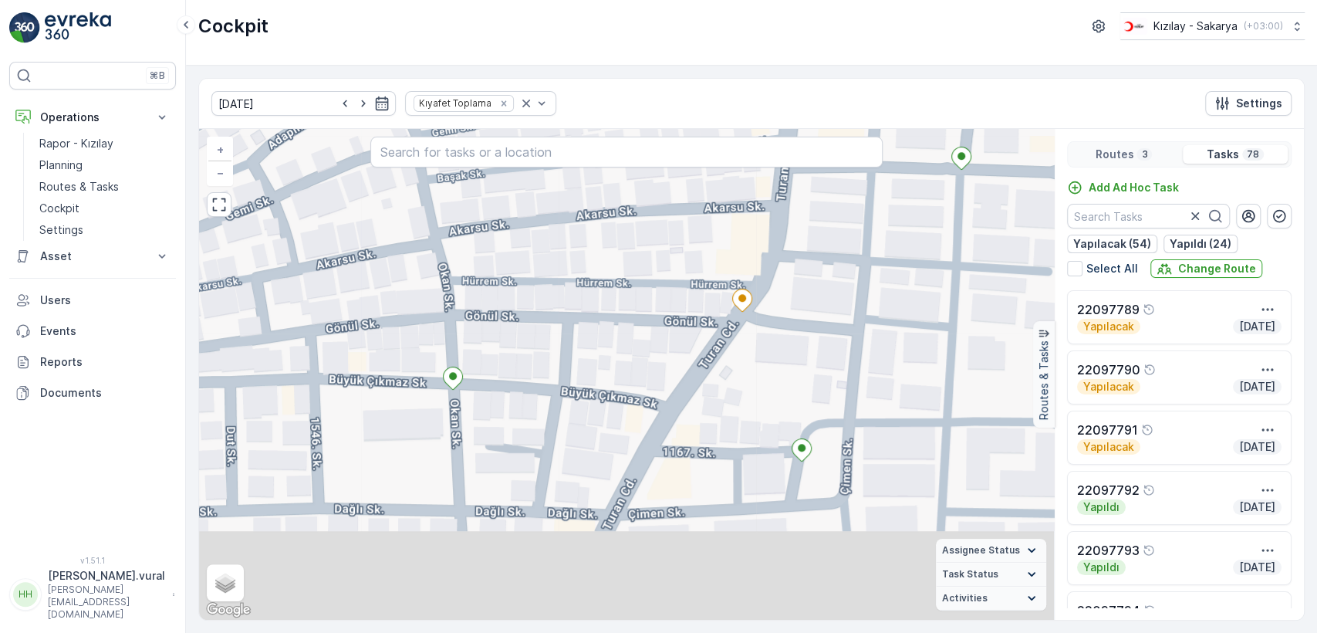
drag, startPoint x: 678, startPoint y: 413, endPoint x: 683, endPoint y: 304, distance: 108.9
click at [683, 308] on div "+ − Satellite Roadmap Terrain Hybrid Leaflet Keyboard shortcuts Map Data Map da…" at bounding box center [626, 374] width 855 height 491
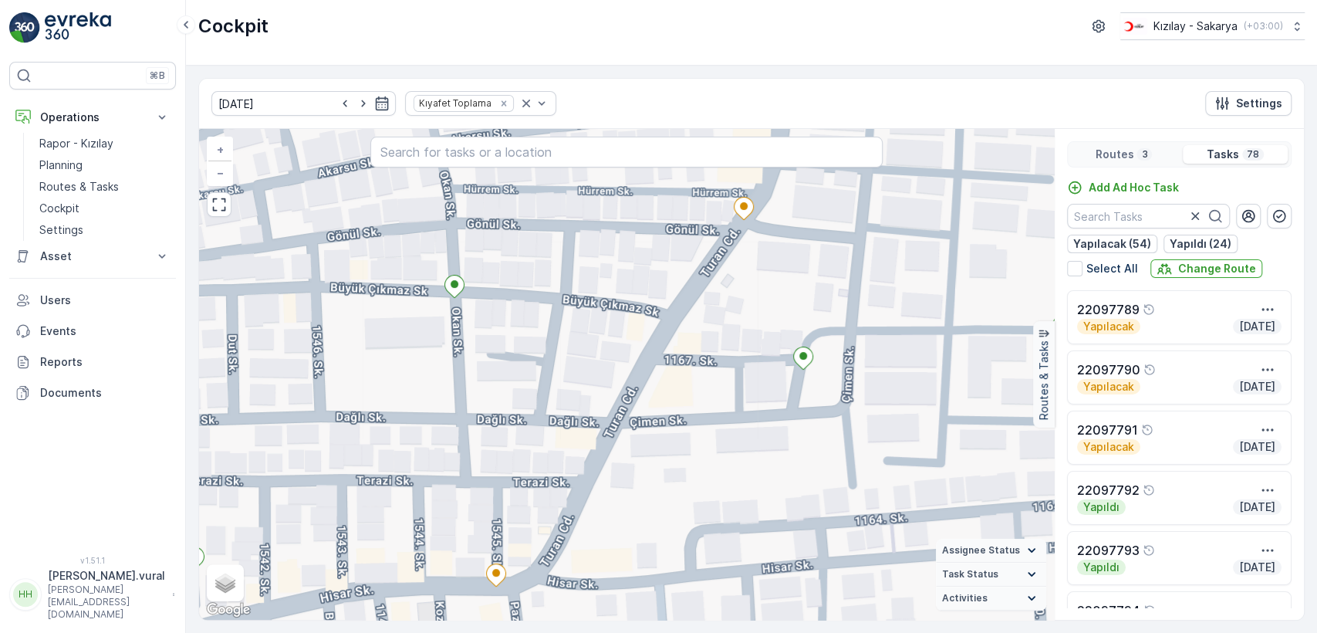
drag, startPoint x: 673, startPoint y: 316, endPoint x: 618, endPoint y: 477, distance: 169.6
click at [620, 472] on div "+ − Satellite Roadmap Terrain Hybrid Leaflet Keyboard shortcuts Map Data Map da…" at bounding box center [626, 374] width 855 height 491
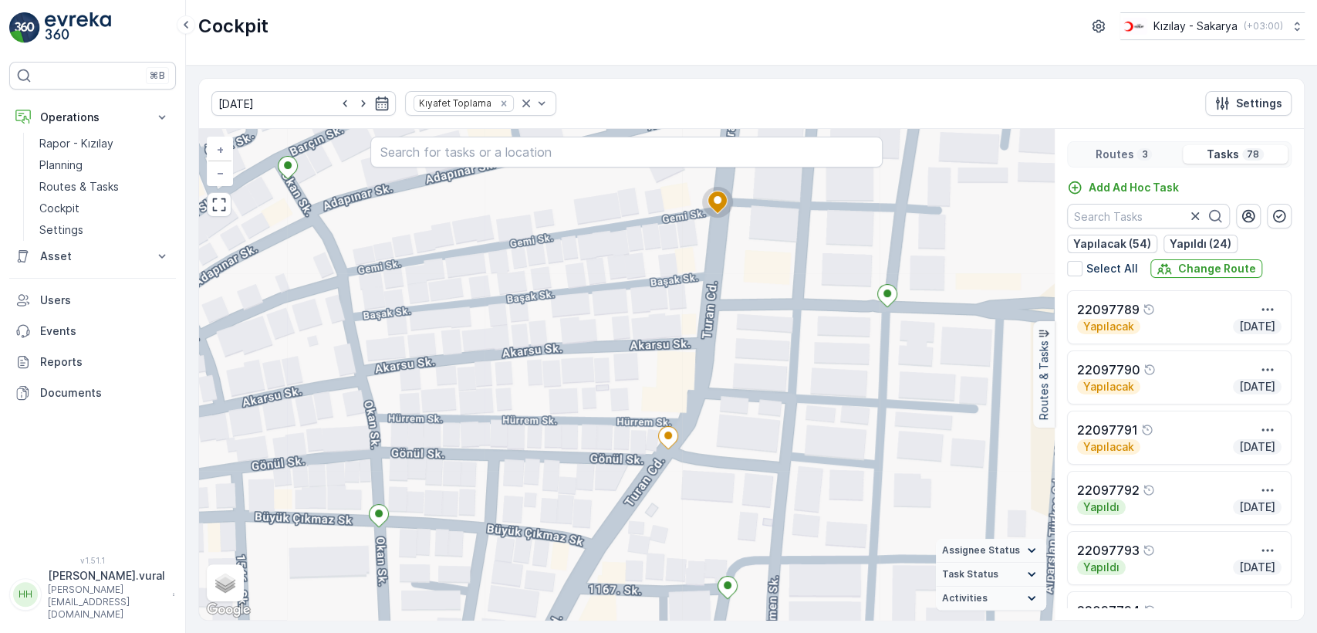
drag, startPoint x: 648, startPoint y: 316, endPoint x: 624, endPoint y: 417, distance: 104.1
click at [624, 417] on div "+ − Satellite Roadmap Terrain Hybrid Leaflet Keyboard shortcuts Map Data Map da…" at bounding box center [626, 374] width 855 height 491
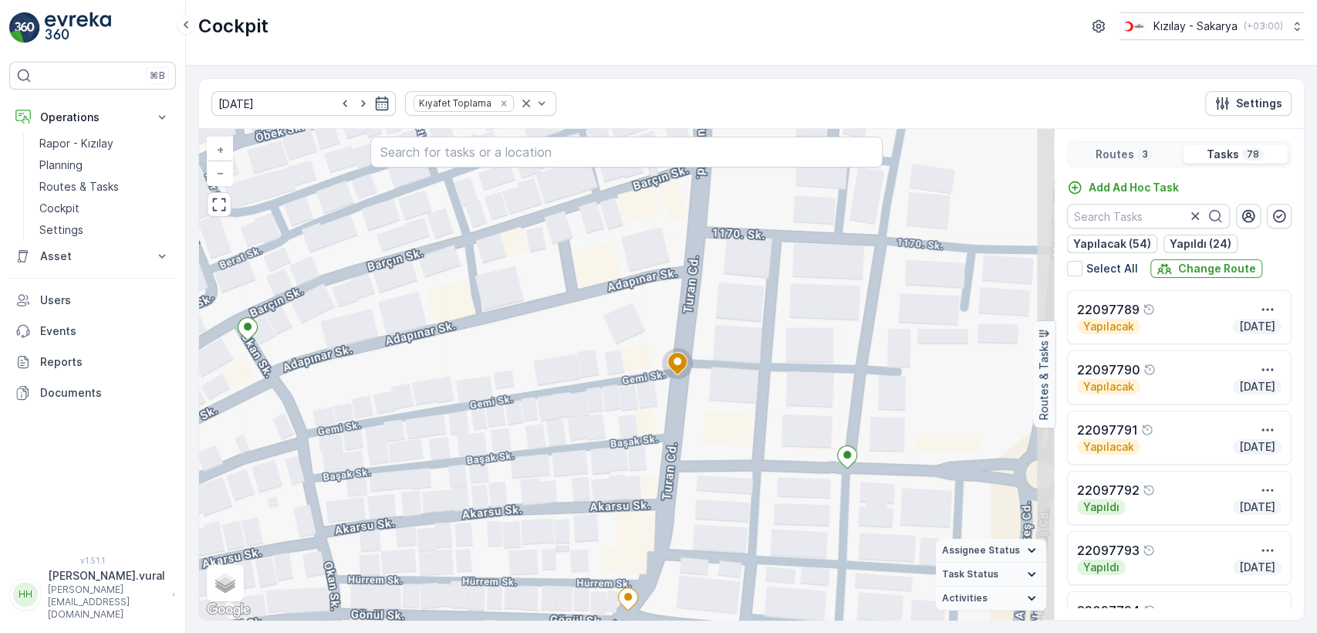
drag, startPoint x: 651, startPoint y: 314, endPoint x: 624, endPoint y: 428, distance: 116.4
click at [624, 428] on div "+ − Satellite Roadmap Terrain Hybrid Leaflet Keyboard shortcuts Map Data Map da…" at bounding box center [626, 374] width 855 height 491
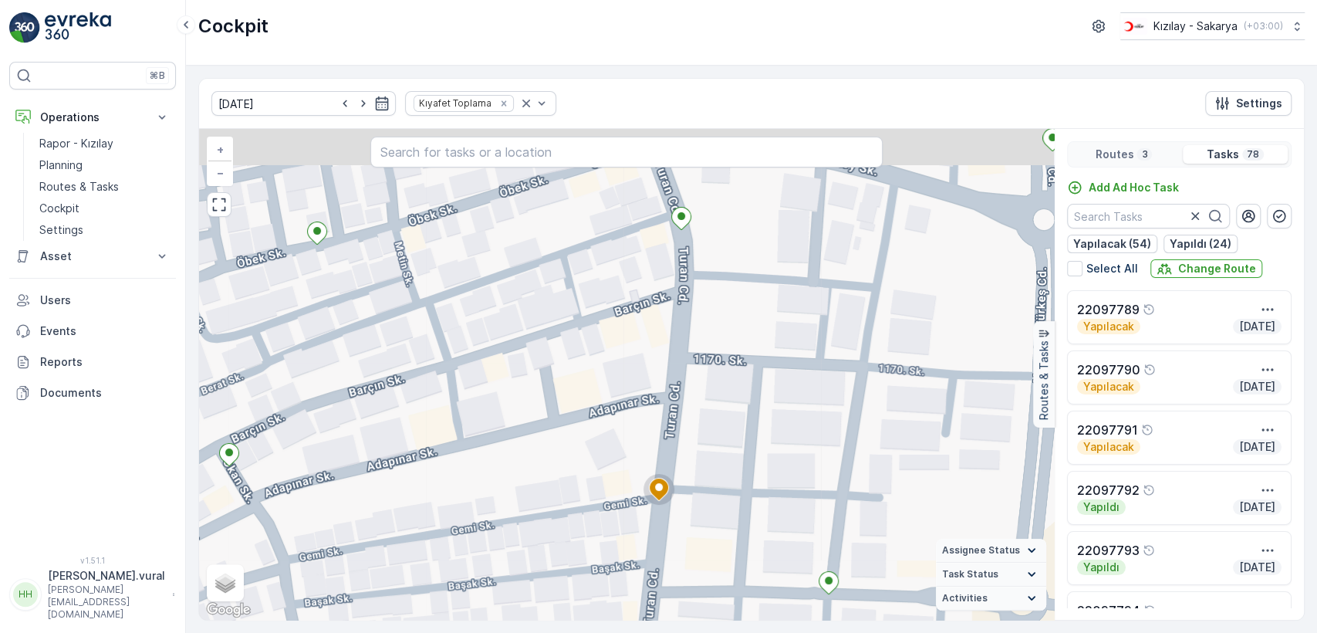
drag, startPoint x: 621, startPoint y: 379, endPoint x: 617, endPoint y: 391, distance: 12.9
click at [617, 391] on div "+ − Satellite Roadmap Terrain Hybrid Leaflet Keyboard shortcuts Map Data Map da…" at bounding box center [626, 374] width 855 height 491
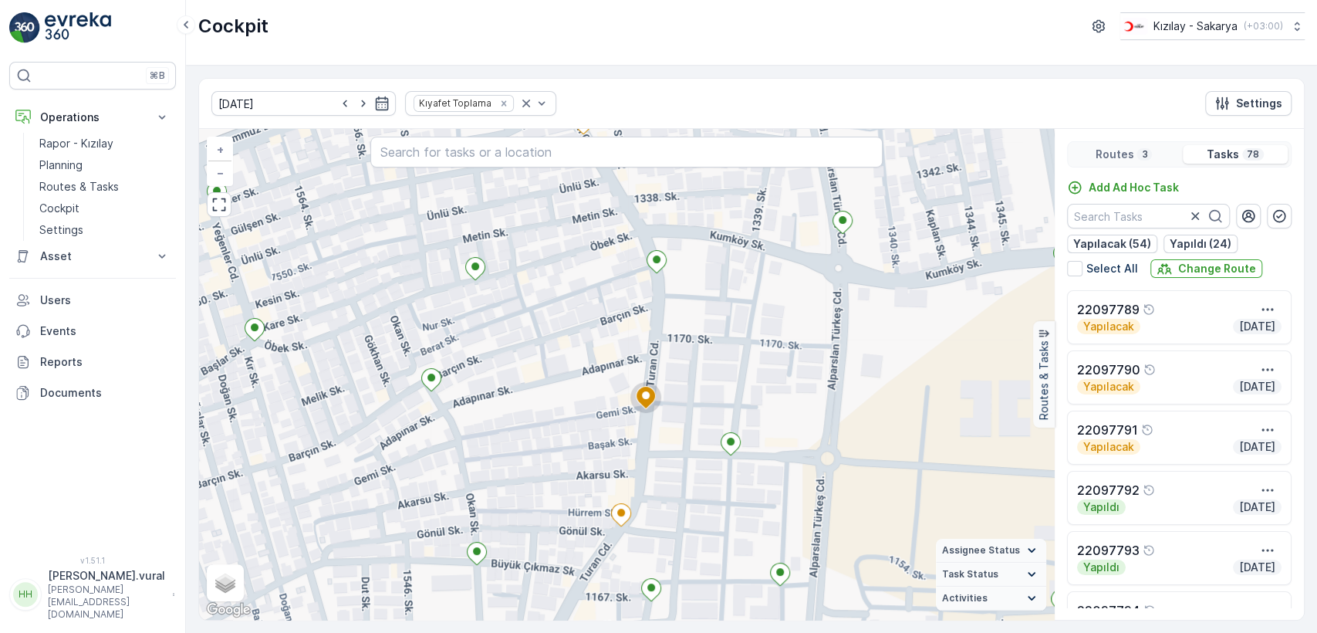
click at [590, 351] on div "+ − Satellite Roadmap Terrain Hybrid Leaflet Keyboard shortcuts Map Data Map da…" at bounding box center [626, 374] width 855 height 491
